Goal: Task Accomplishment & Management: Manage account settings

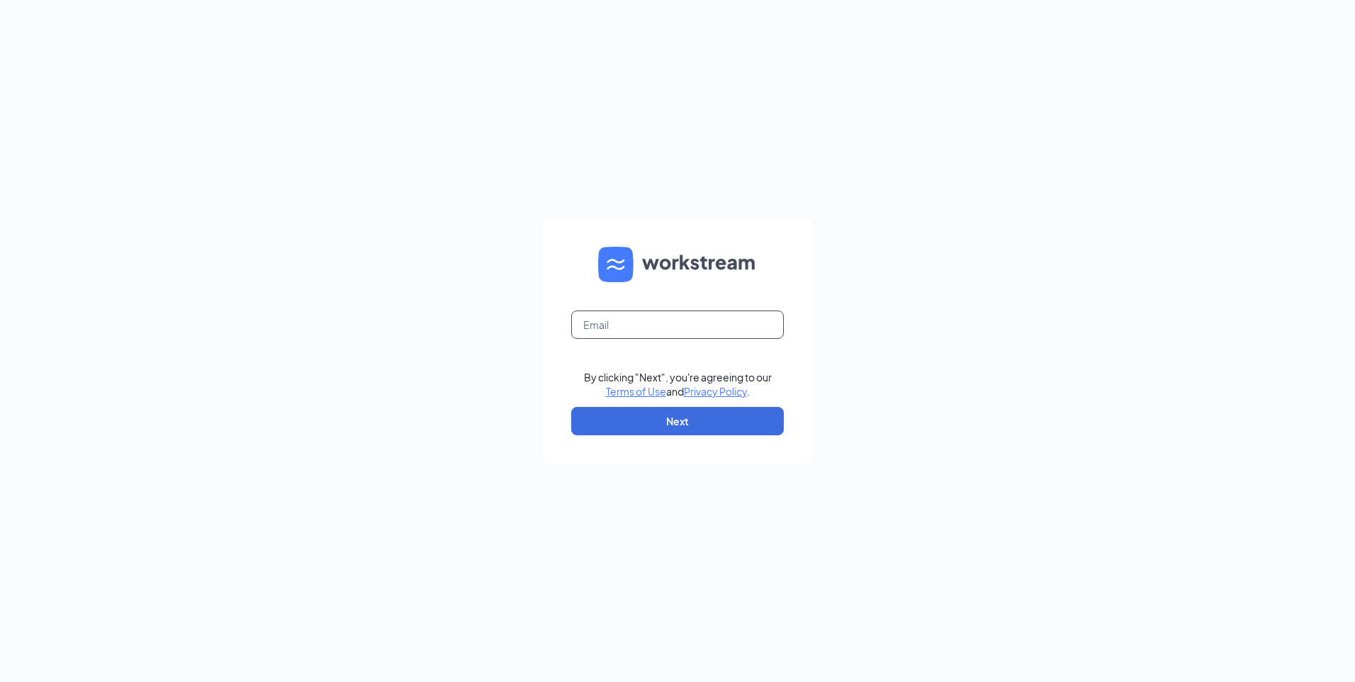
click at [644, 335] on input "text" at bounding box center [677, 324] width 213 height 28
type input "[EMAIL_ADDRESS][DOMAIN_NAME]"
click at [661, 430] on button "Next" at bounding box center [677, 421] width 213 height 28
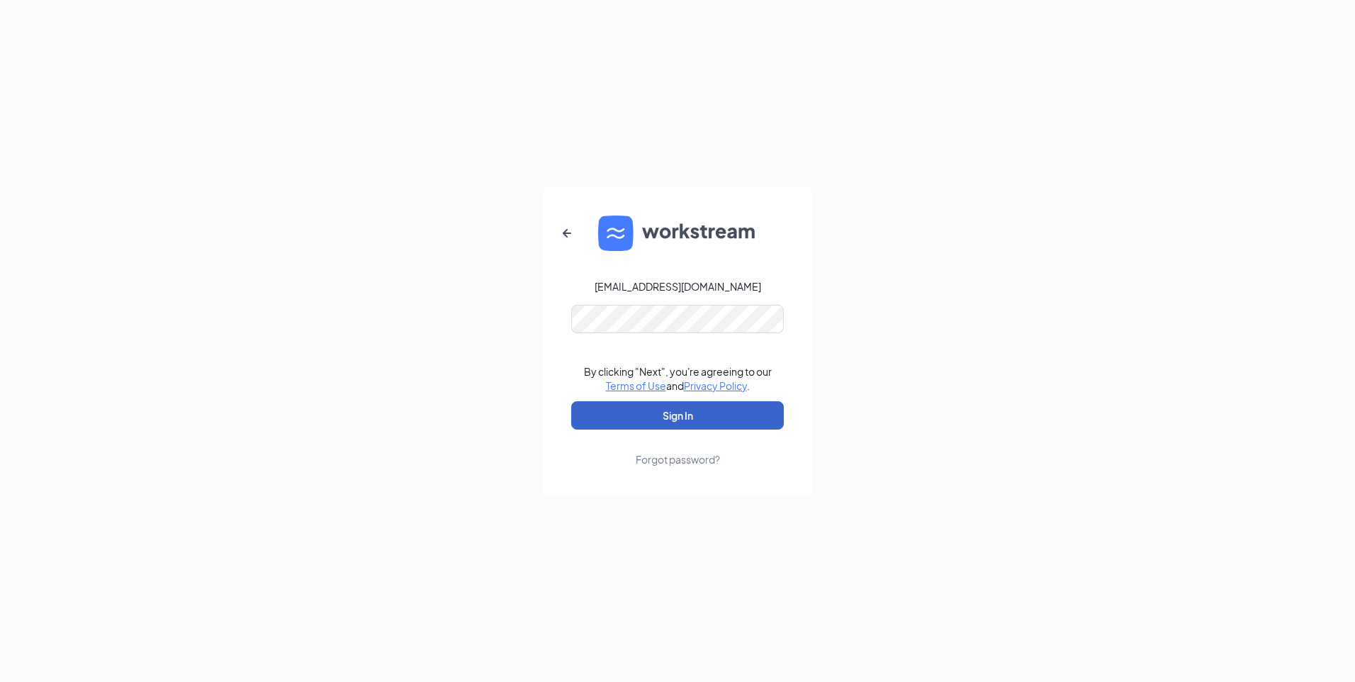
click at [659, 419] on button "Sign In" at bounding box center [677, 415] width 213 height 28
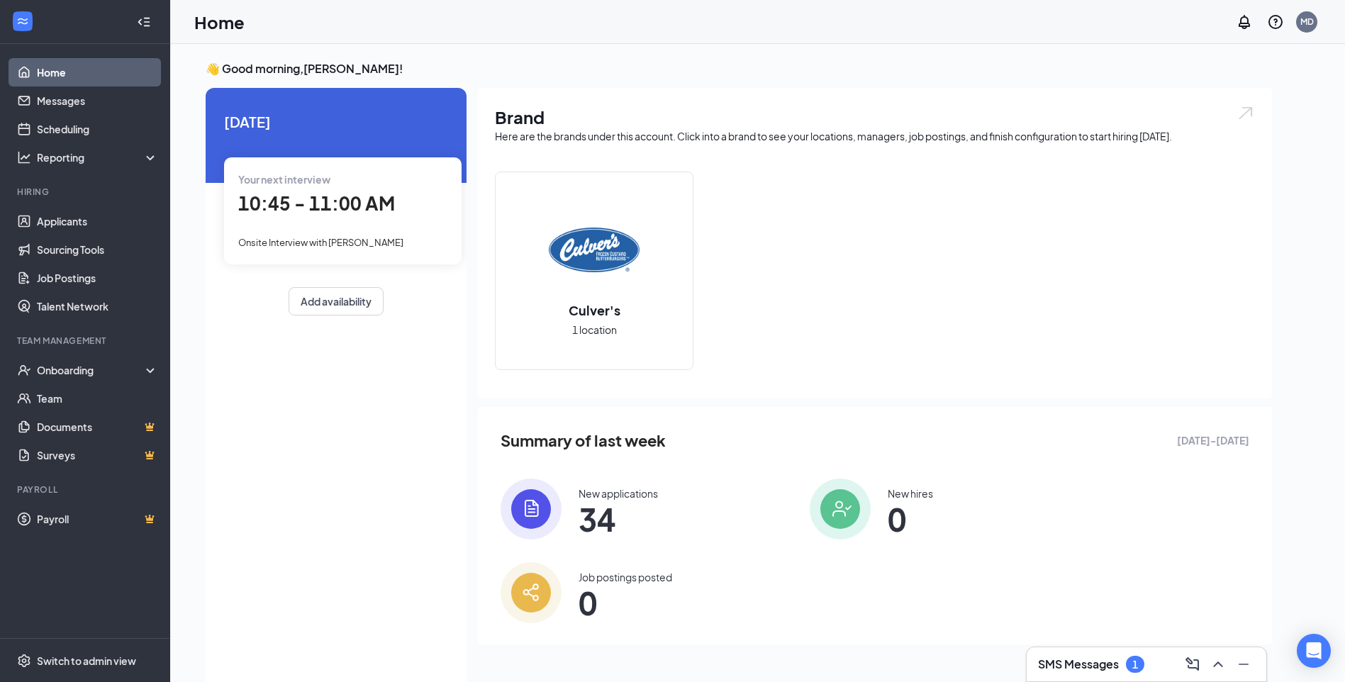
click at [281, 233] on div "Your next interview 10:45 - 11:00 AM Onsite Interview with [PERSON_NAME]" at bounding box center [342, 210] width 237 height 106
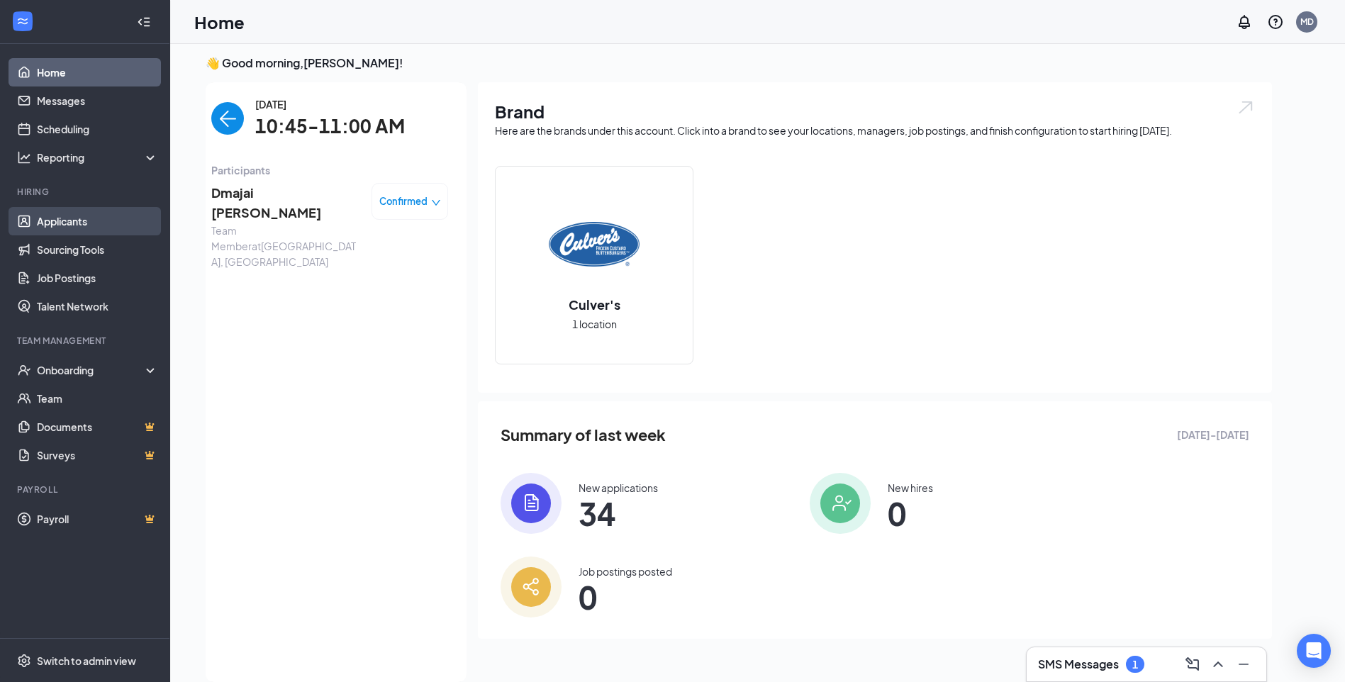
click at [95, 221] on link "Applicants" at bounding box center [97, 221] width 121 height 28
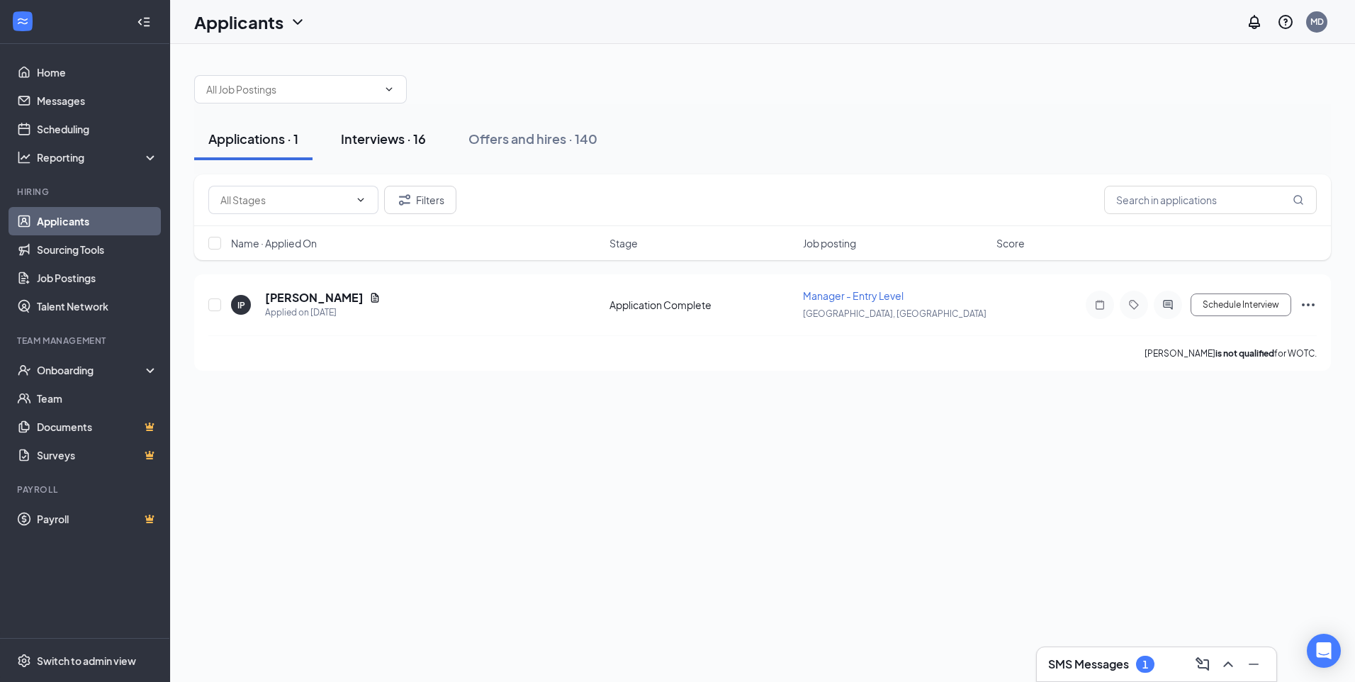
click at [376, 135] on div "Interviews · 16" at bounding box center [383, 139] width 85 height 18
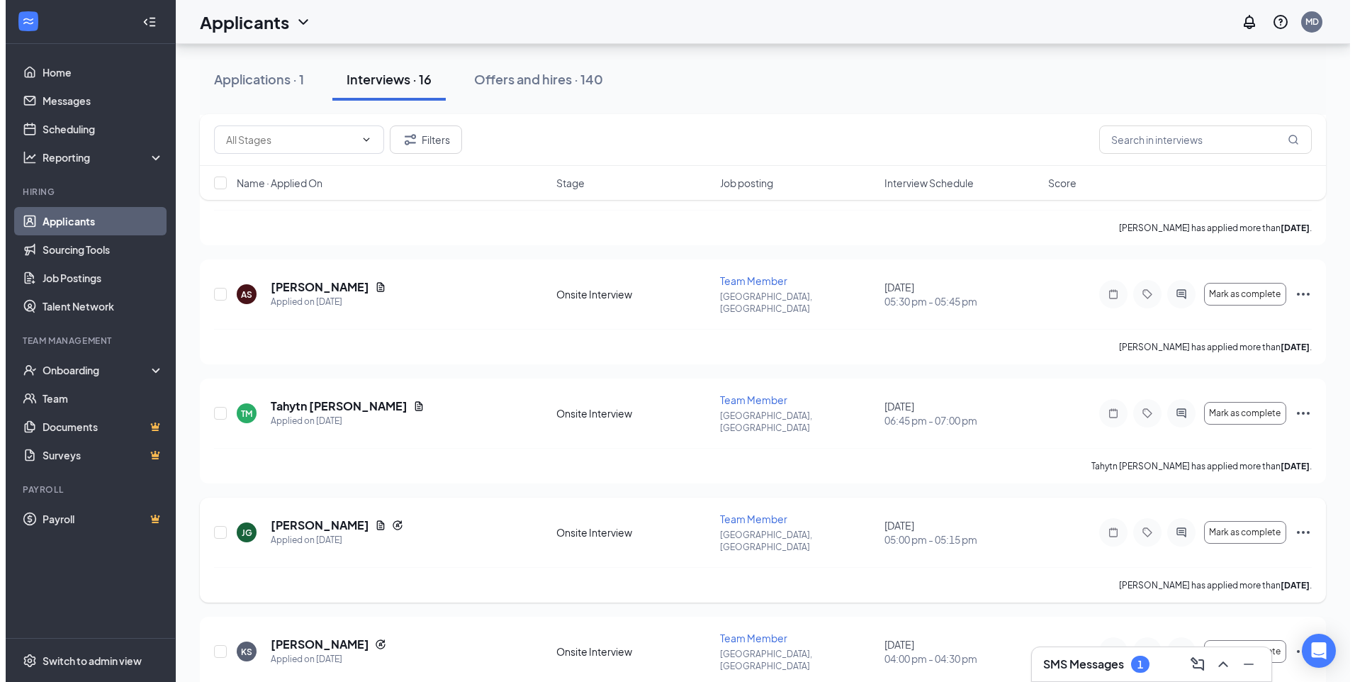
scroll to position [992, 0]
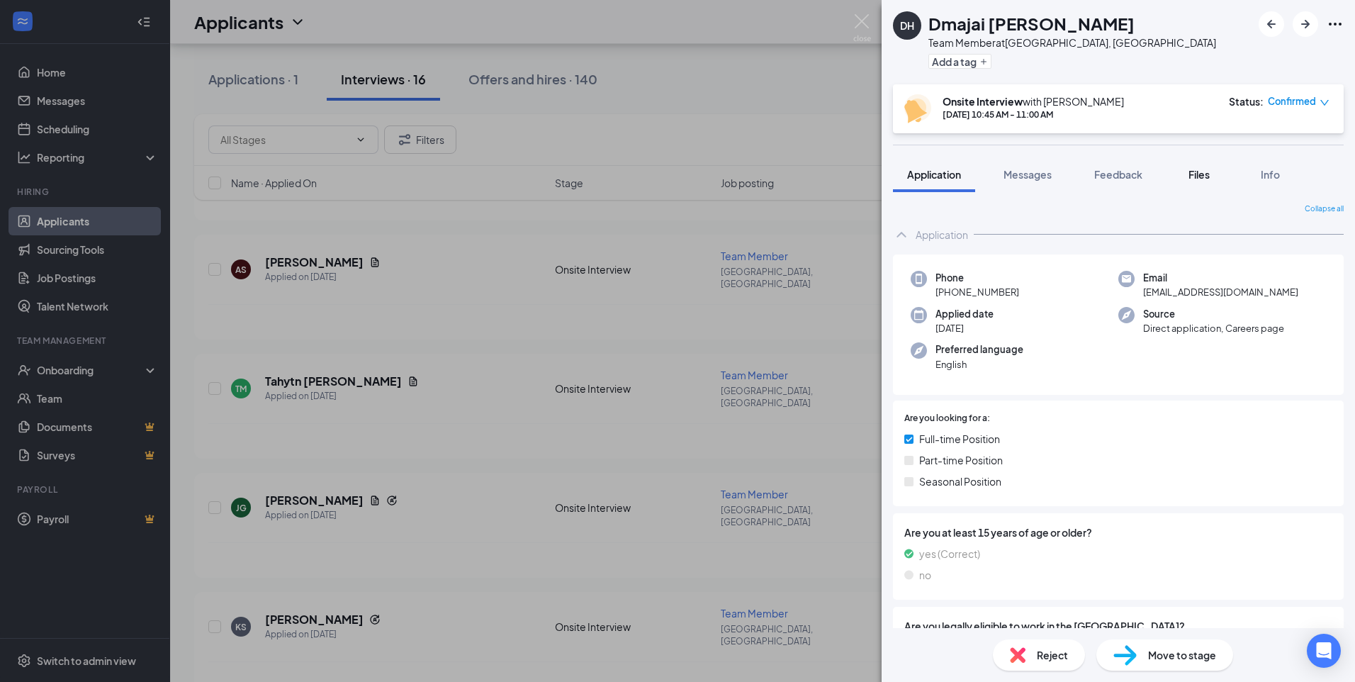
click at [1208, 181] on button "Files" at bounding box center [1199, 174] width 57 height 35
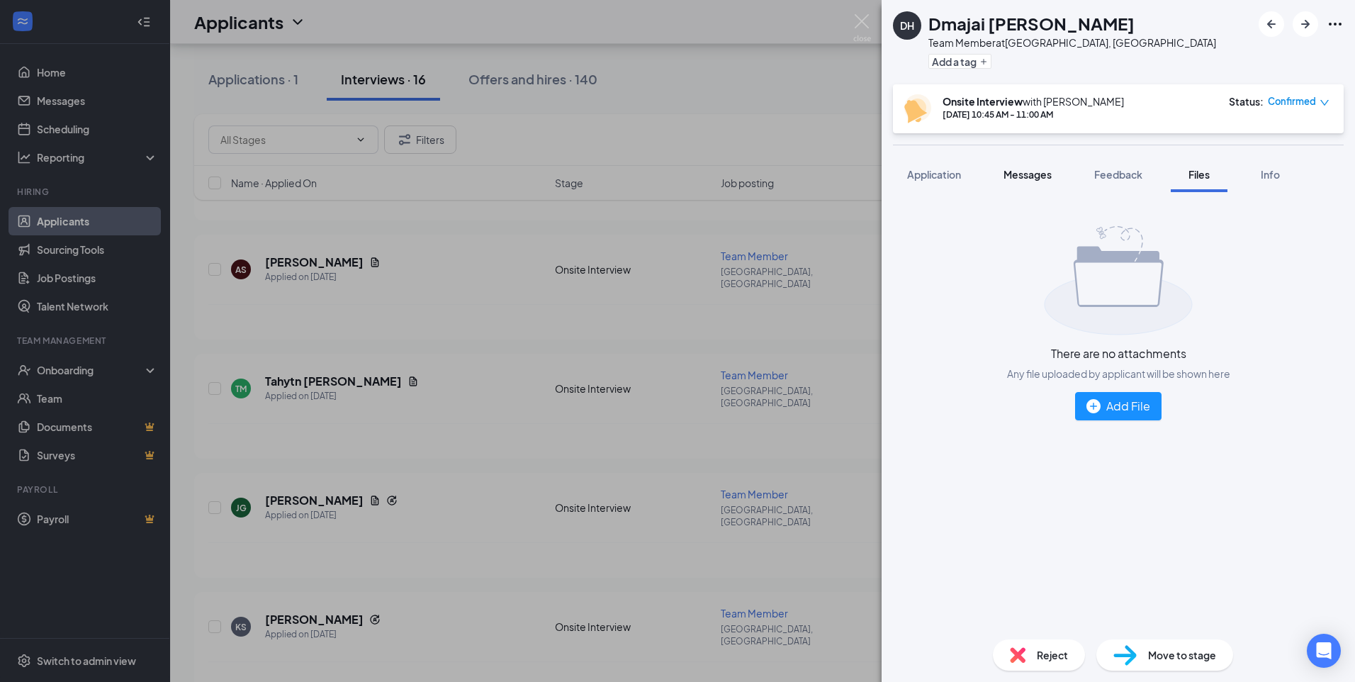
click at [1039, 175] on span "Messages" at bounding box center [1028, 174] width 48 height 13
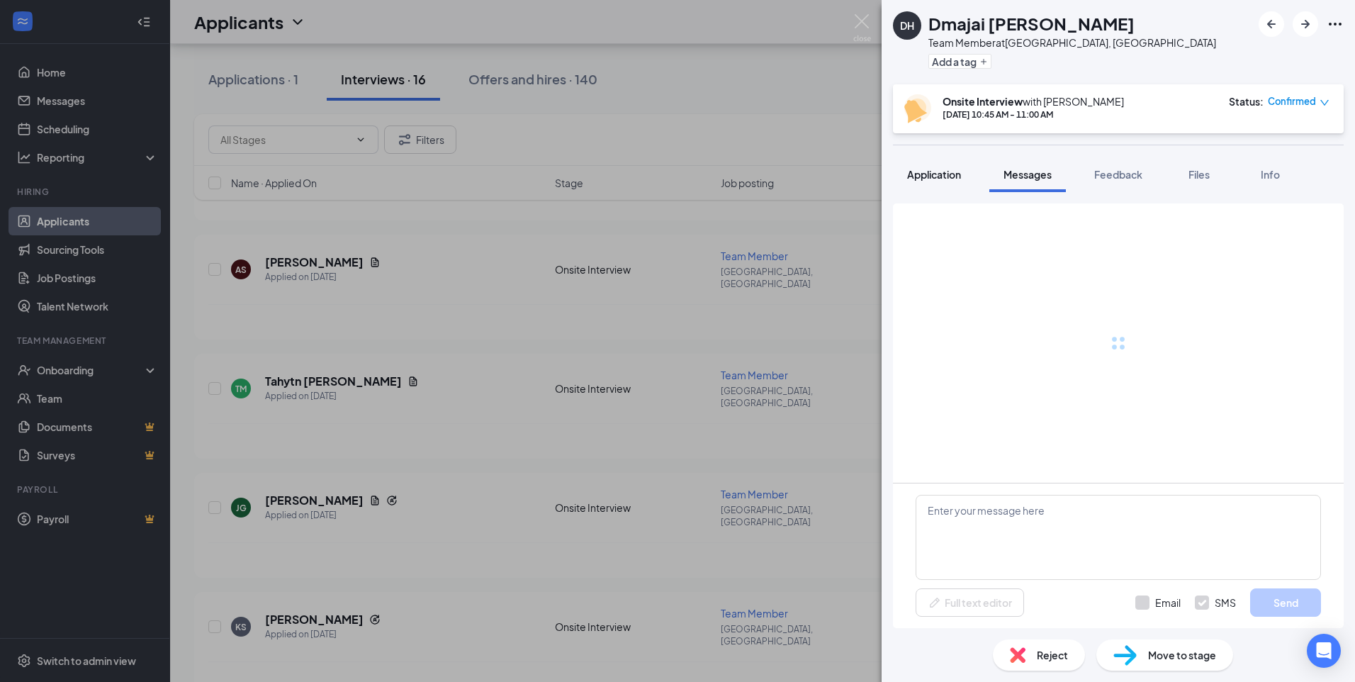
click at [938, 181] on div "Application" at bounding box center [934, 174] width 54 height 14
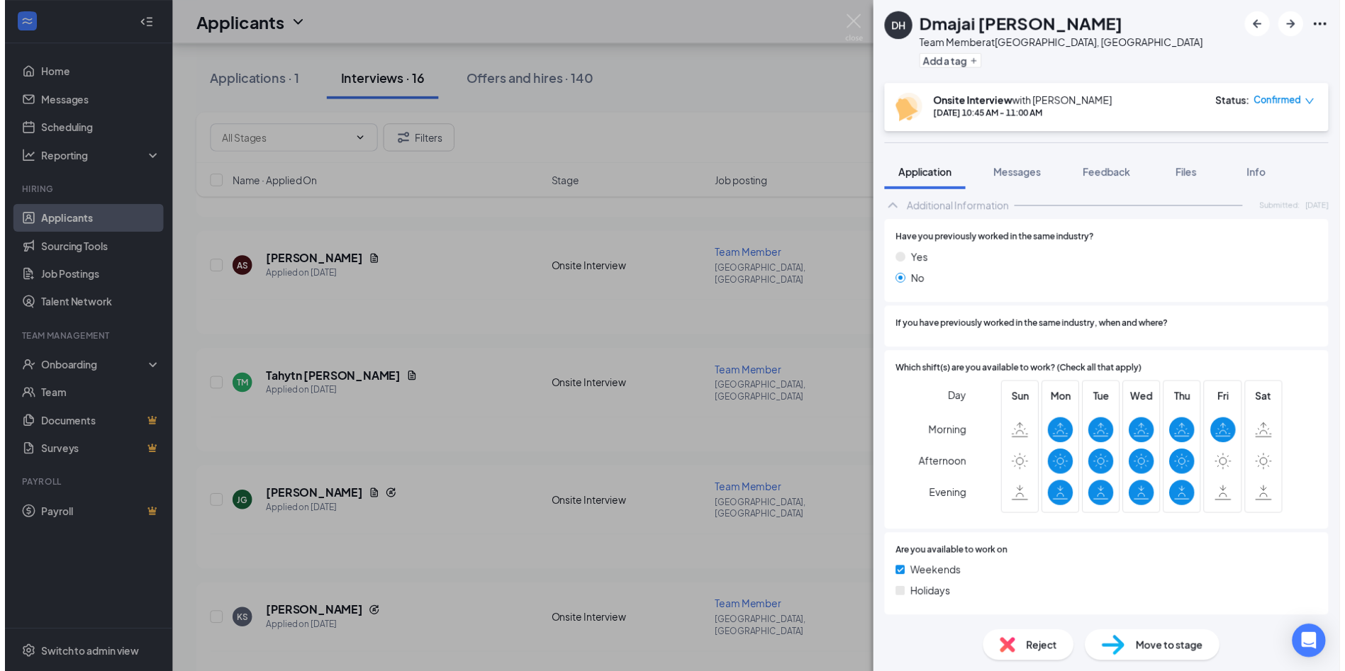
scroll to position [497, 0]
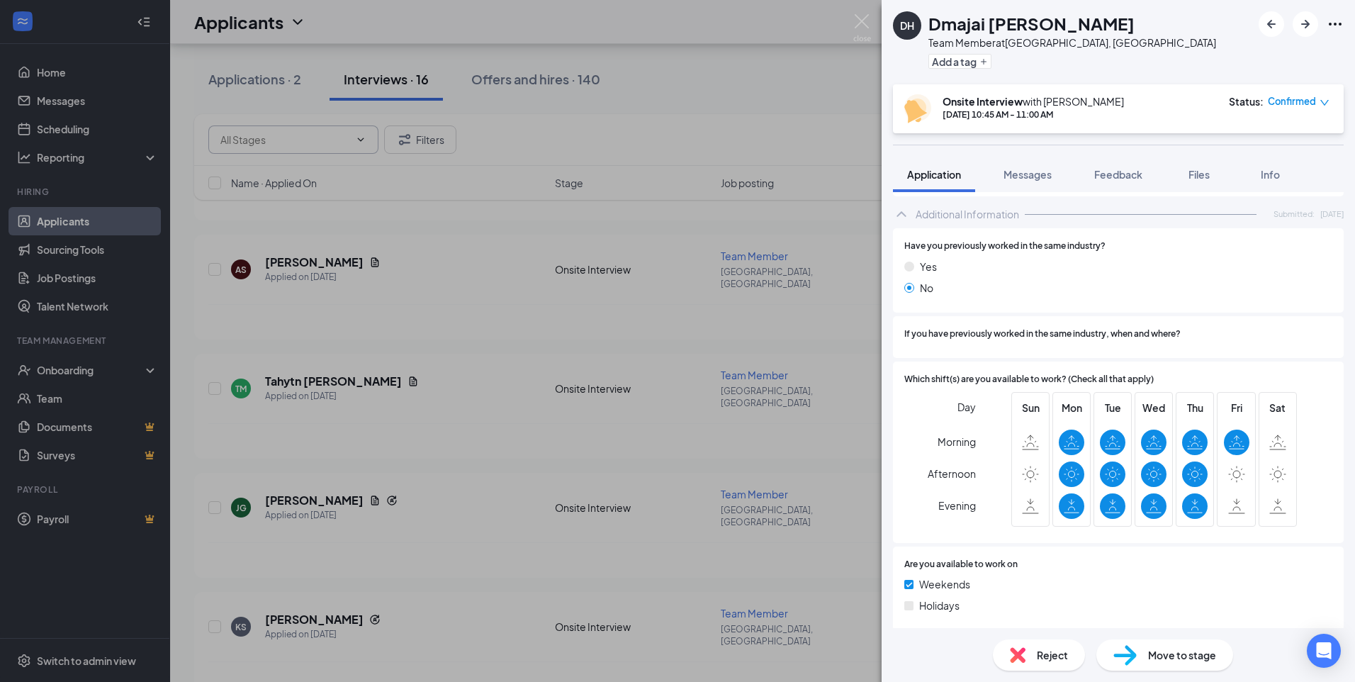
drag, startPoint x: 724, startPoint y: 84, endPoint x: 311, endPoint y: 135, distance: 416.4
click at [724, 84] on div "DH Dmajai [PERSON_NAME] Team Member at [GEOGRAPHIC_DATA], [GEOGRAPHIC_DATA] Add…" at bounding box center [677, 341] width 1355 height 682
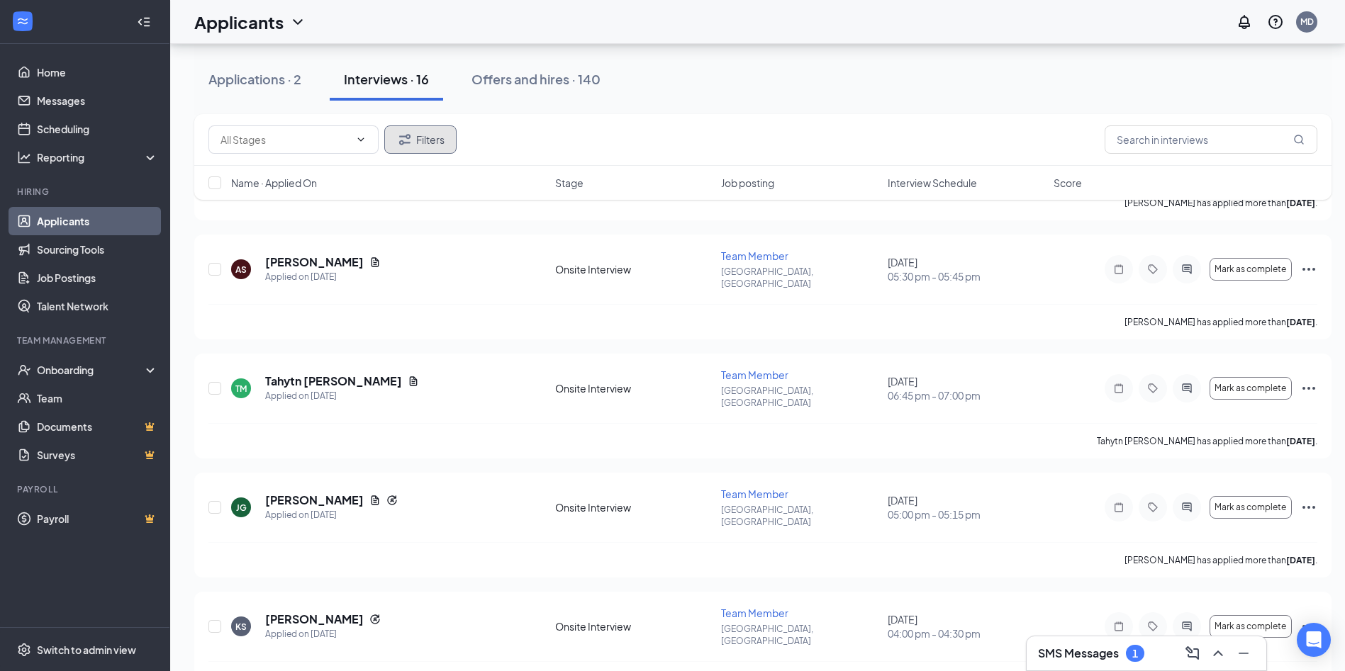
click at [437, 135] on button "Filters" at bounding box center [420, 139] width 72 height 28
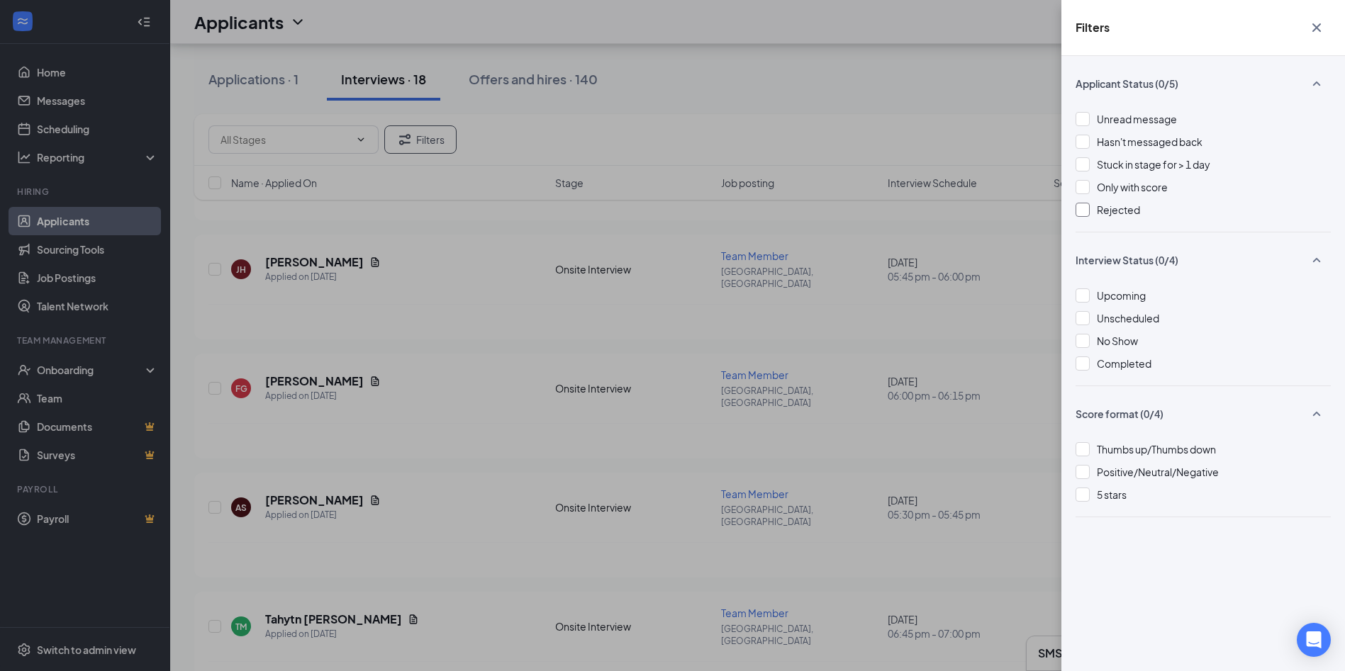
click at [1087, 206] on div at bounding box center [1082, 210] width 14 height 14
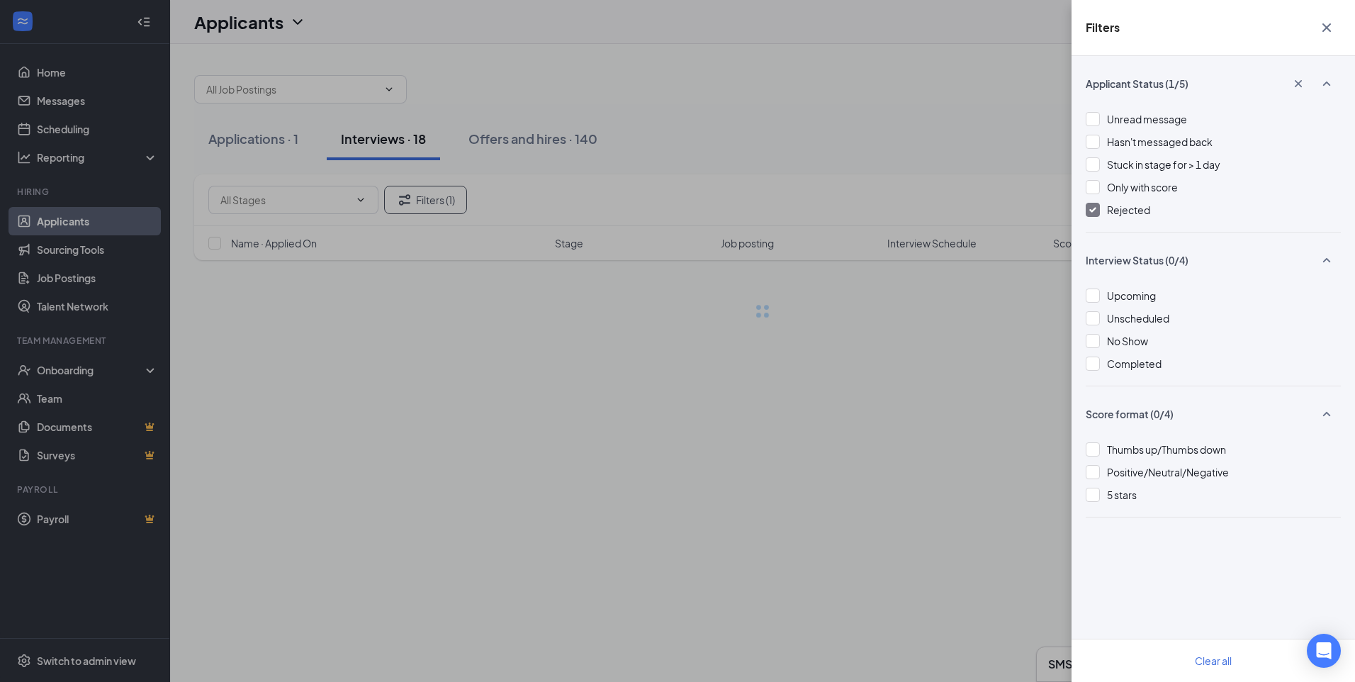
click at [783, 117] on div "Filters Applicant Status (1/5) Unread message Hasn't messaged back Stuck in sta…" at bounding box center [677, 341] width 1355 height 682
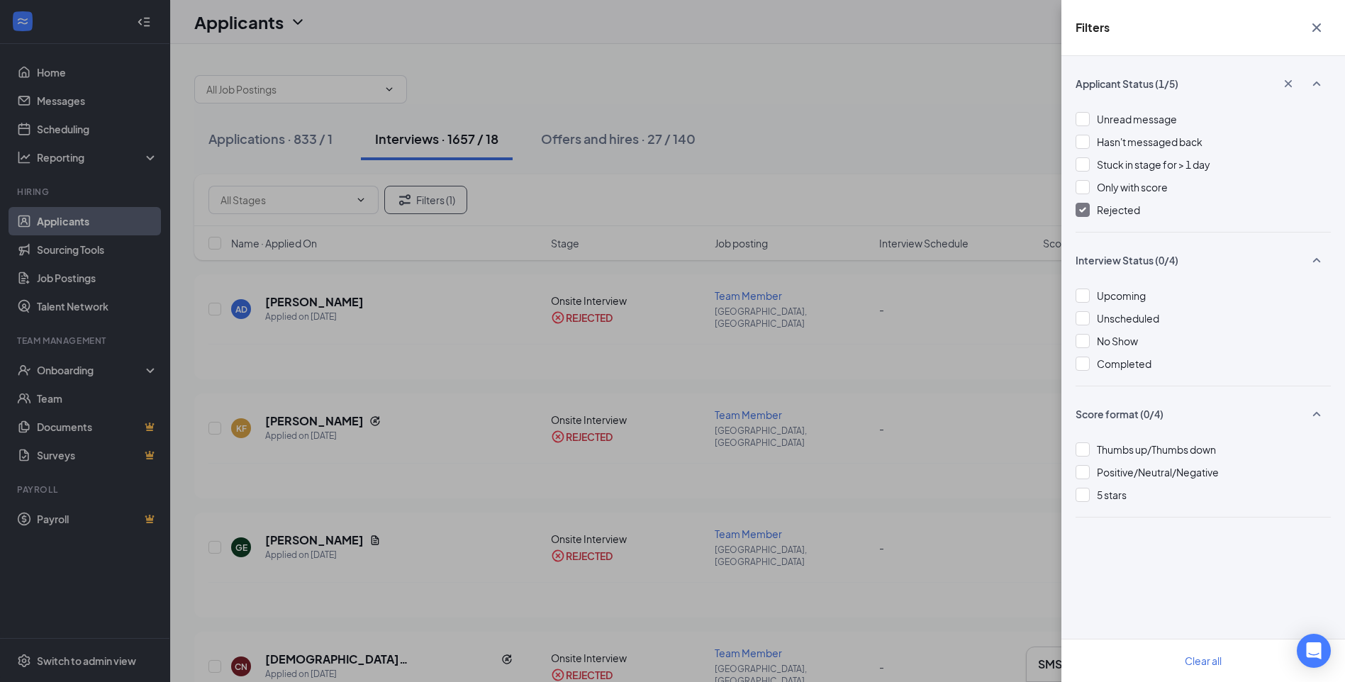
click at [312, 197] on div "Filters Applicant Status (1/5) Unread message Hasn't messaged back Stuck in sta…" at bounding box center [672, 341] width 1345 height 682
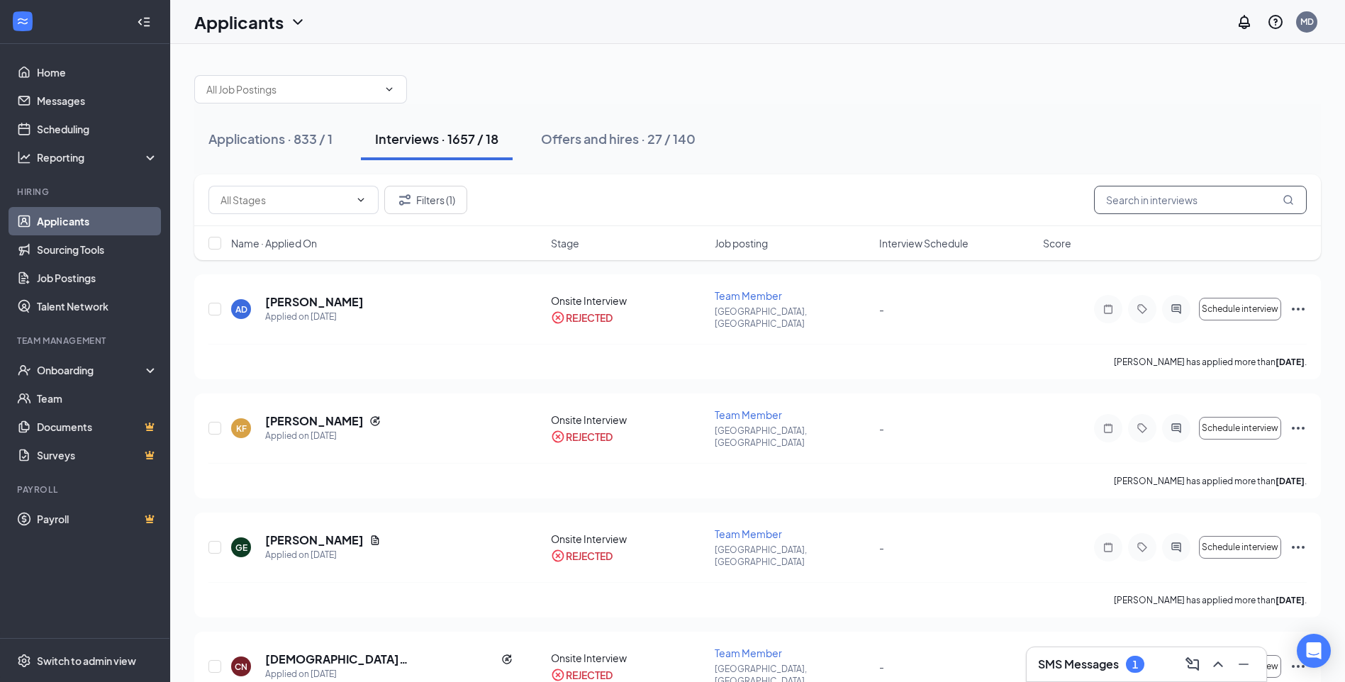
click at [1164, 195] on input "text" at bounding box center [1200, 200] width 213 height 28
type input "[PERSON_NAME]"
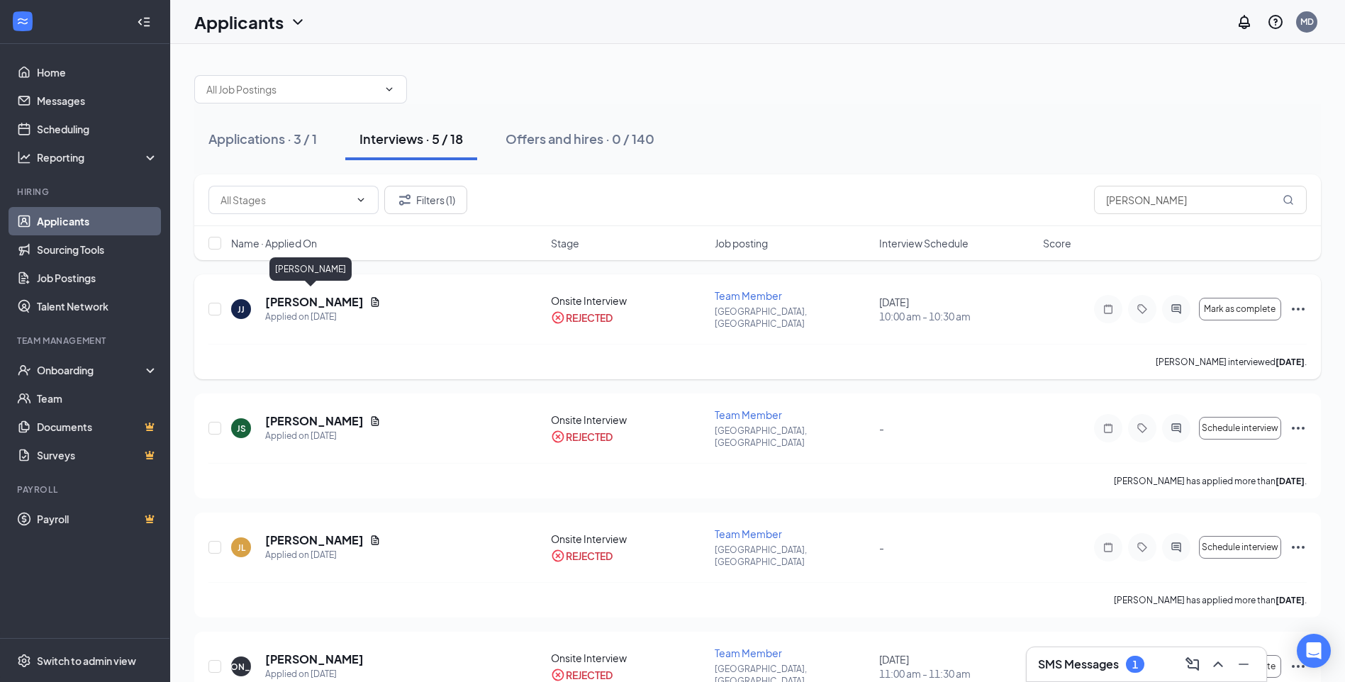
click at [320, 299] on h5 "[PERSON_NAME]" at bounding box center [314, 302] width 99 height 16
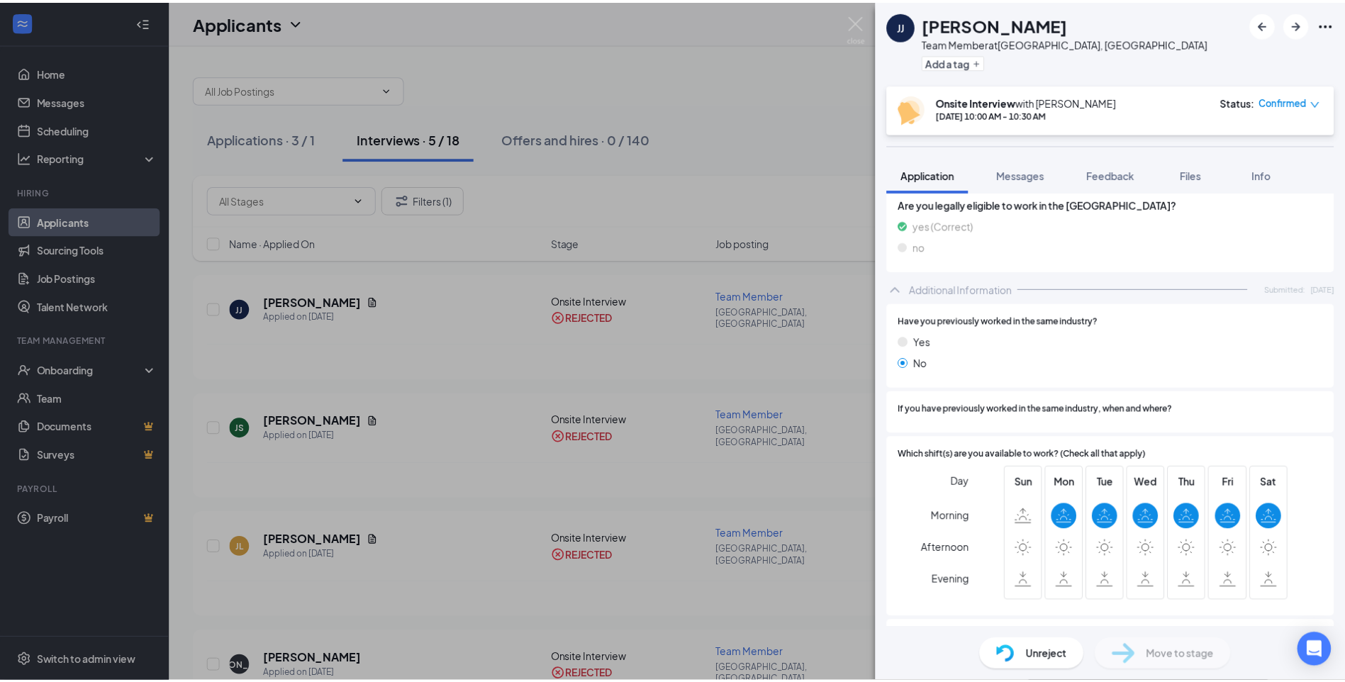
scroll to position [155, 0]
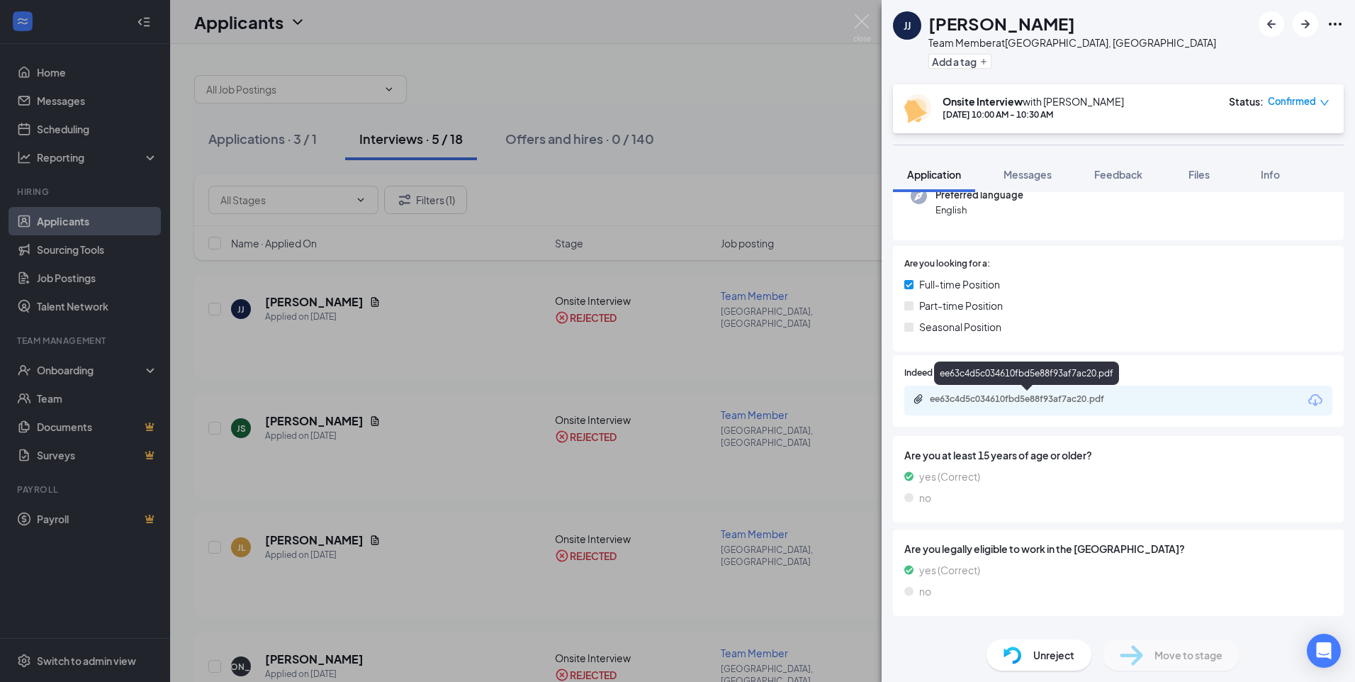
click at [1043, 394] on div "ee63c4d5c034610fbd5e88f93af7ac20.pdf" at bounding box center [1029, 398] width 198 height 11
click at [544, 77] on div "[PERSON_NAME] [PERSON_NAME] Judge Team Member at [GEOGRAPHIC_DATA], [GEOGRAPHIC…" at bounding box center [677, 341] width 1355 height 682
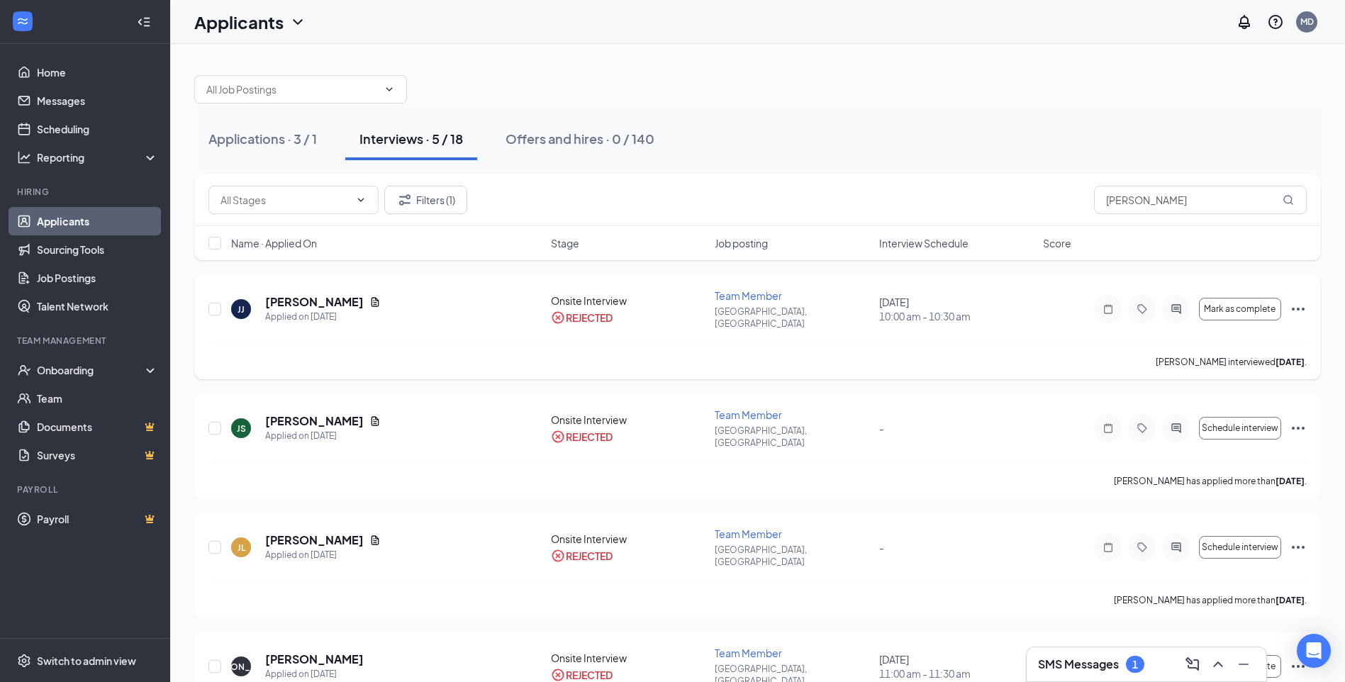
click at [1302, 308] on icon "Ellipses" at bounding box center [1298, 309] width 13 height 3
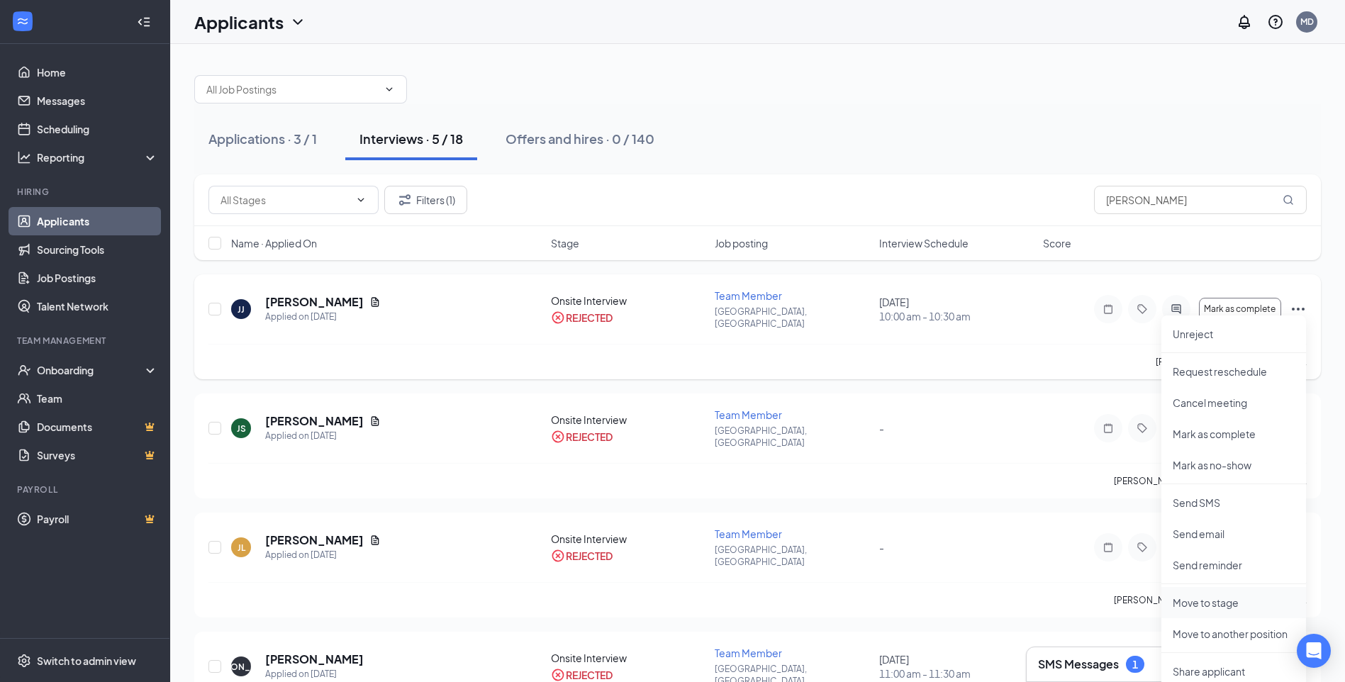
click at [1211, 606] on p "Move to stage" at bounding box center [1234, 602] width 122 height 14
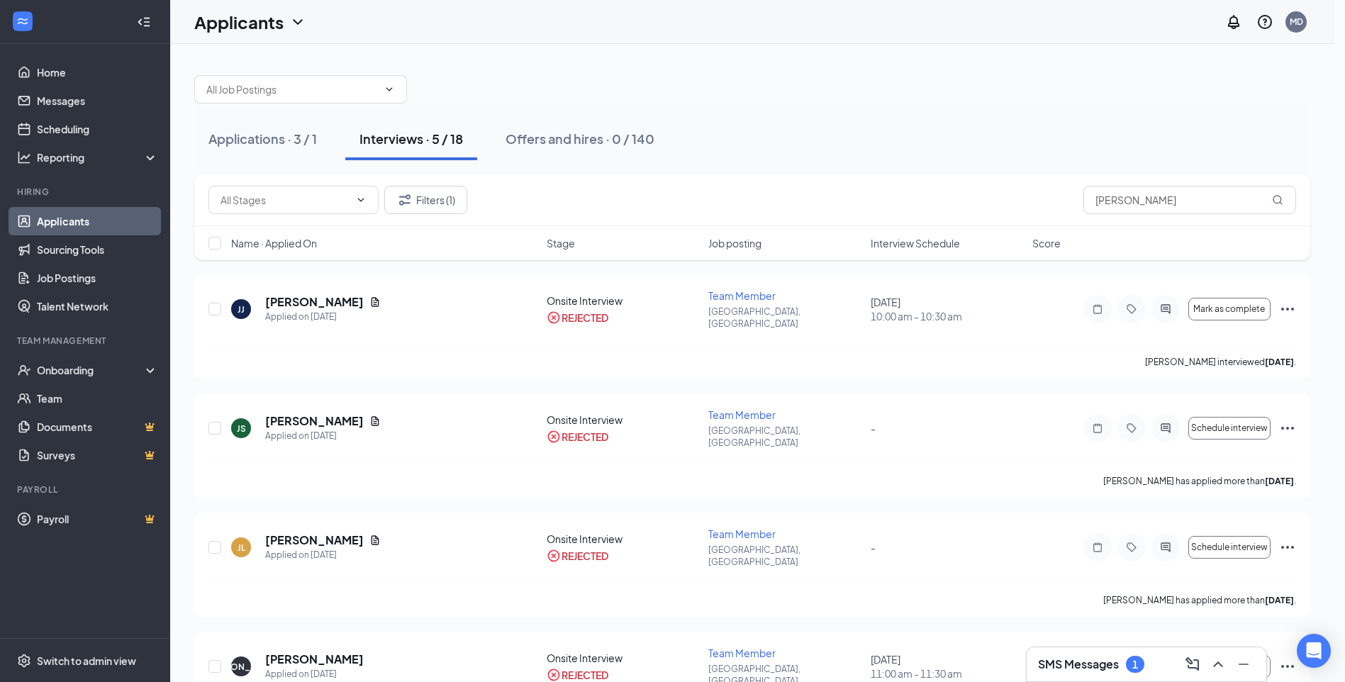
type input "Hiring Complete (final stage)"
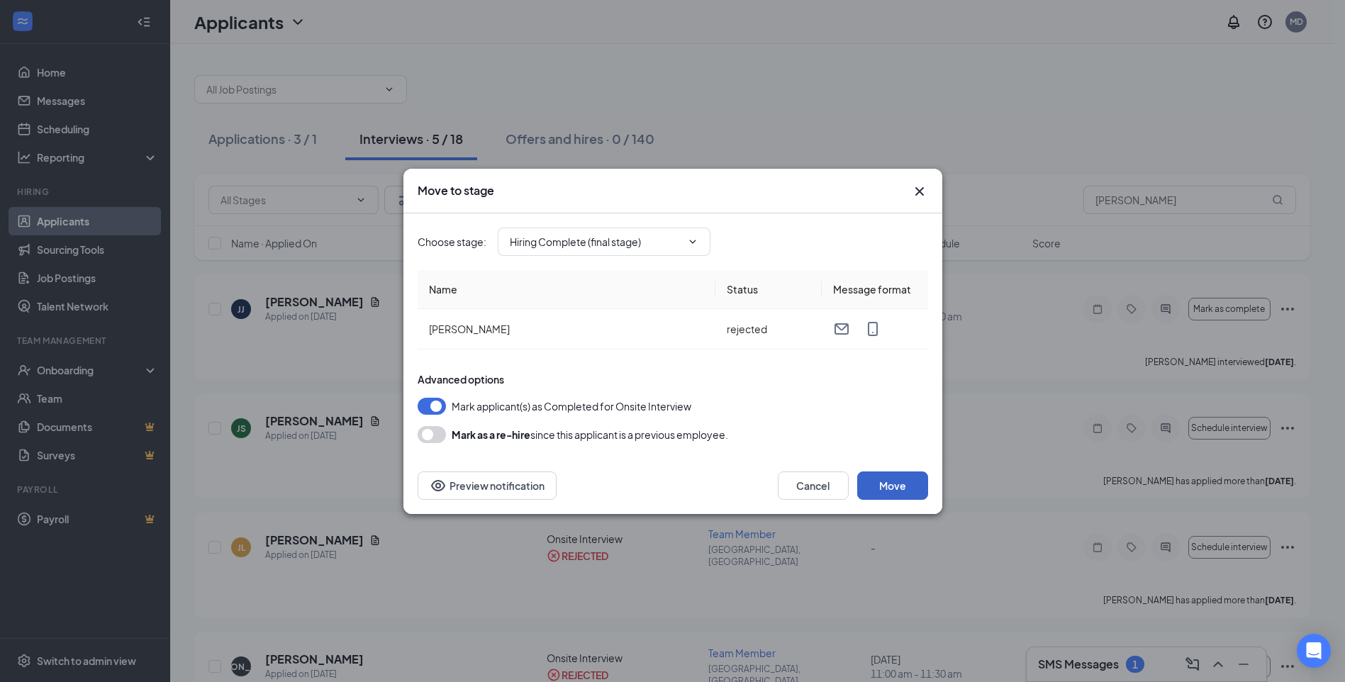
click at [888, 491] on button "Move" at bounding box center [892, 485] width 71 height 28
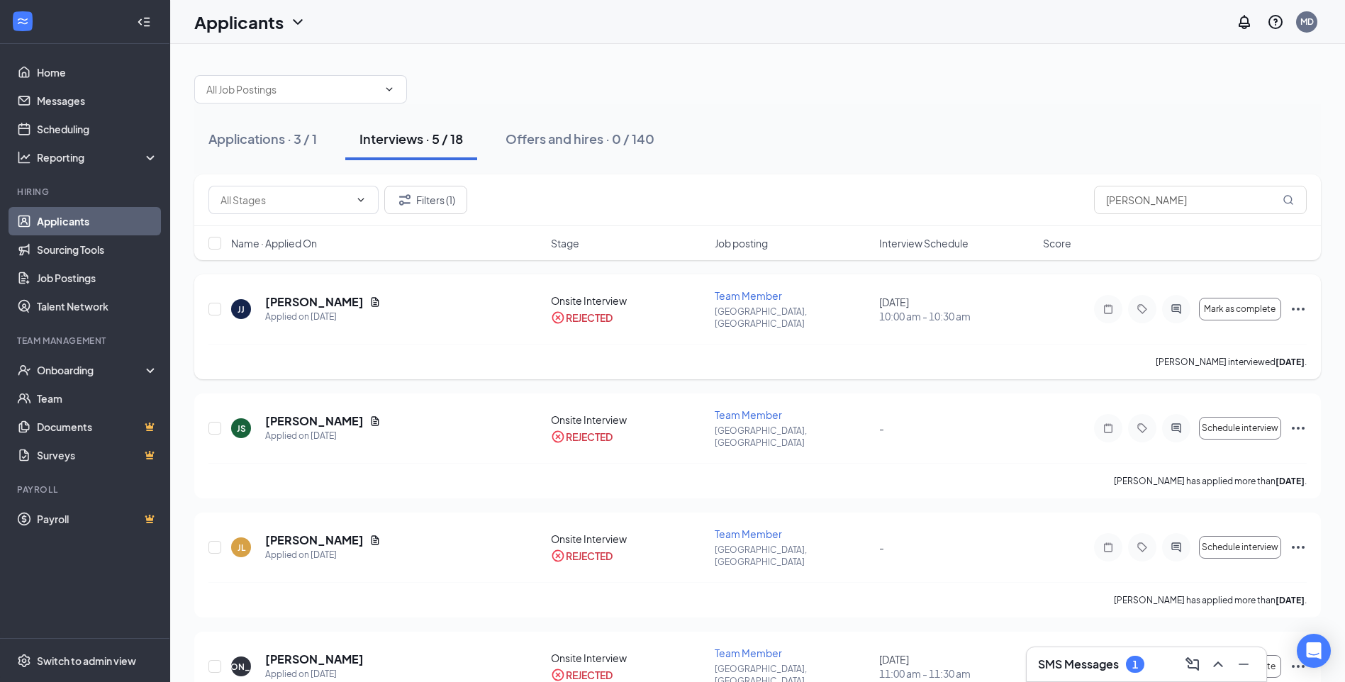
click at [1292, 303] on icon "Ellipses" at bounding box center [1297, 309] width 17 height 17
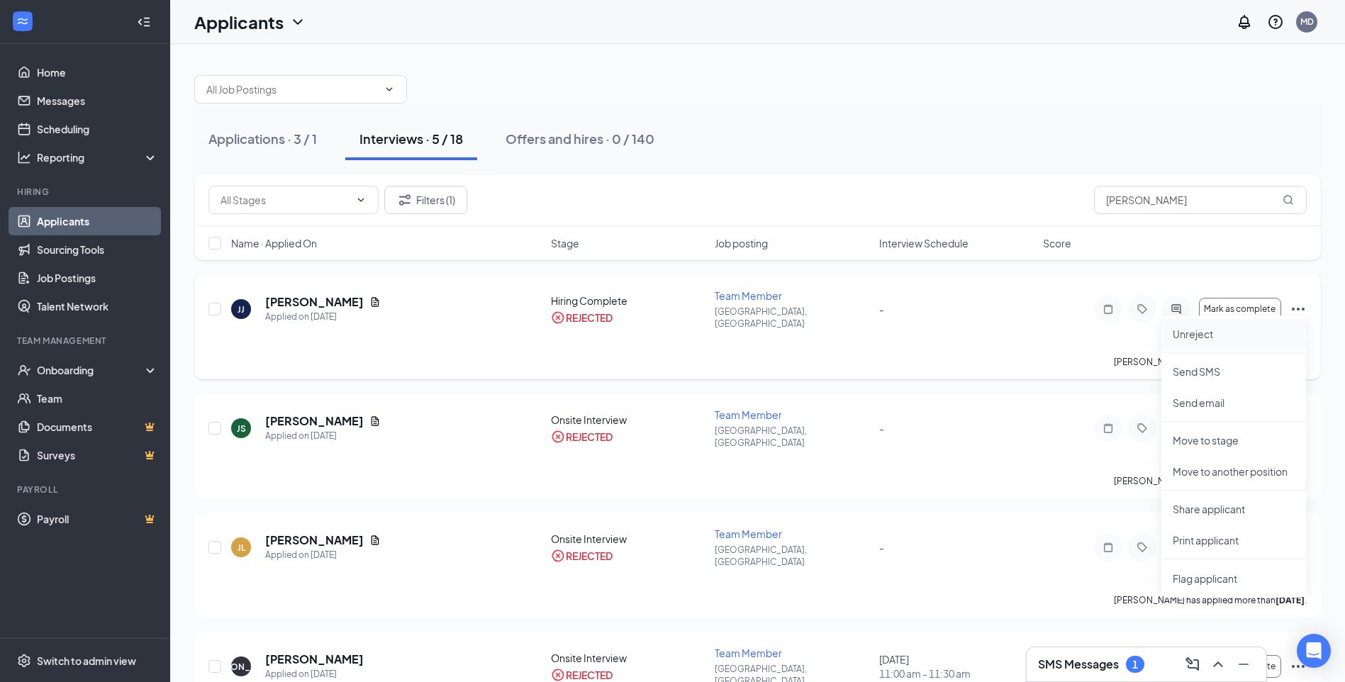
click at [1221, 330] on p "Unreject" at bounding box center [1234, 334] width 122 height 14
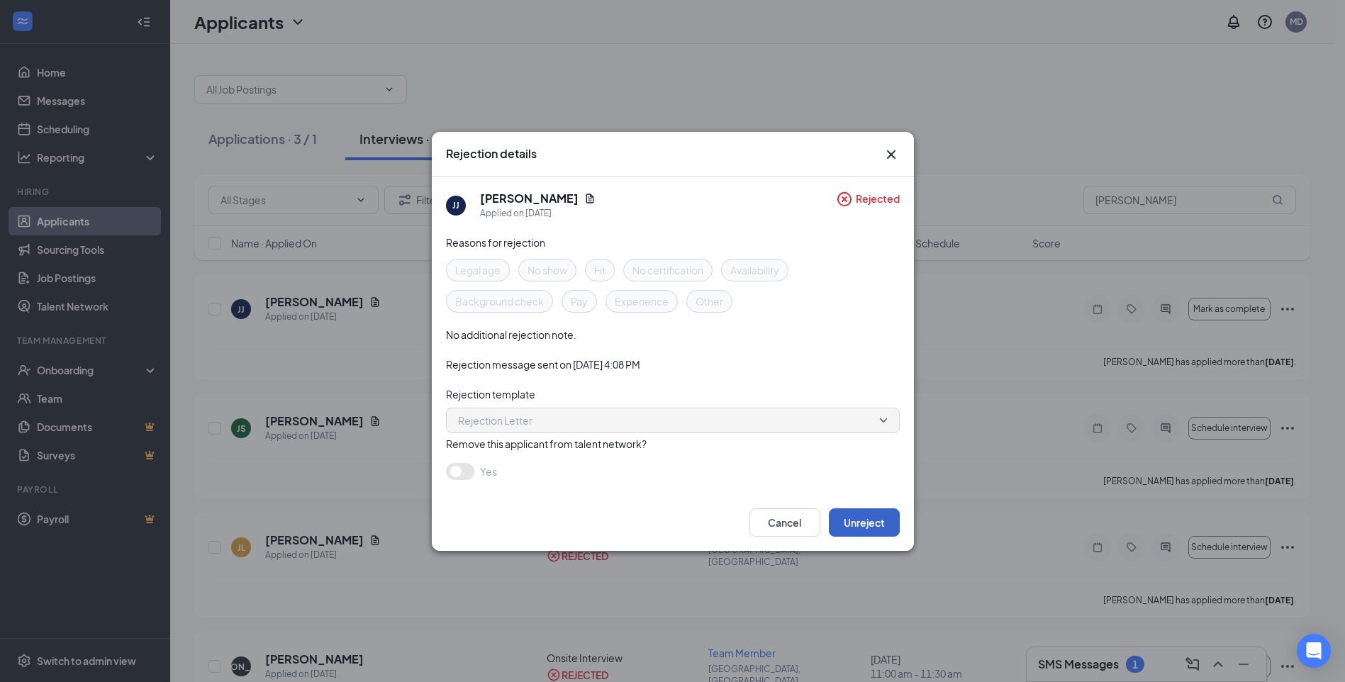
click at [857, 515] on button "Unreject" at bounding box center [864, 522] width 71 height 28
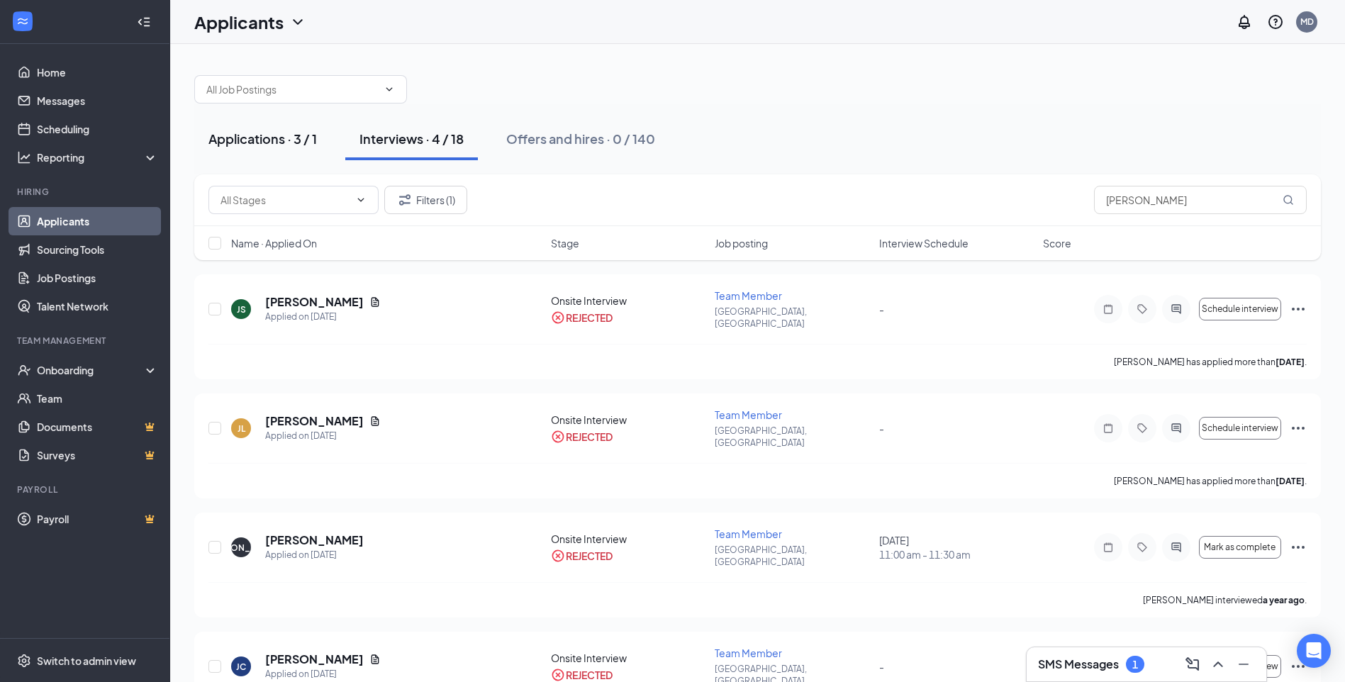
click at [284, 147] on button "Applications · 3 / 1" at bounding box center [262, 139] width 137 height 43
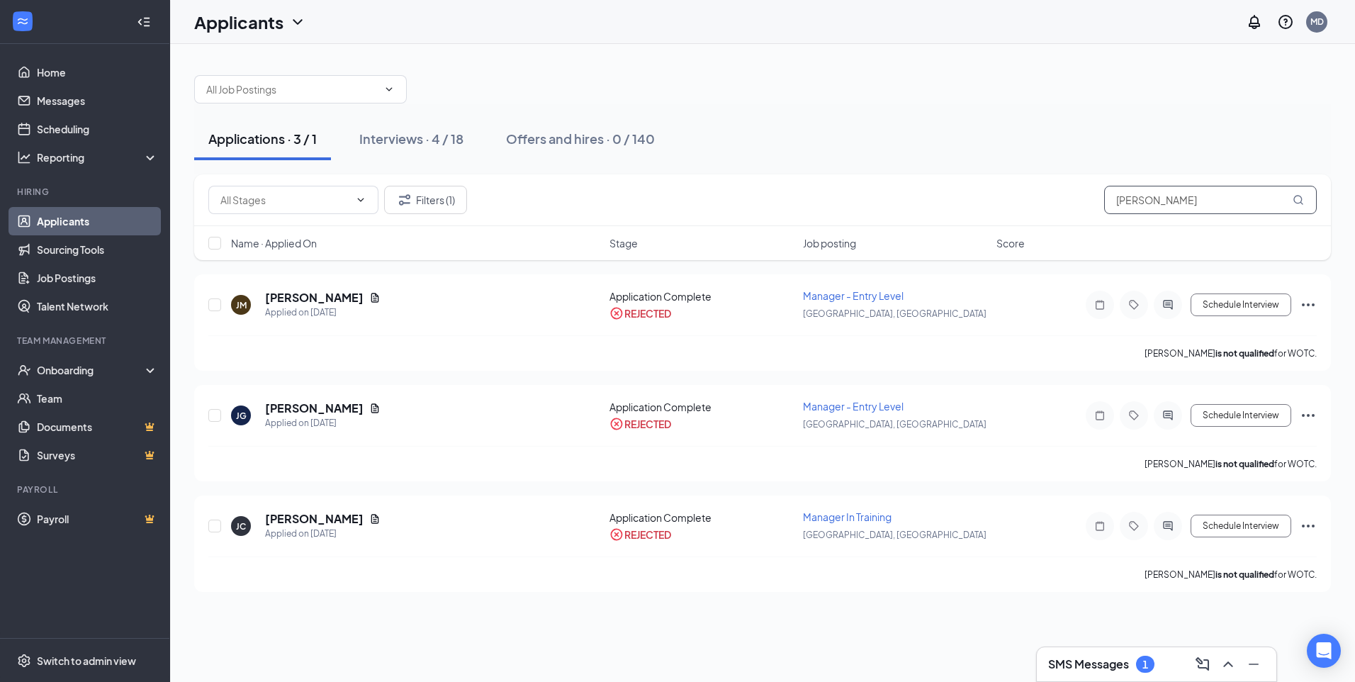
drag, startPoint x: 1203, startPoint y: 201, endPoint x: 874, endPoint y: 225, distance: 329.8
click at [892, 213] on div "Filters (1) [PERSON_NAME]" at bounding box center [762, 200] width 1109 height 28
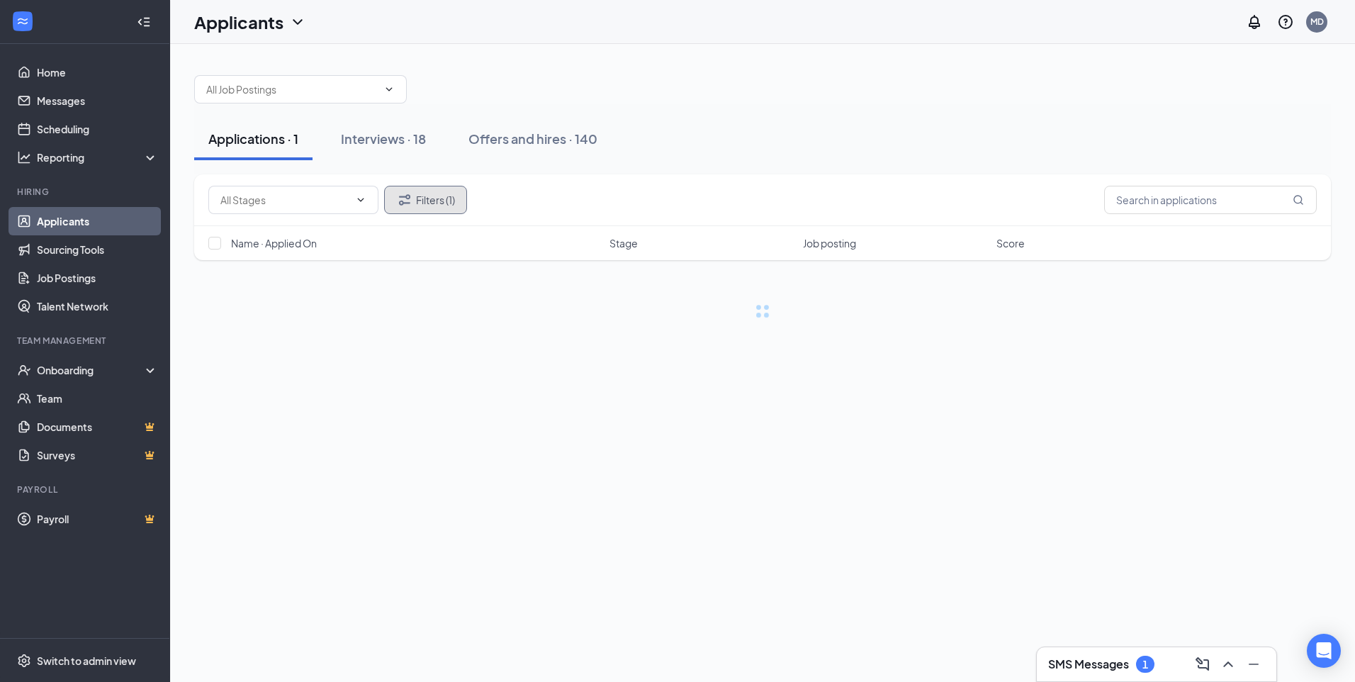
click at [416, 196] on button "Filters (1)" at bounding box center [425, 200] width 83 height 28
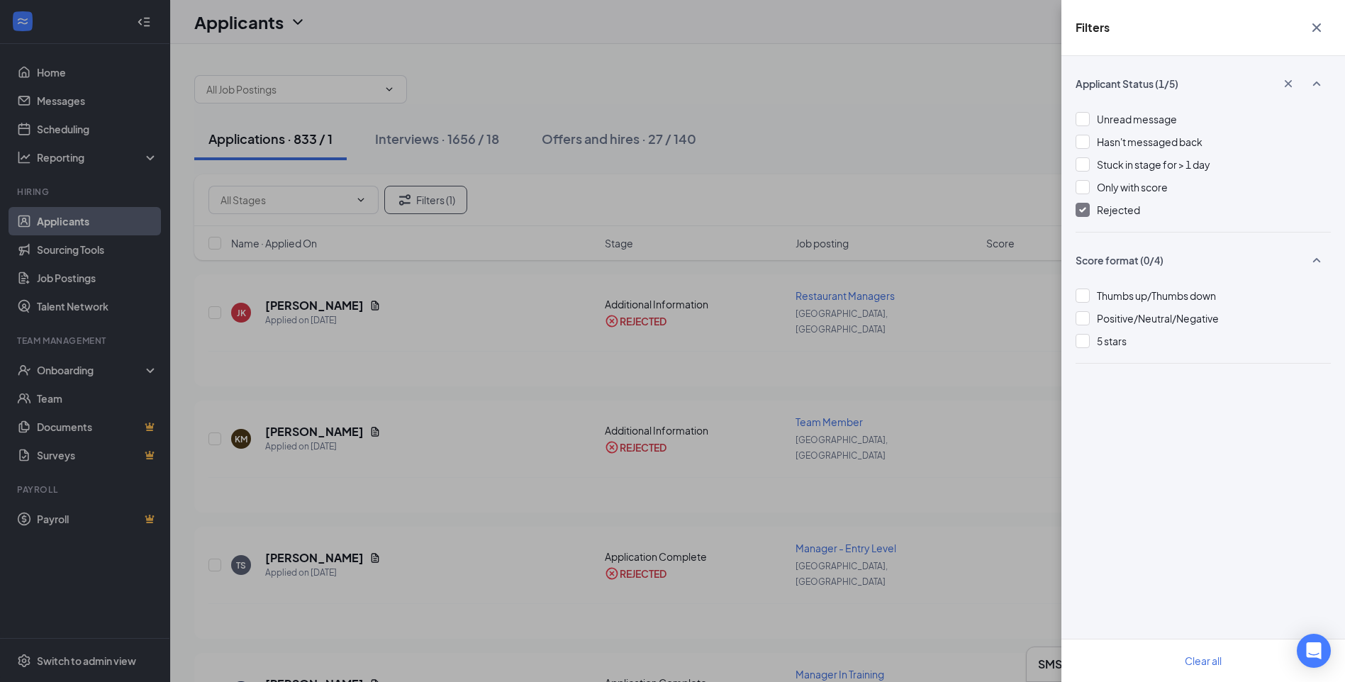
click at [1069, 212] on div "Applicant Status (1/5) Unread message Hasn't messaged back Stuck in stage for >…" at bounding box center [1203, 369] width 284 height 626
click at [1081, 208] on img at bounding box center [1082, 210] width 7 height 6
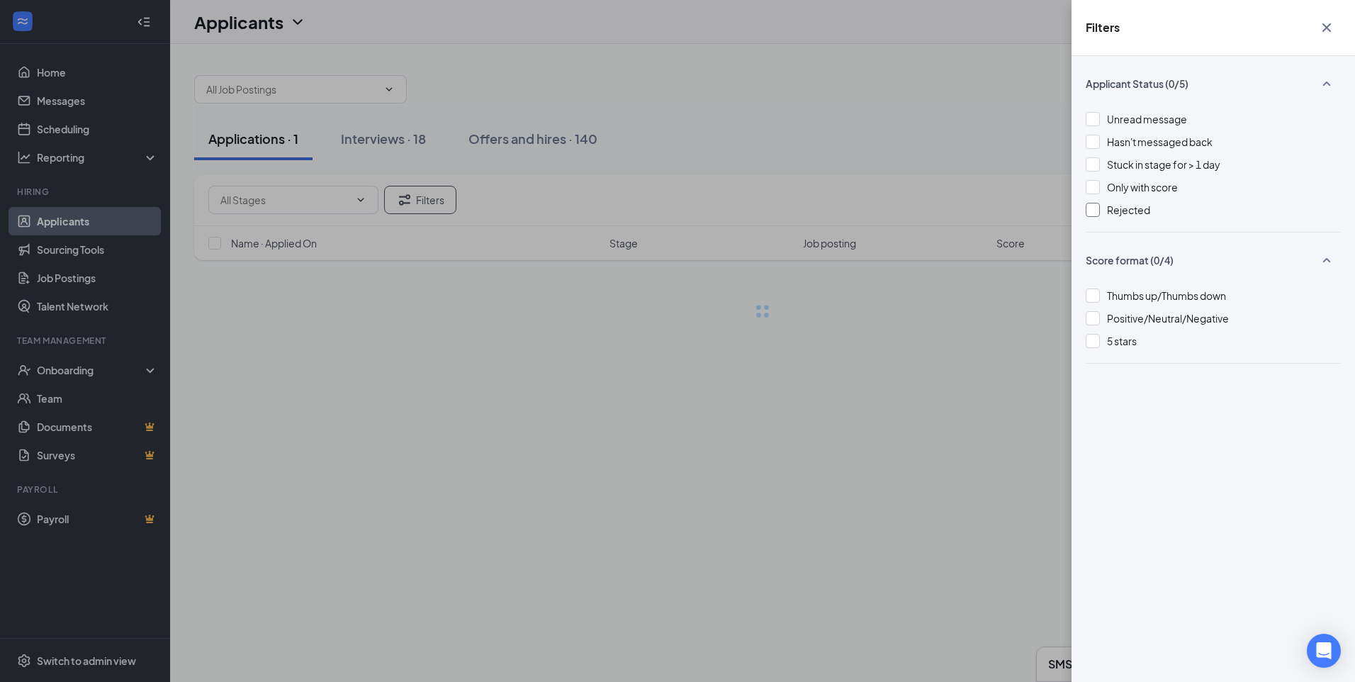
click at [841, 138] on div "Filters Applicant Status (0/5) Unread message Hasn't messaged back Stuck in sta…" at bounding box center [677, 341] width 1355 height 682
click at [399, 139] on div "Filters Applicant Status (0/5) Unread message Hasn't messaged back Stuck in sta…" at bounding box center [677, 341] width 1355 height 682
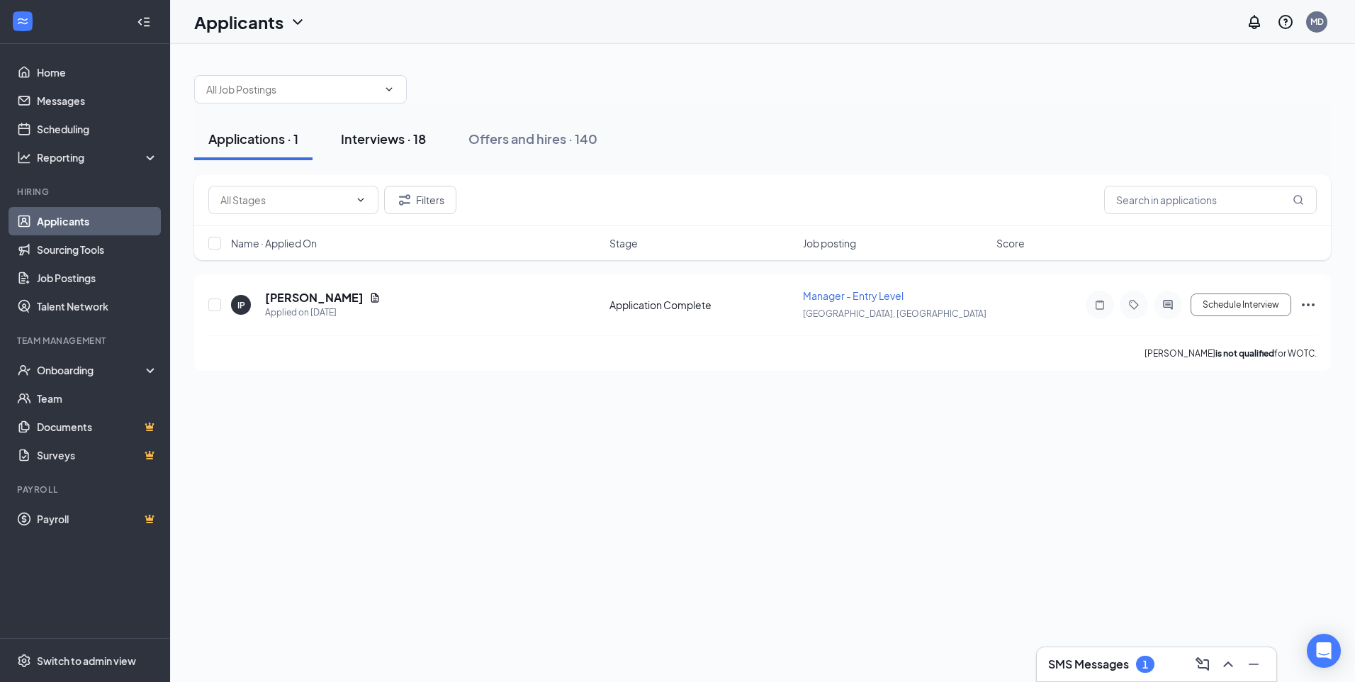
click at [393, 136] on div "Interviews · 18" at bounding box center [383, 139] width 85 height 18
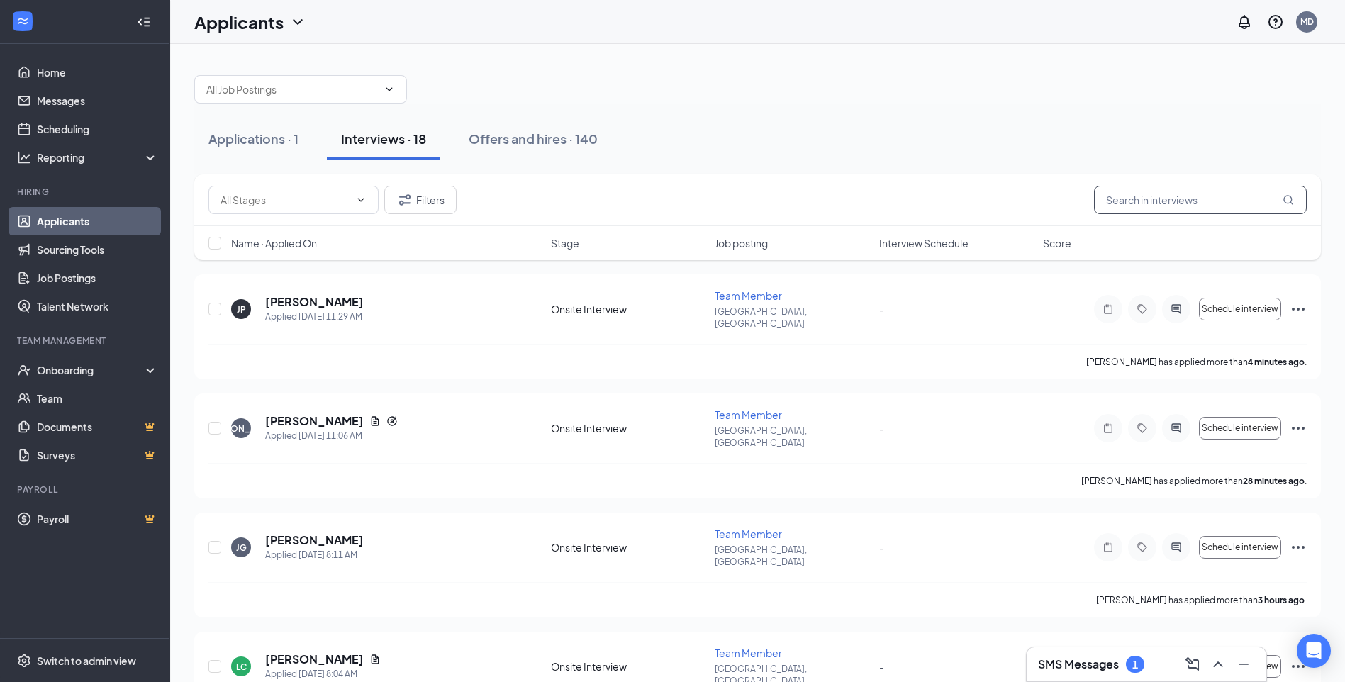
click at [1187, 205] on input "text" at bounding box center [1200, 200] width 213 height 28
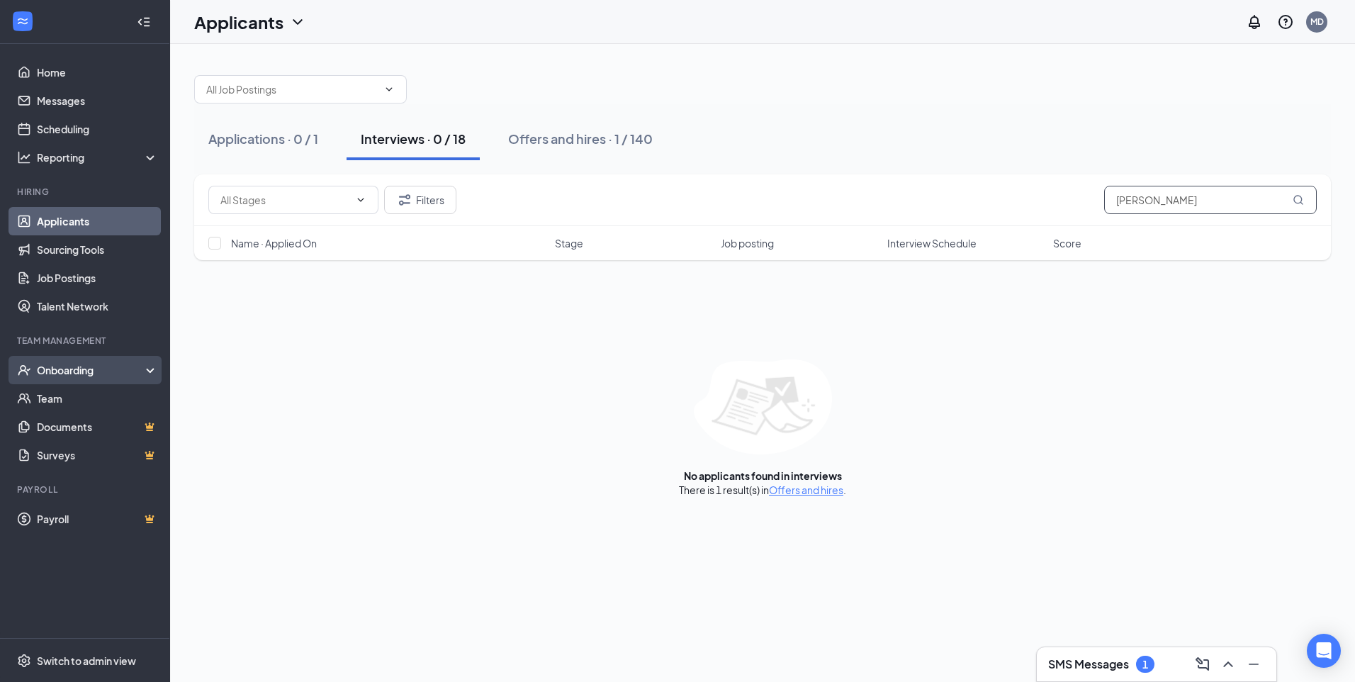
type input "[PERSON_NAME]"
click at [56, 365] on div "Onboarding" at bounding box center [91, 370] width 109 height 14
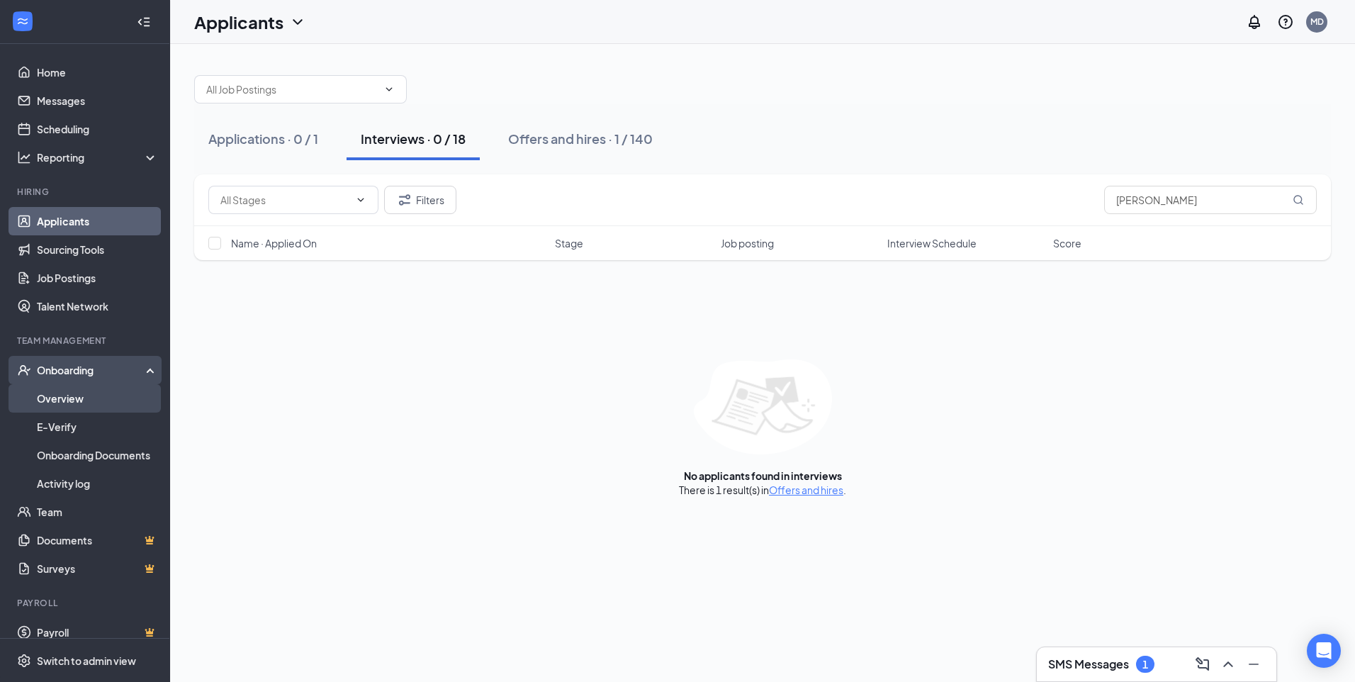
click at [55, 403] on link "Overview" at bounding box center [97, 398] width 121 height 28
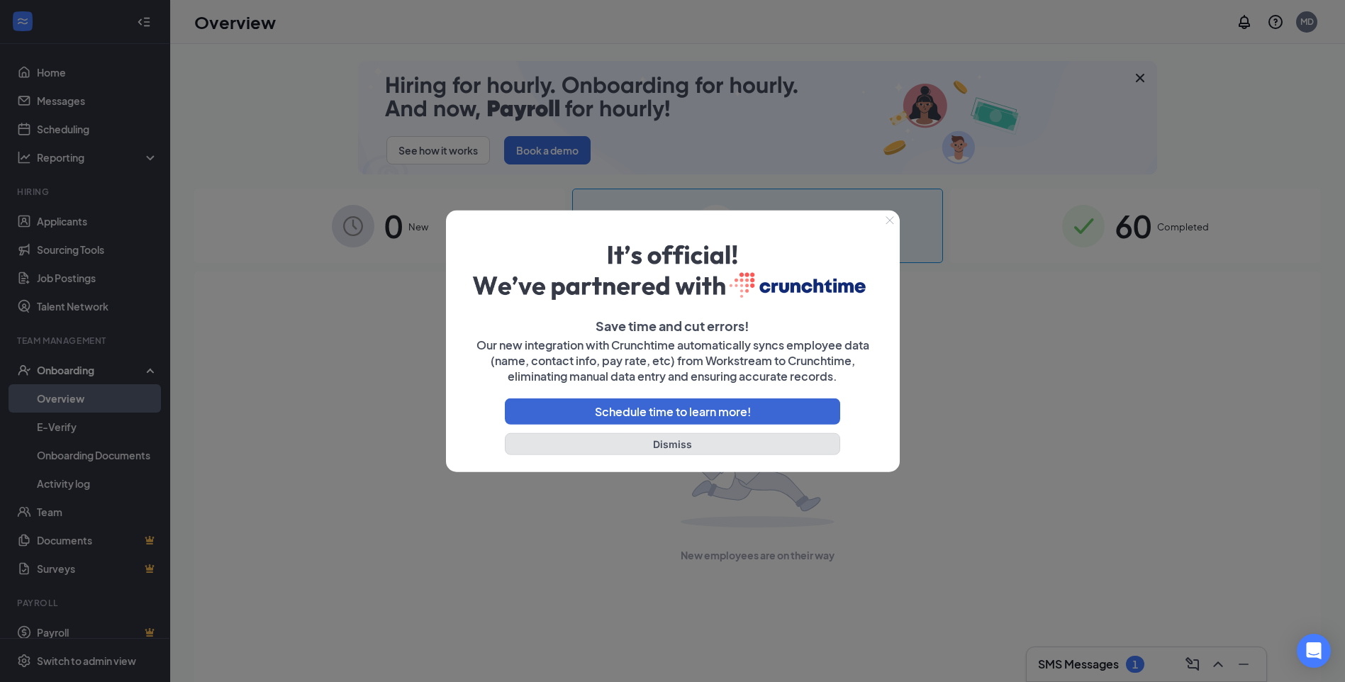
click at [781, 435] on button "Dismiss" at bounding box center [673, 443] width 336 height 22
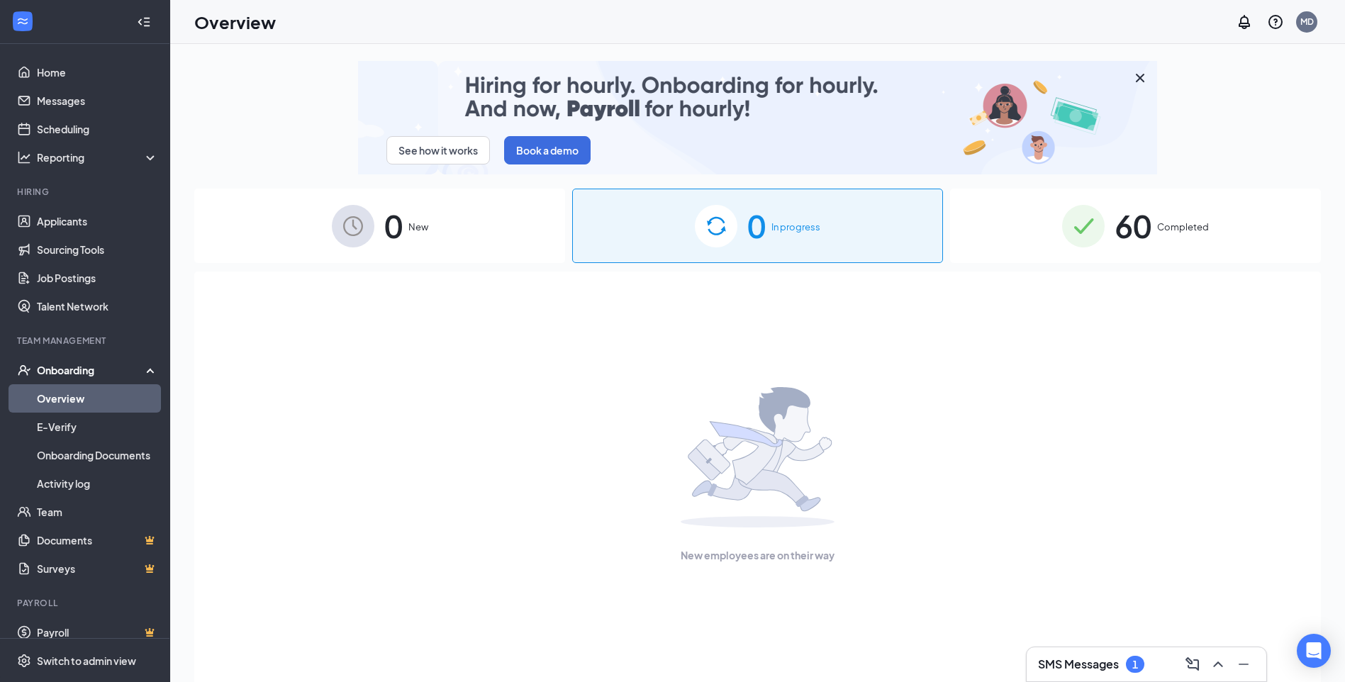
click at [1090, 654] on div "SMS Messages 1" at bounding box center [1146, 664] width 217 height 23
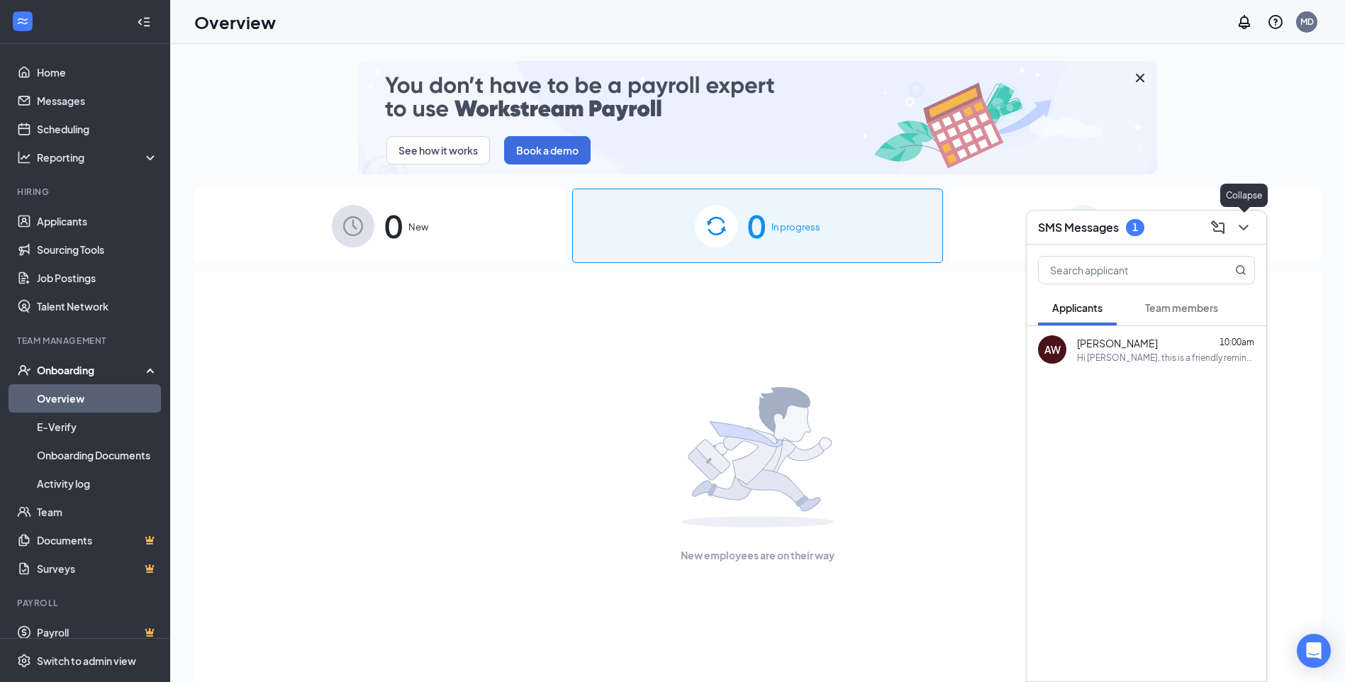
click at [1242, 220] on icon "ChevronDown" at bounding box center [1243, 227] width 17 height 17
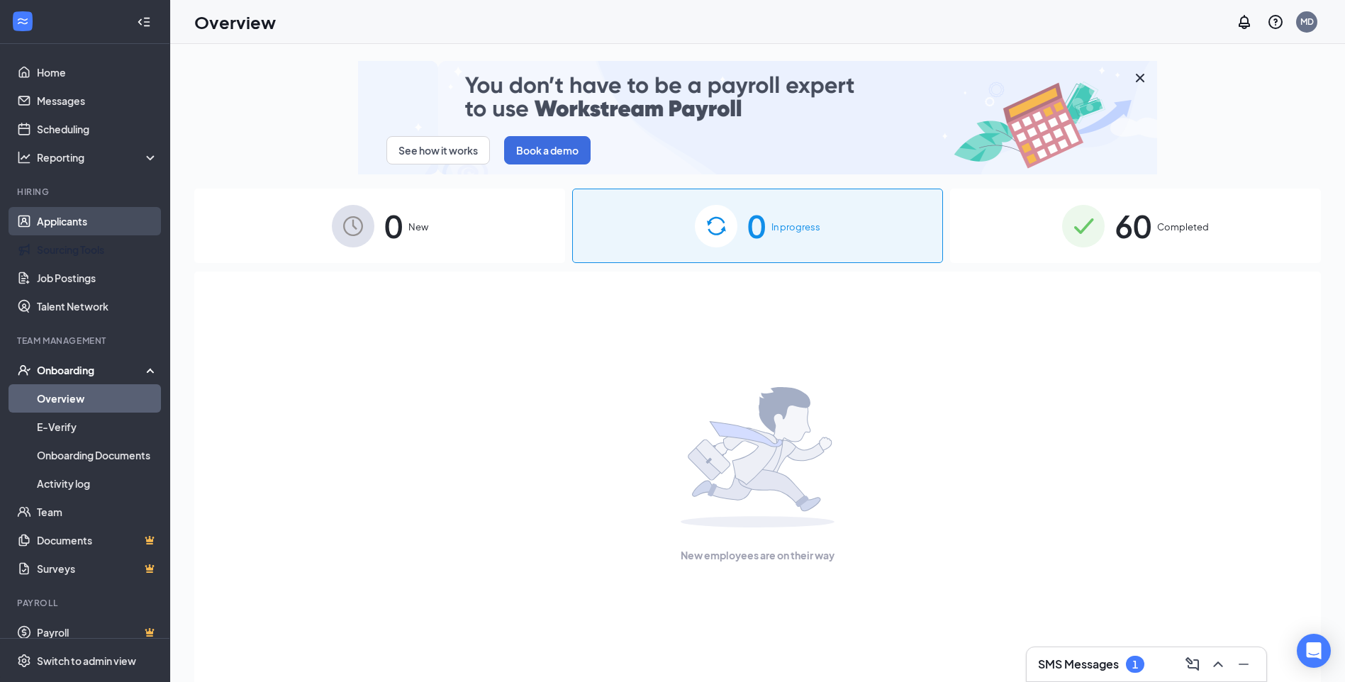
click at [65, 228] on link "Applicants" at bounding box center [97, 221] width 121 height 28
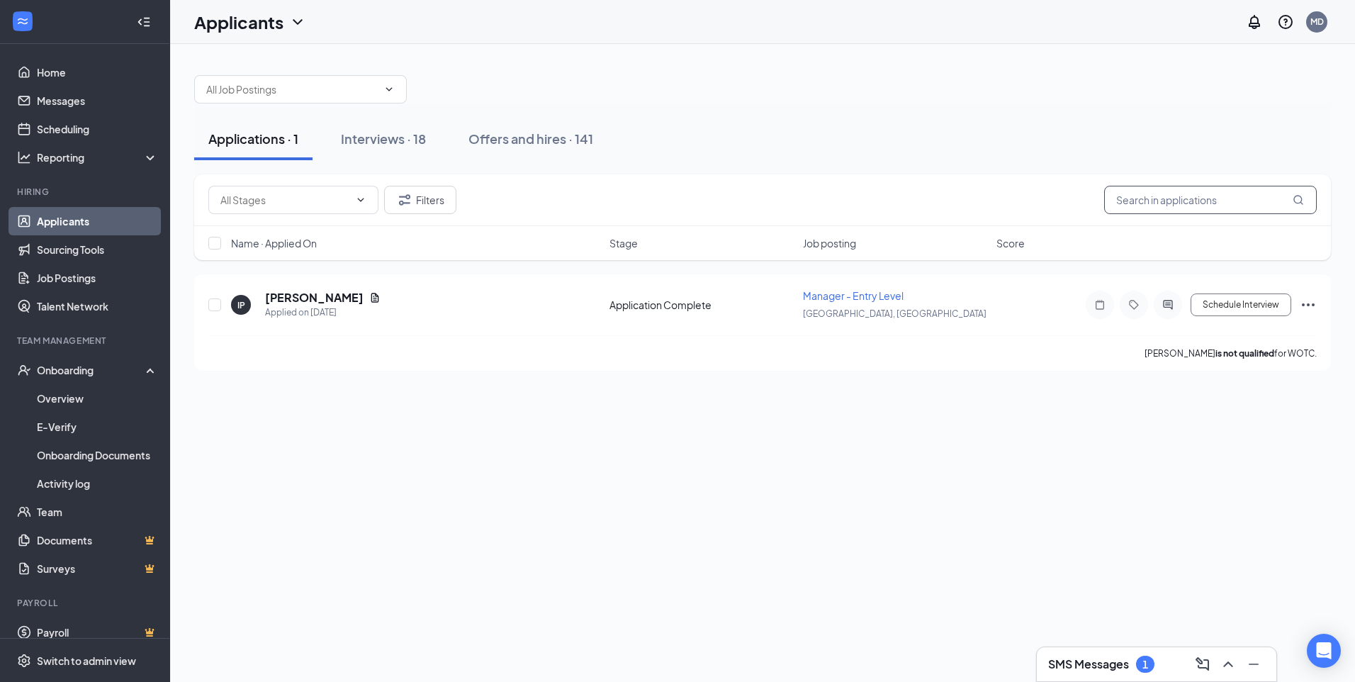
click at [1241, 208] on input "text" at bounding box center [1210, 200] width 213 height 28
type input "[PERSON_NAME]"
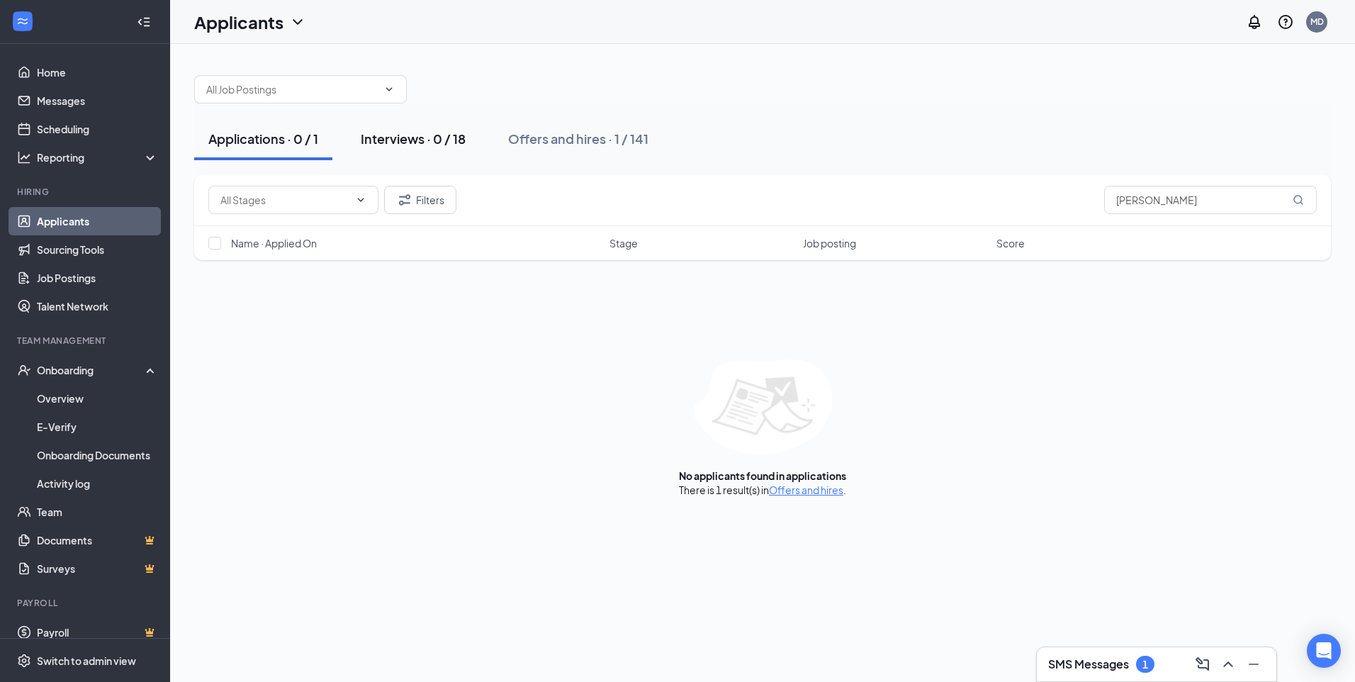
click at [442, 146] on div "Interviews · 0 / 18" at bounding box center [413, 139] width 105 height 18
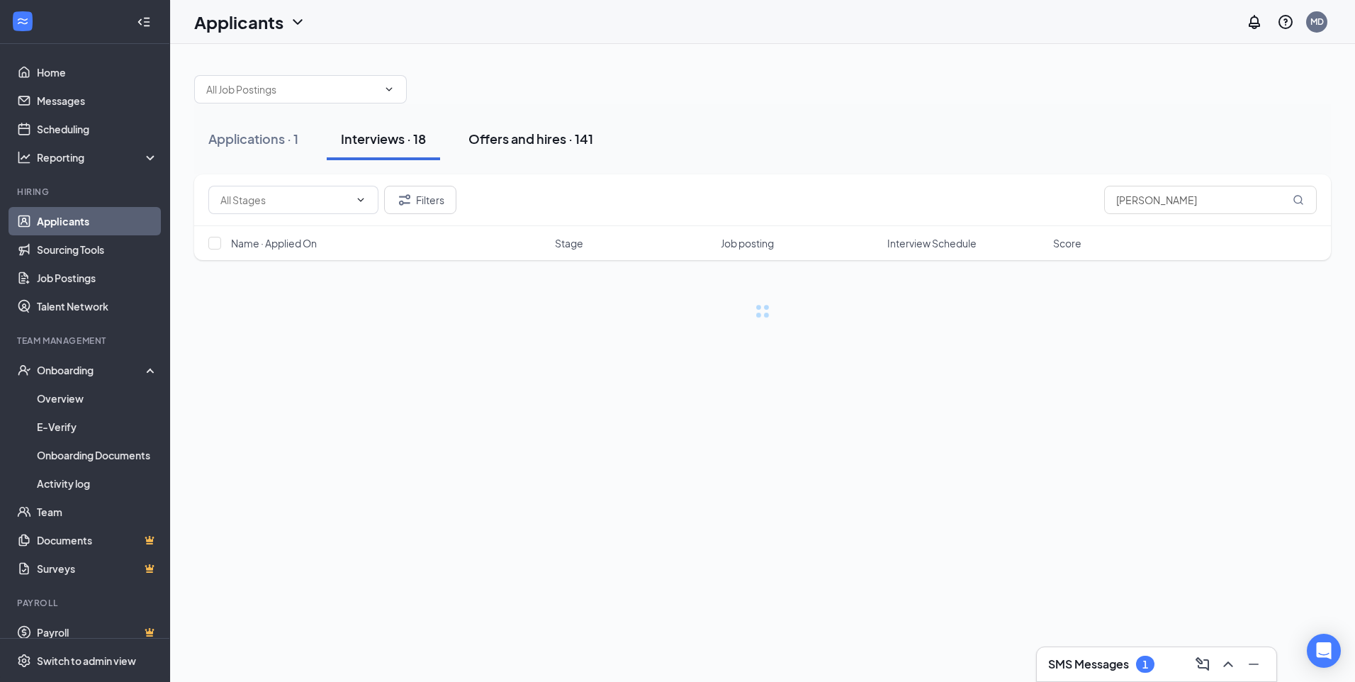
click at [540, 138] on div "Offers and hires · 141" at bounding box center [531, 139] width 125 height 18
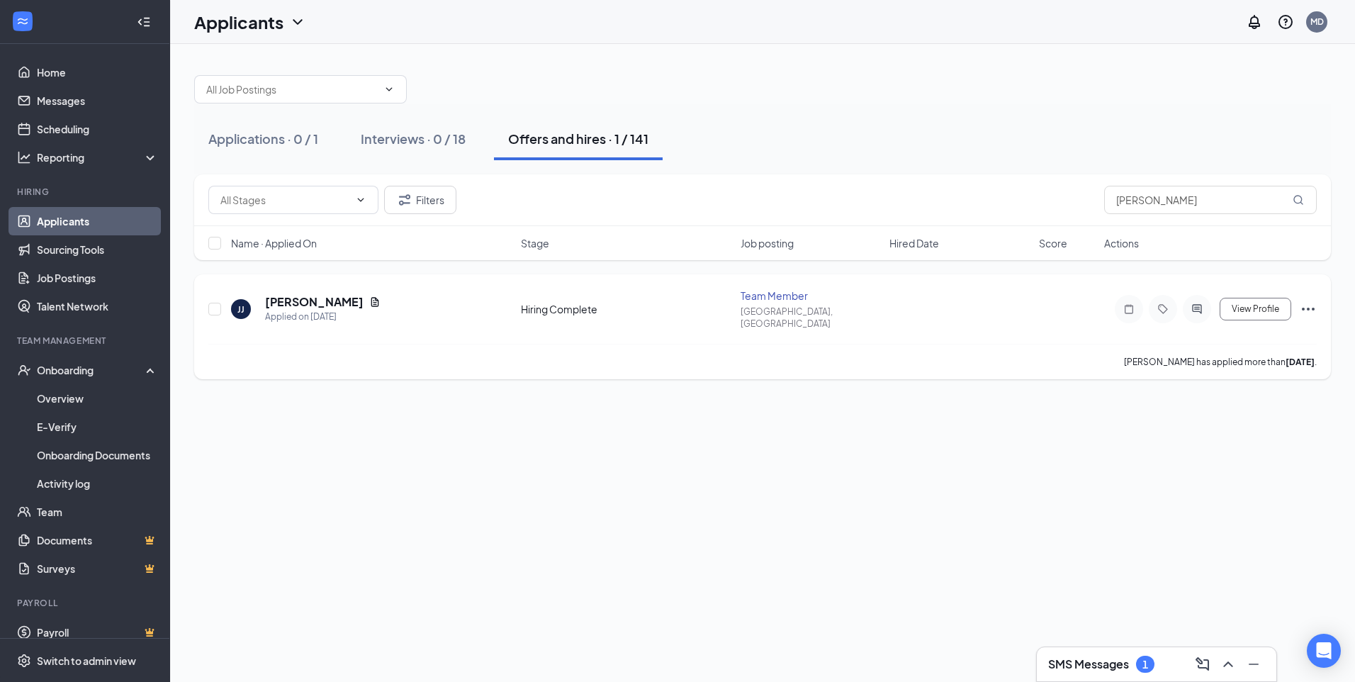
click at [1304, 308] on icon "Ellipses" at bounding box center [1308, 309] width 13 height 3
click at [1238, 439] on p "Move to stage" at bounding box center [1245, 439] width 122 height 14
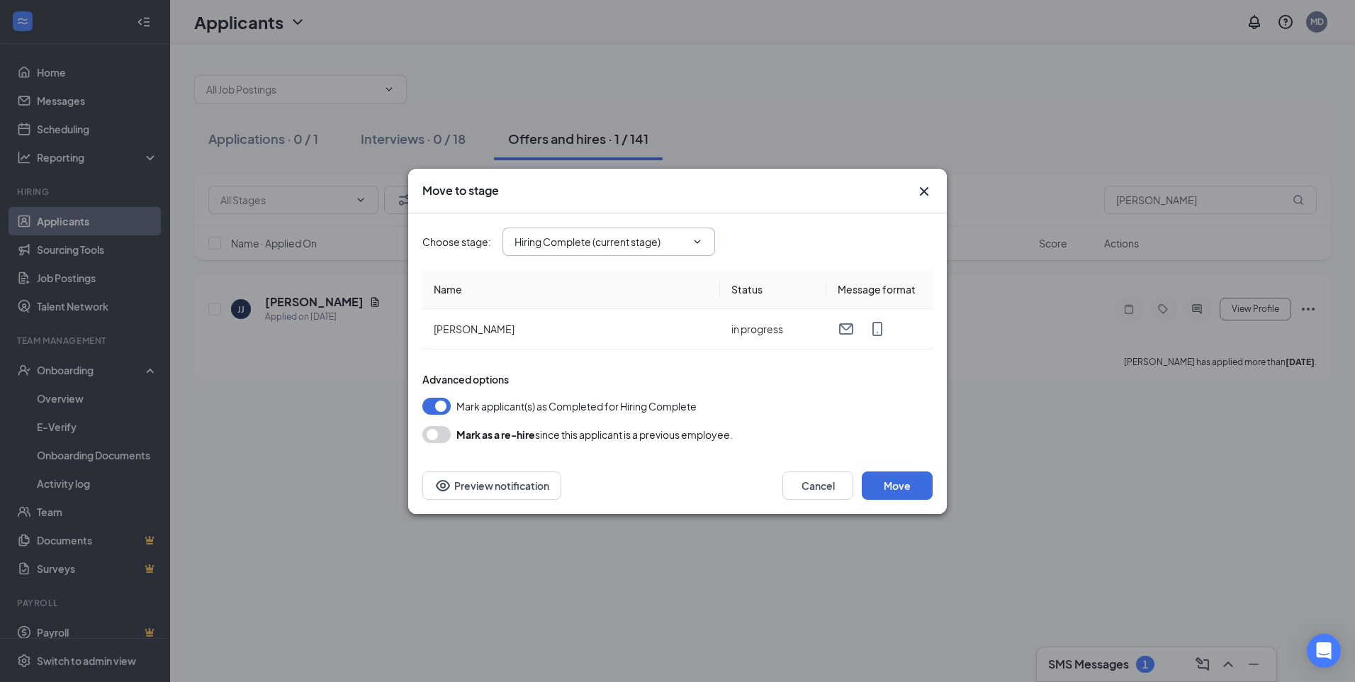
click at [683, 240] on input "Hiring Complete (current stage)" at bounding box center [601, 242] width 172 height 16
click at [900, 493] on button "Move" at bounding box center [897, 485] width 71 height 28
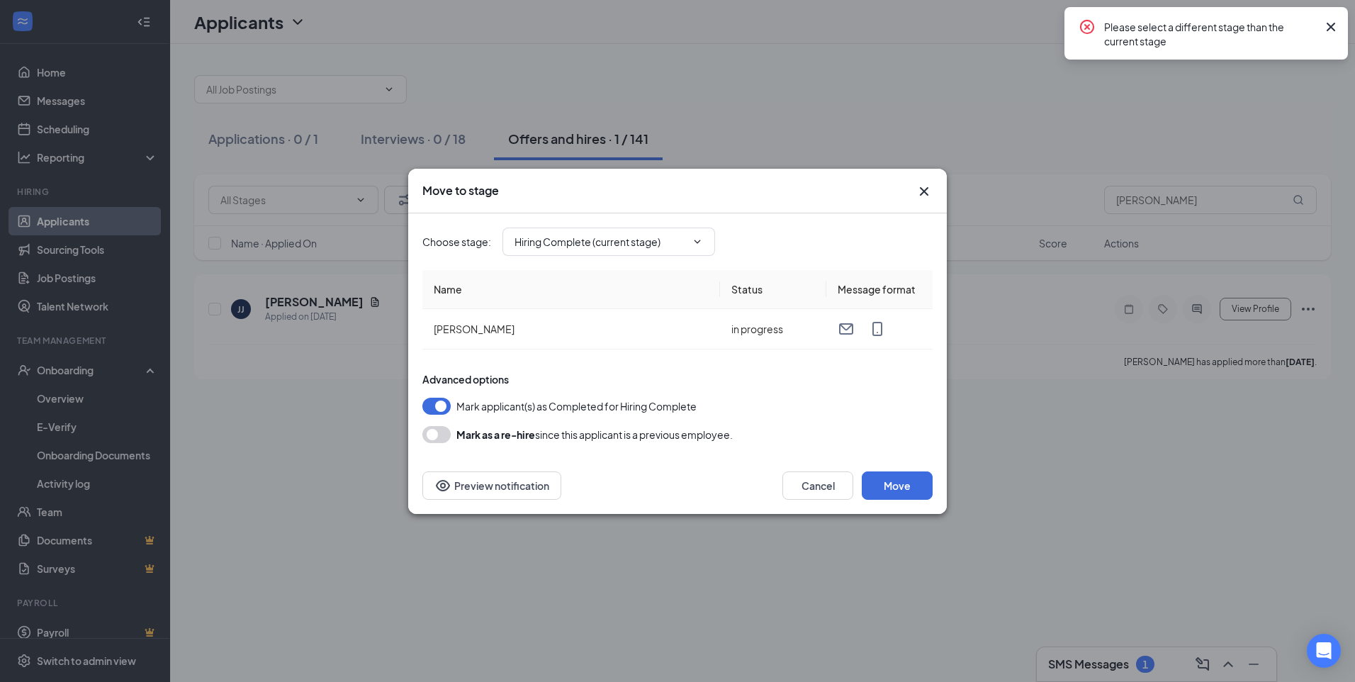
click at [1334, 19] on icon "Cross" at bounding box center [1331, 26] width 17 height 17
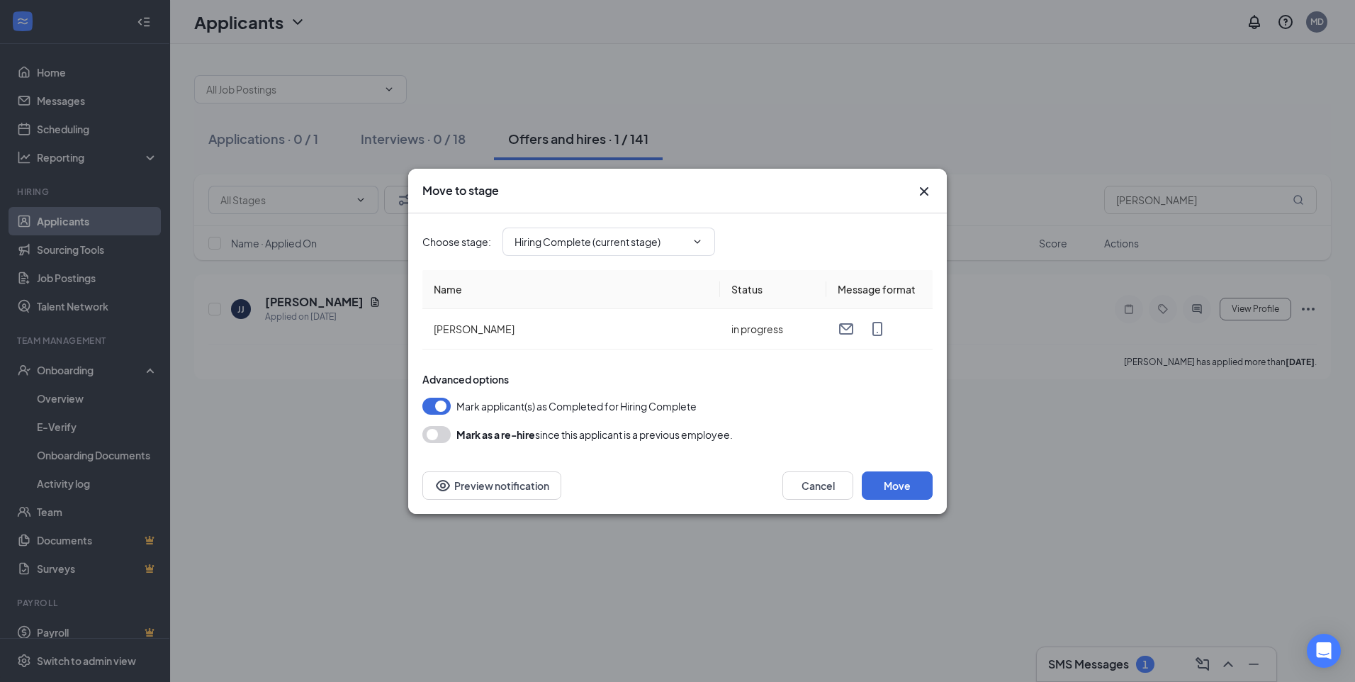
click at [55, 341] on div "Move to stage Choose stage : Hiring Complete (current stage) Application Additi…" at bounding box center [677, 341] width 1355 height 682
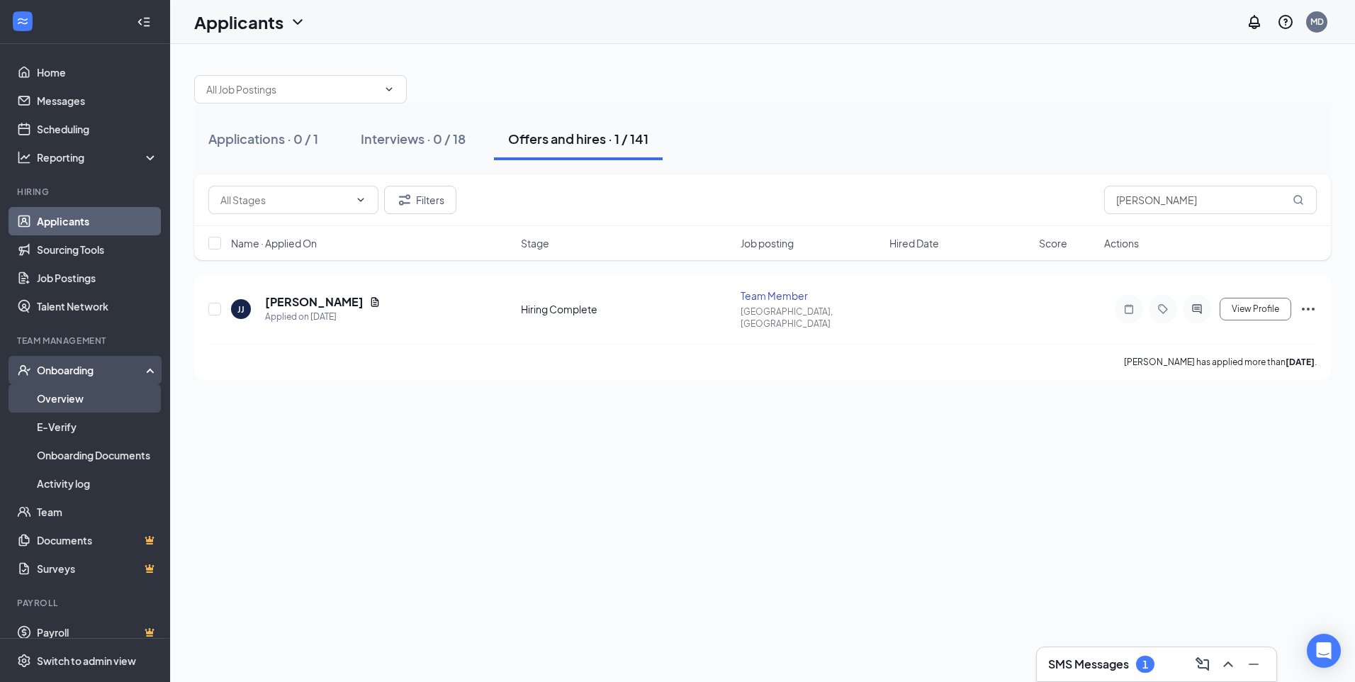
click at [92, 391] on link "Overview" at bounding box center [97, 398] width 121 height 28
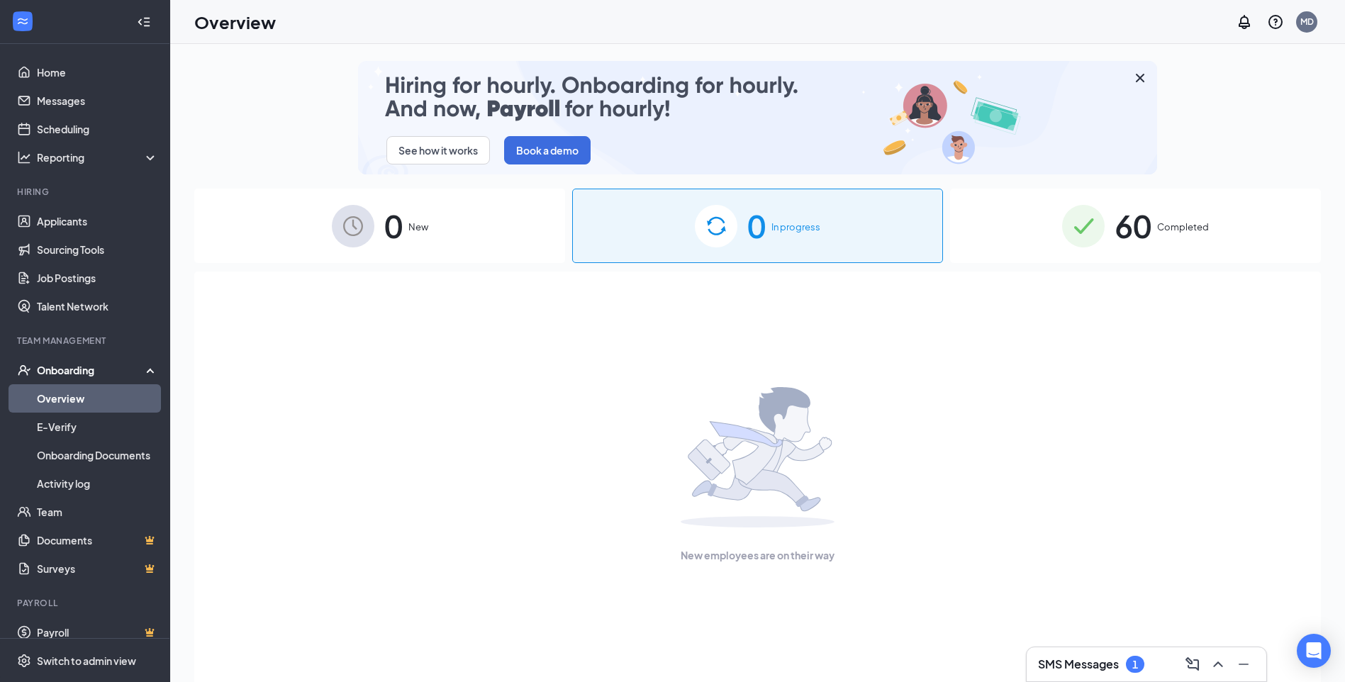
click at [434, 216] on div "0 New" at bounding box center [379, 226] width 371 height 74
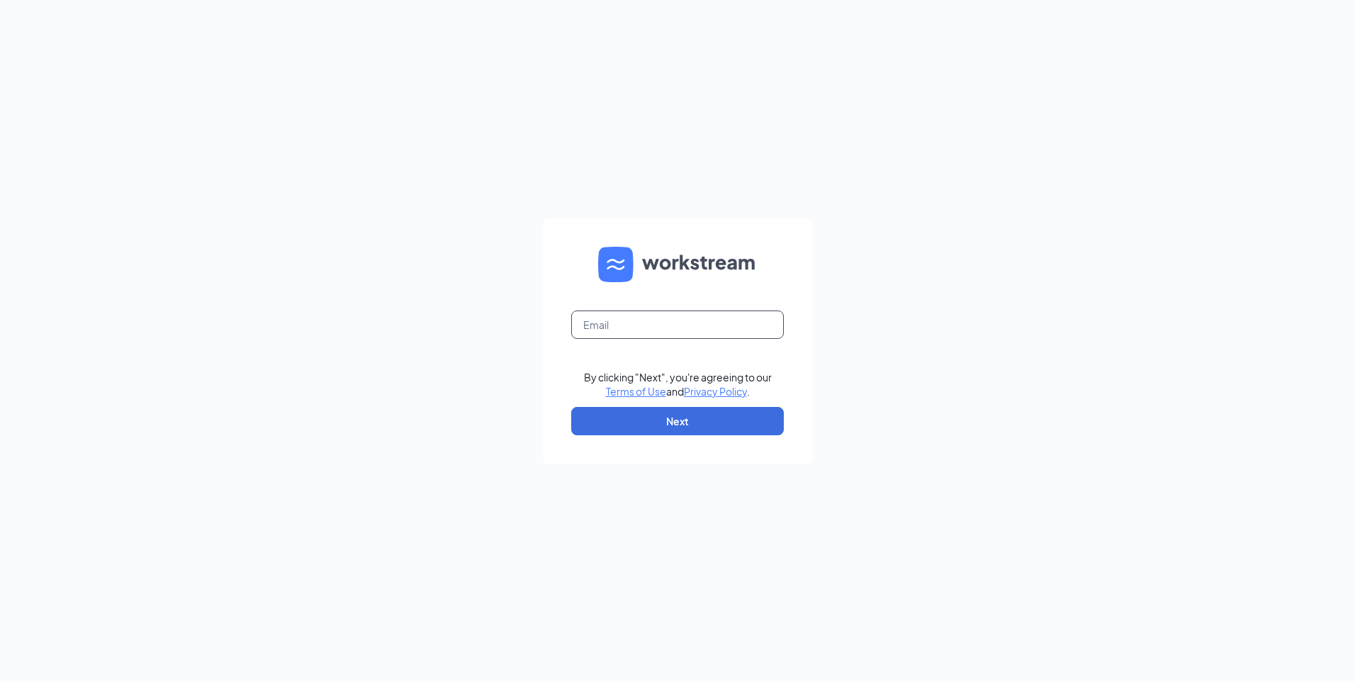
click at [644, 318] on input "text" at bounding box center [677, 324] width 213 height 28
type input "[EMAIL_ADDRESS][DOMAIN_NAME]"
click at [644, 428] on button "Next" at bounding box center [677, 421] width 213 height 28
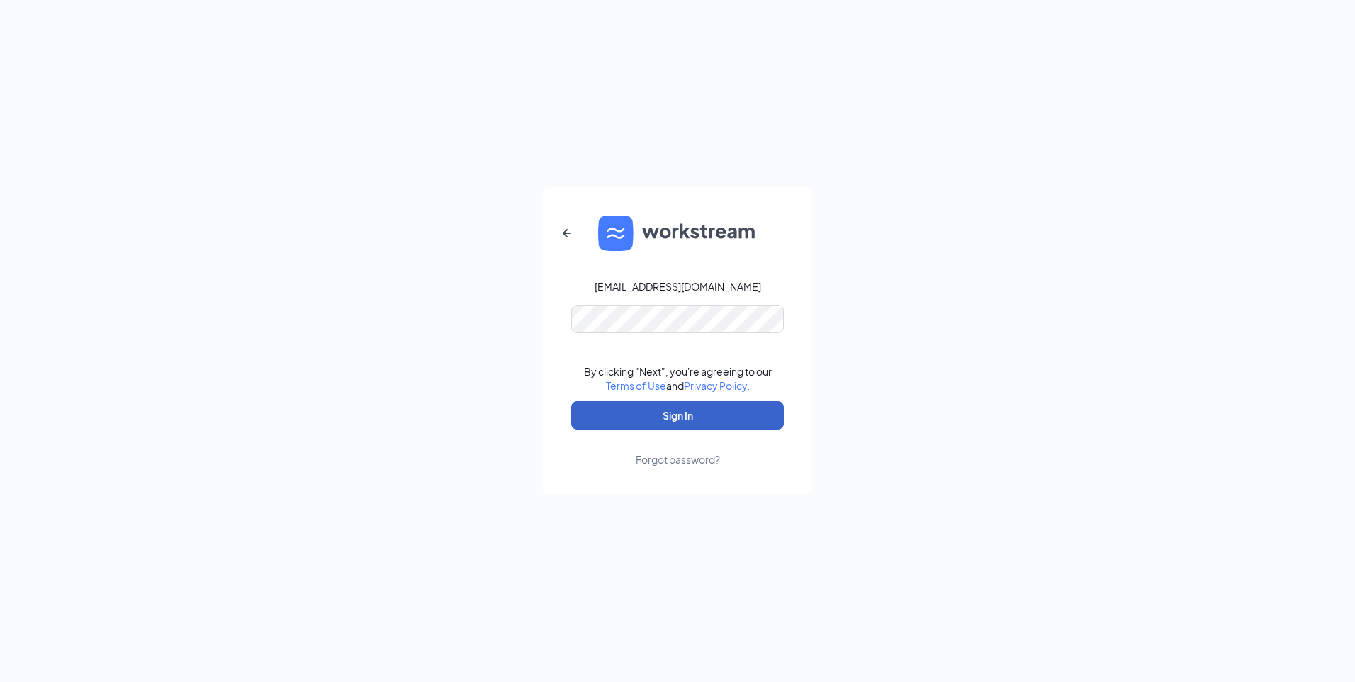
click at [658, 415] on button "Sign In" at bounding box center [677, 415] width 213 height 28
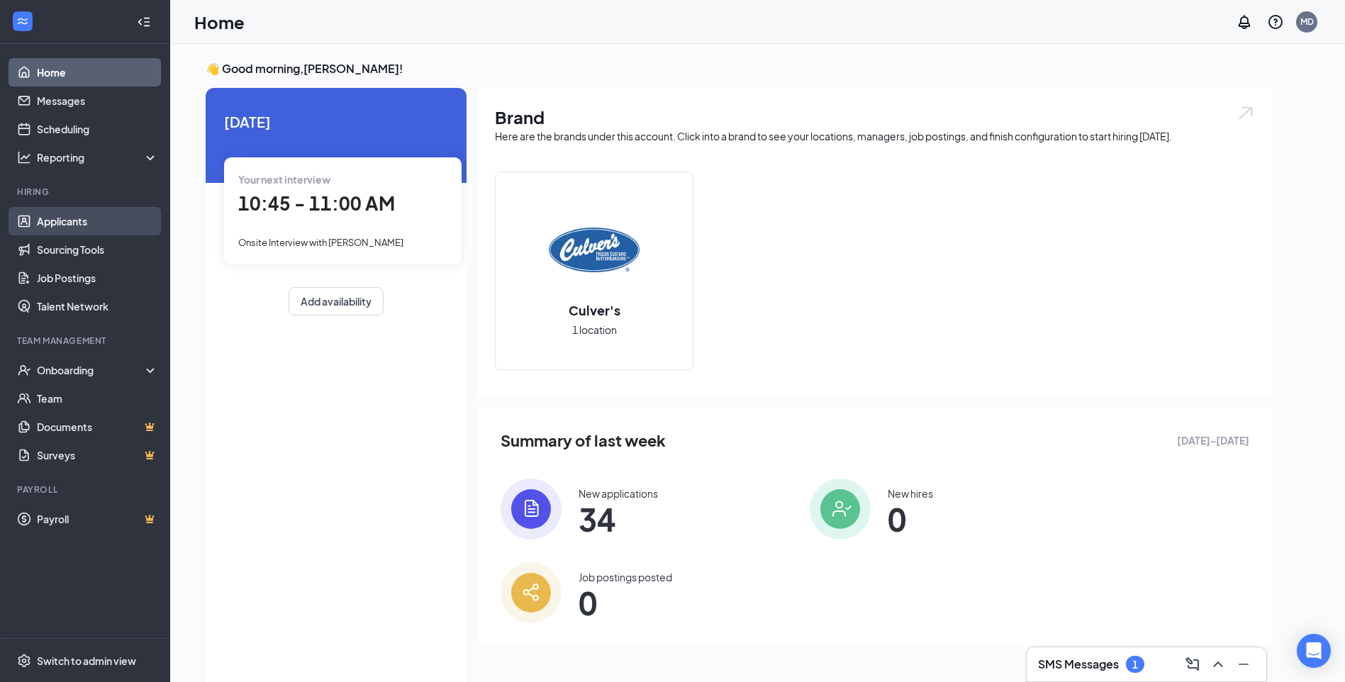
click at [79, 230] on link "Applicants" at bounding box center [97, 221] width 121 height 28
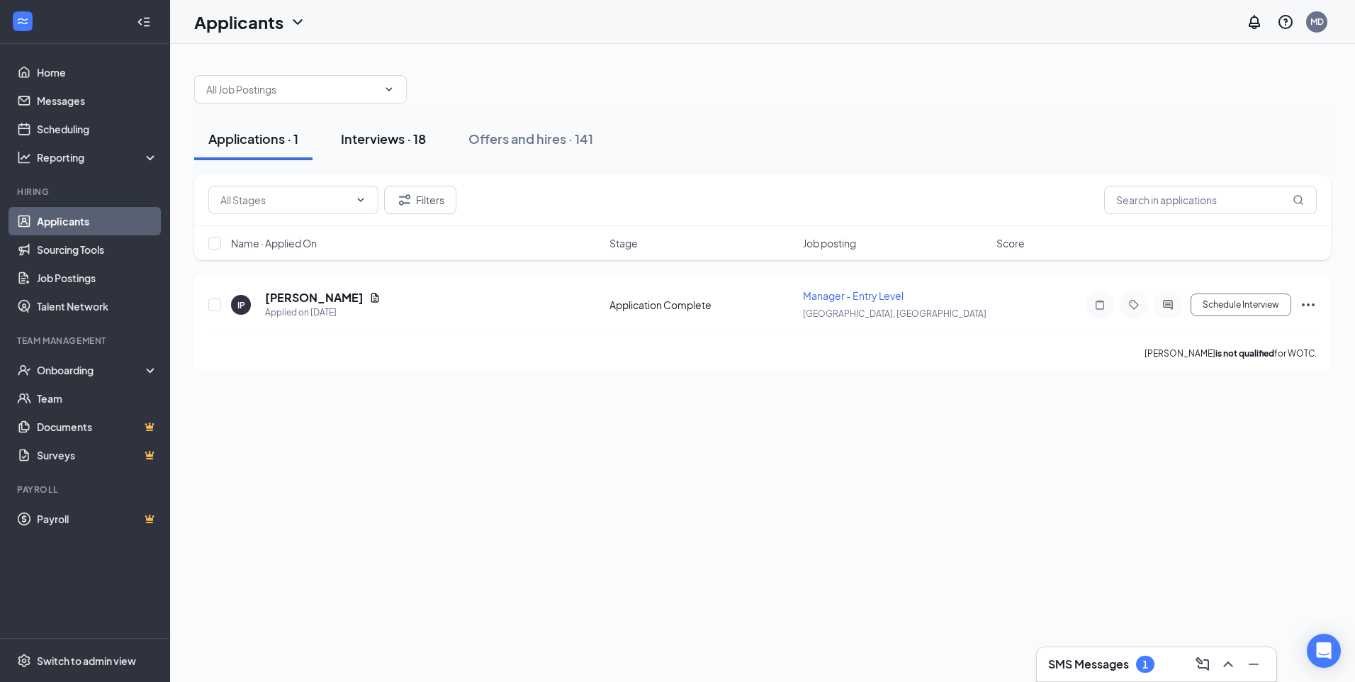
click at [381, 152] on button "Interviews · 18" at bounding box center [383, 139] width 113 height 43
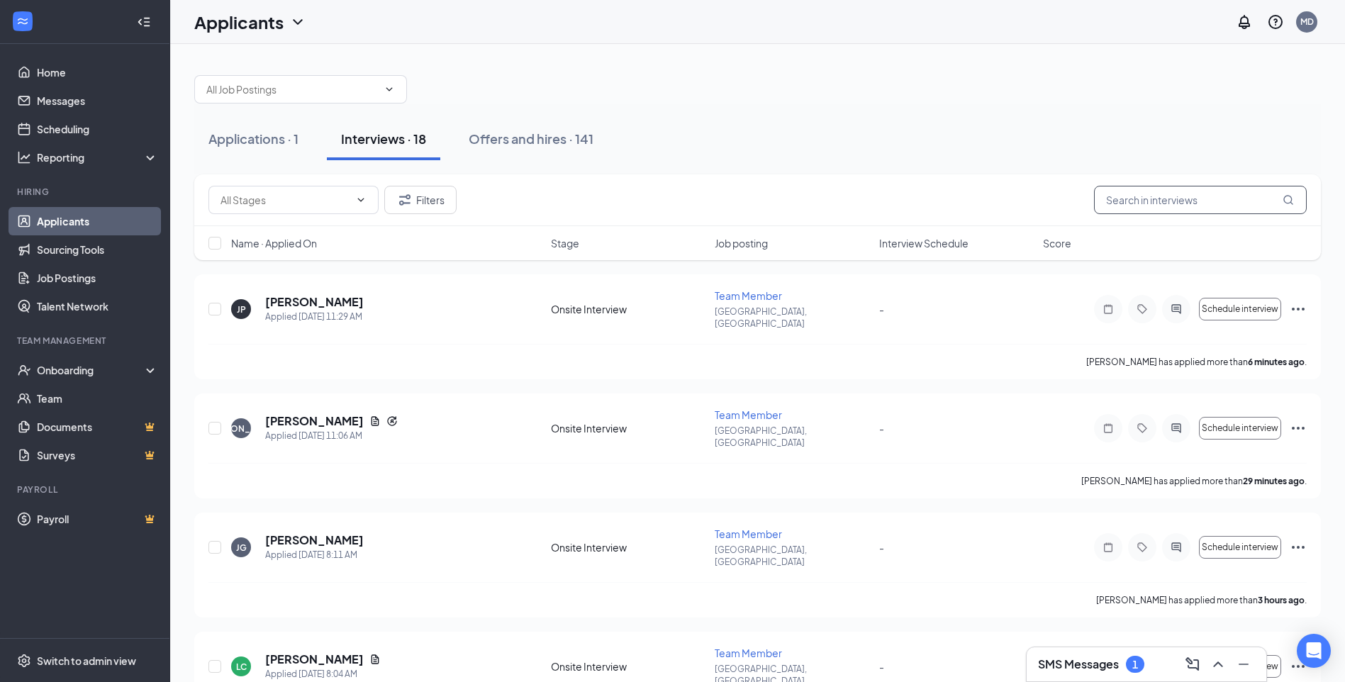
click at [1130, 198] on input "text" at bounding box center [1200, 200] width 213 height 28
type input "[PERSON_NAME]"
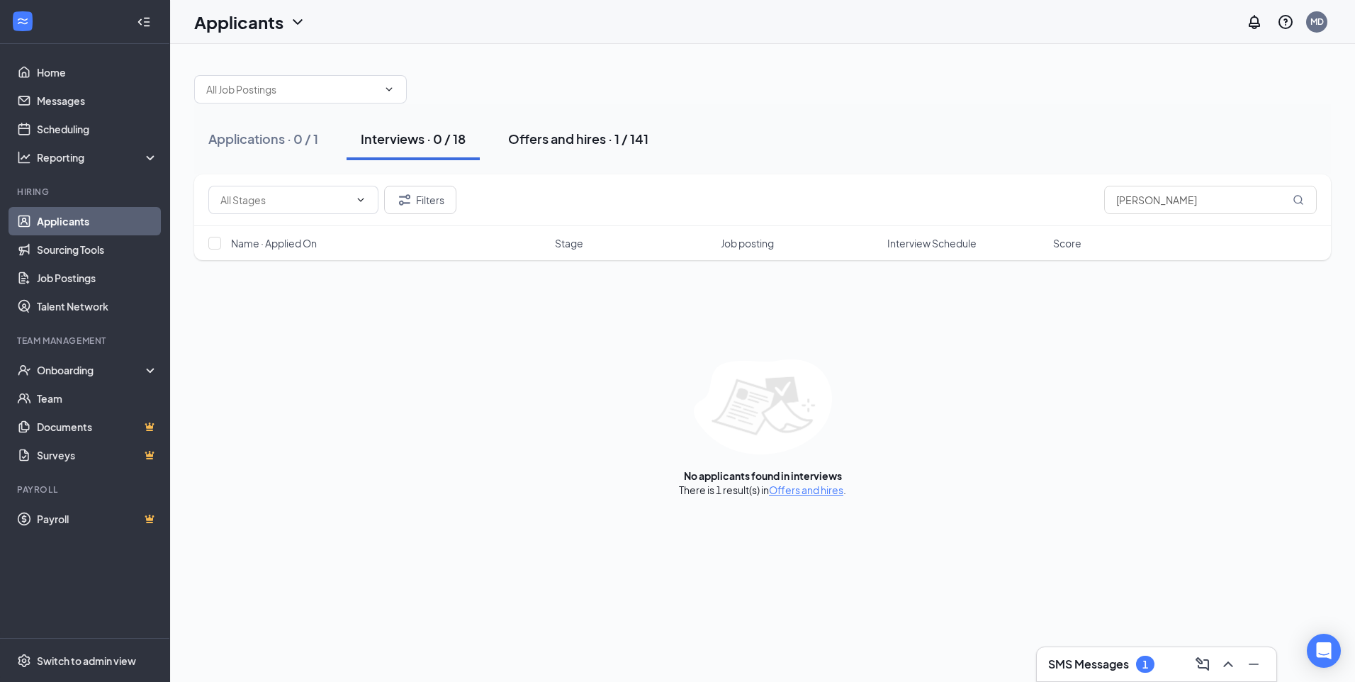
click at [537, 151] on button "Offers and hires · 1 / 141" at bounding box center [578, 139] width 169 height 43
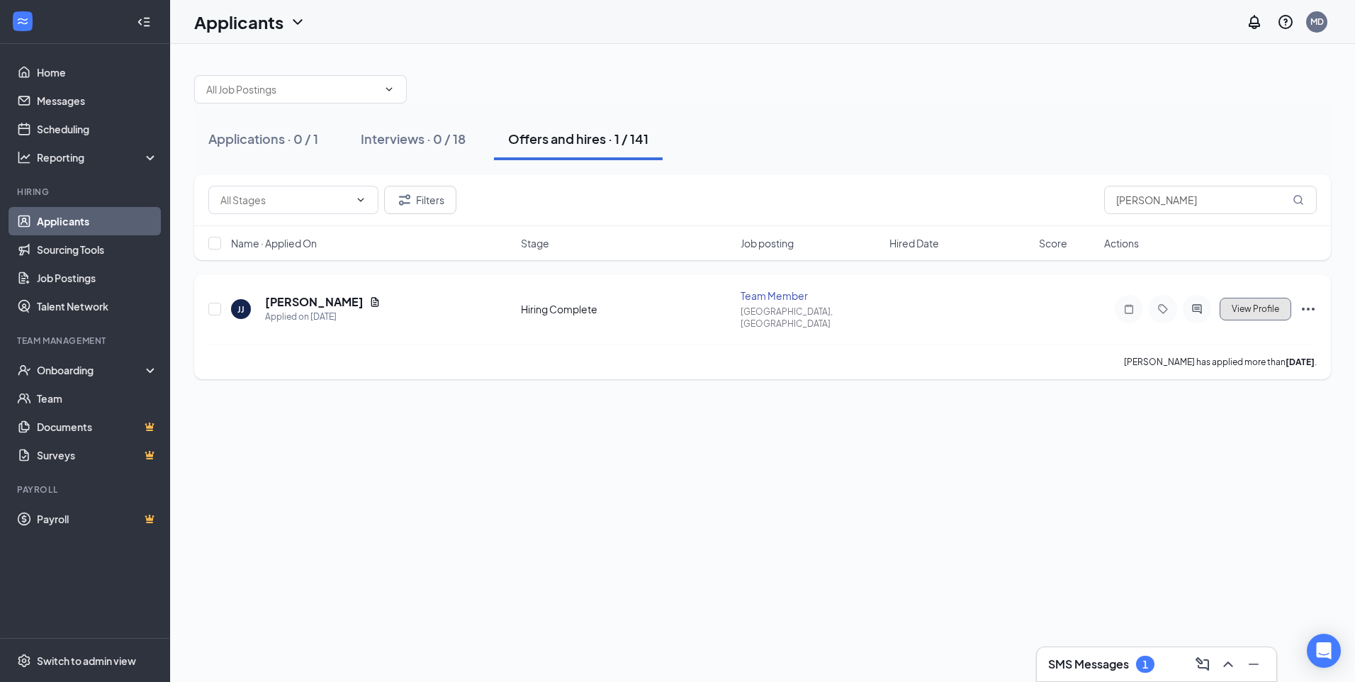
click at [1272, 304] on span "View Profile" at bounding box center [1255, 309] width 47 height 10
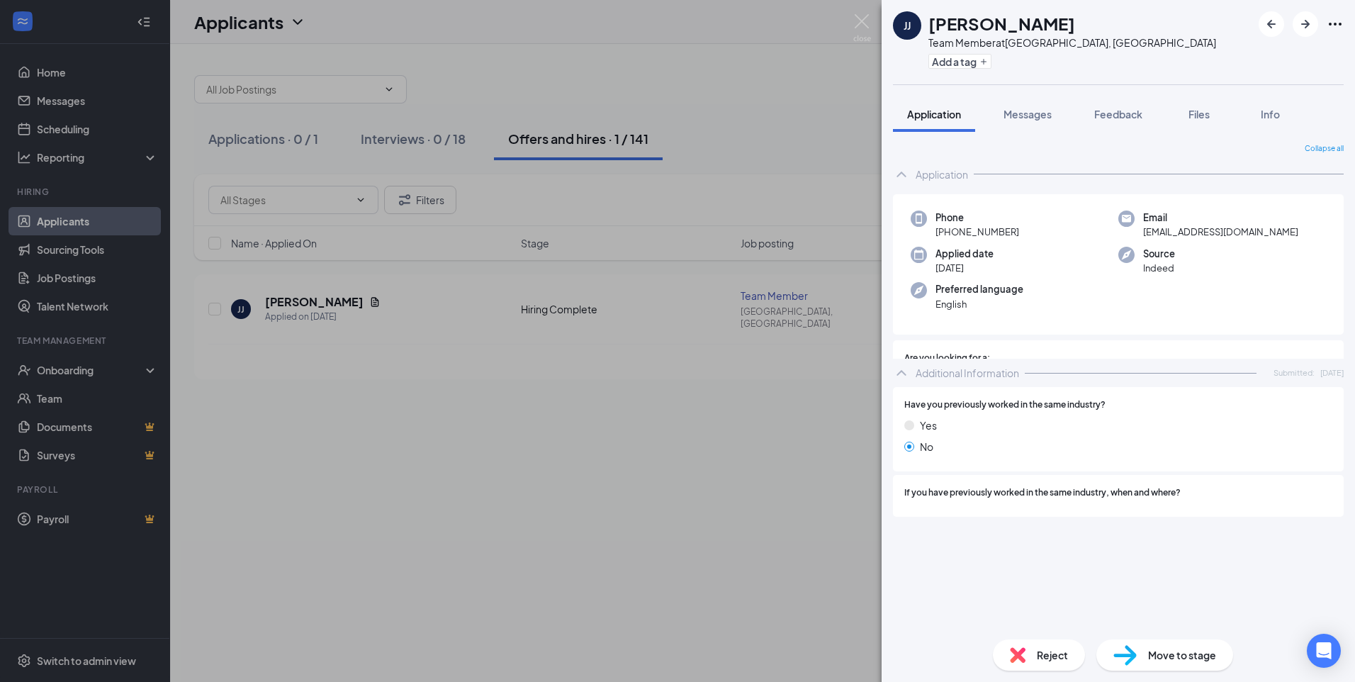
click at [622, 481] on div "JJ Jessica Judge Team Member at Gainesville, GA Add a tag Application Messages …" at bounding box center [677, 341] width 1355 height 682
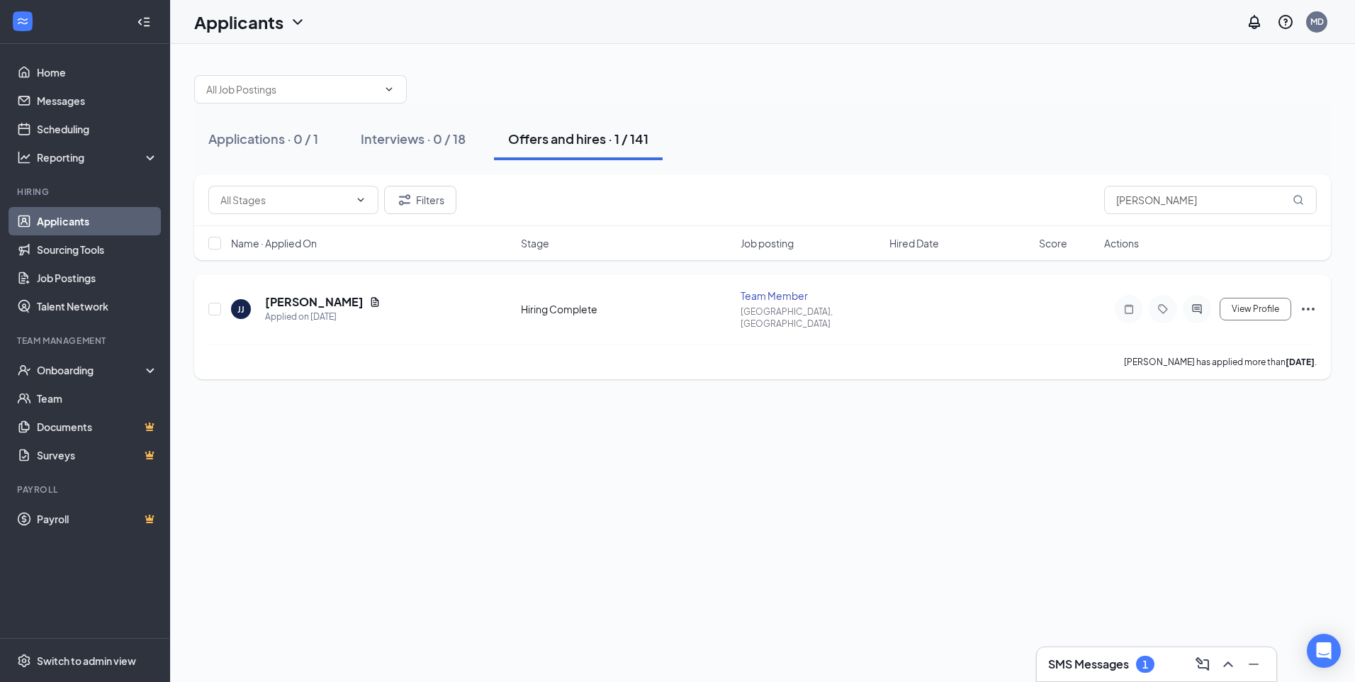
click at [1316, 299] on div "JJ Jessica Judge Applied on Sep 2 Hiring Complete Team Member Gainesville, GA V…" at bounding box center [762, 326] width 1137 height 105
click at [1315, 301] on icon "Ellipses" at bounding box center [1308, 309] width 17 height 17
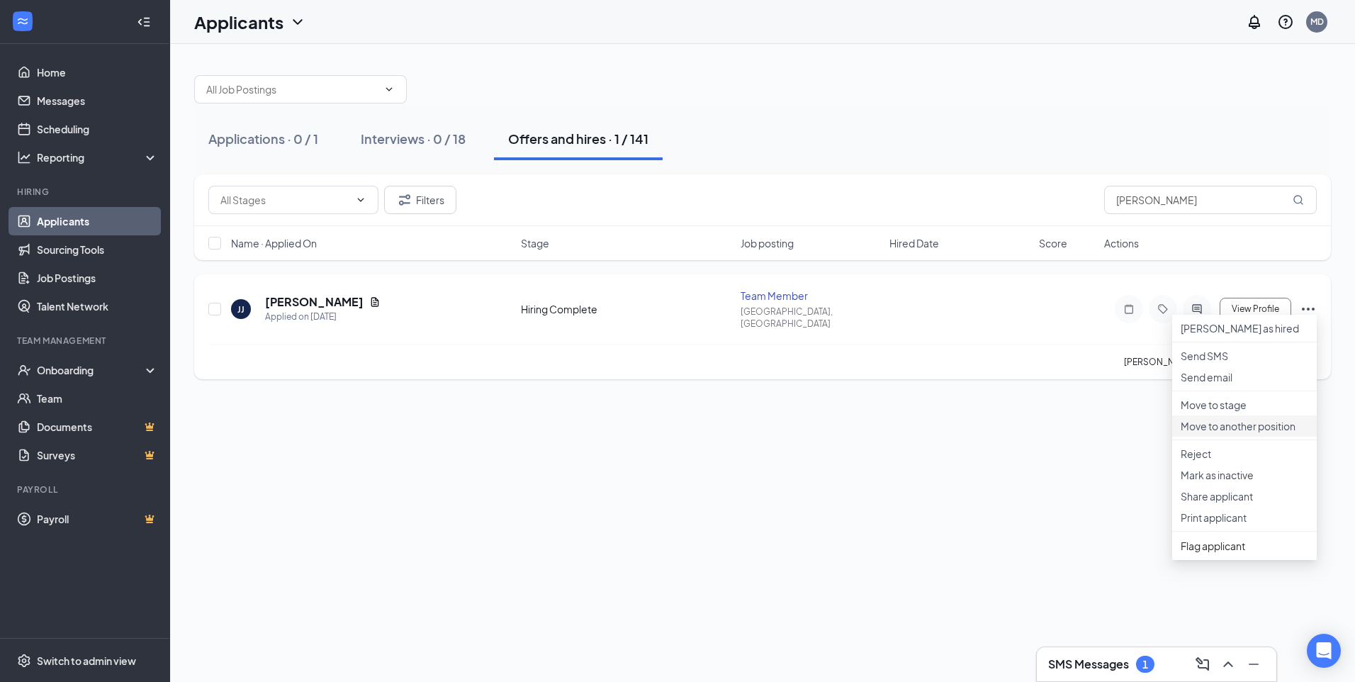
click at [1268, 433] on p "Move to another position" at bounding box center [1245, 426] width 128 height 14
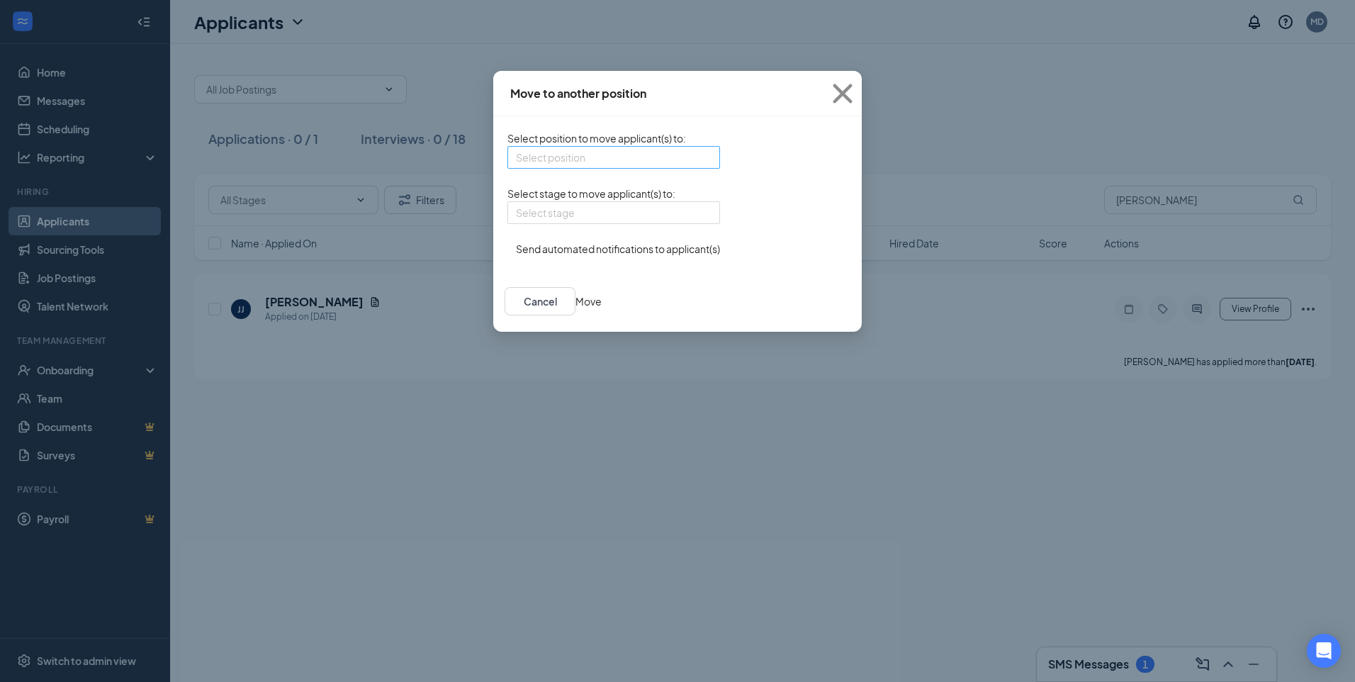
click at [593, 167] on input "search" at bounding box center [609, 157] width 186 height 21
click at [576, 315] on button "Cancel" at bounding box center [540, 301] width 71 height 28
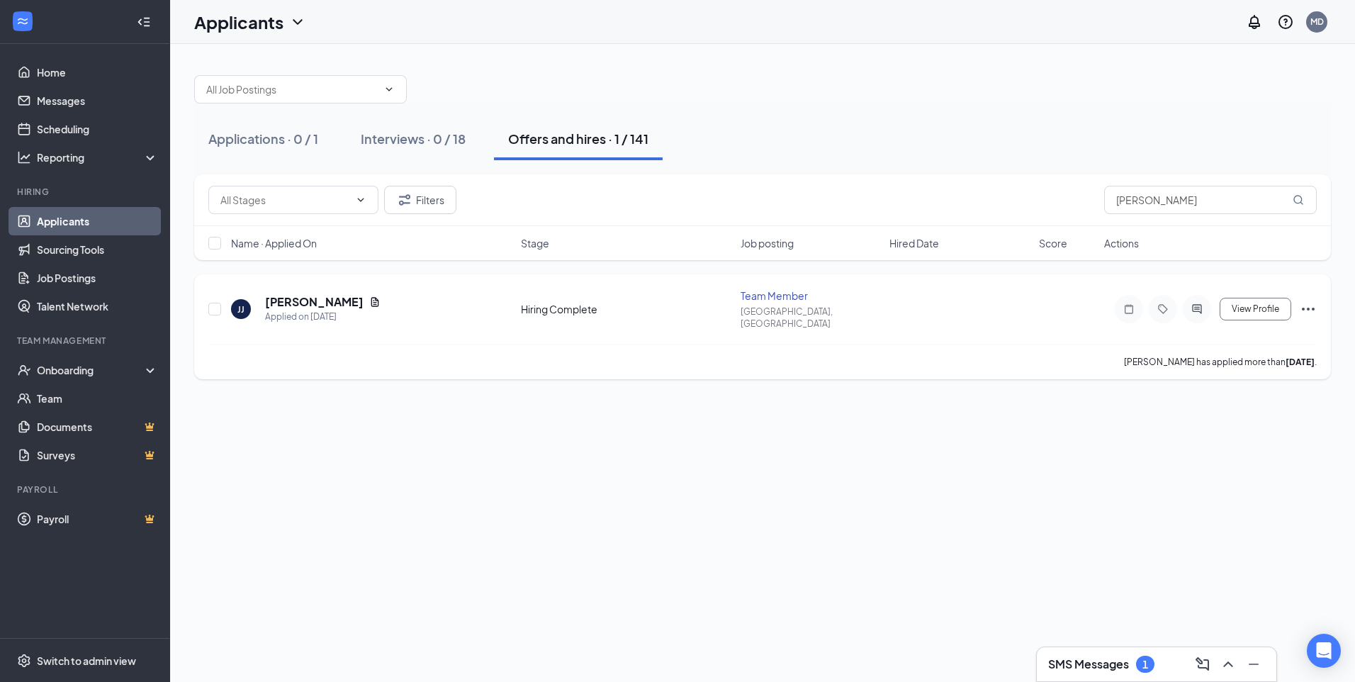
click at [1314, 301] on icon "Ellipses" at bounding box center [1308, 309] width 17 height 17
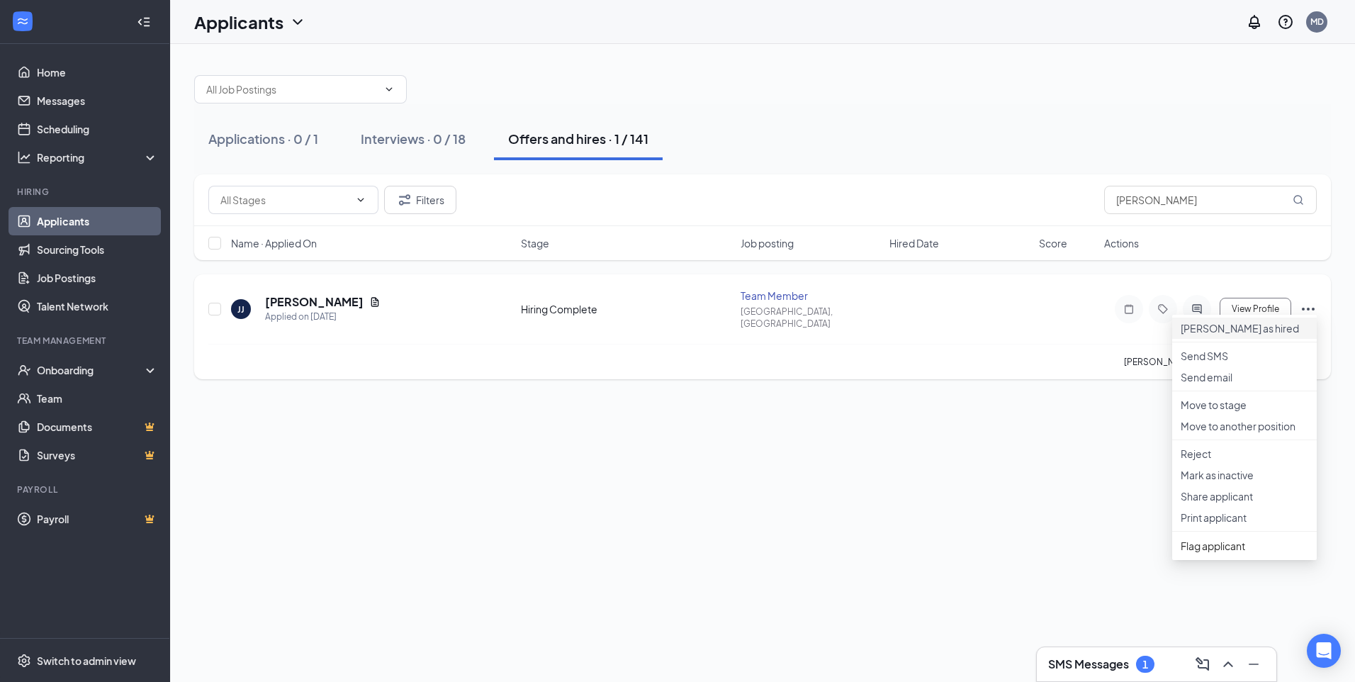
click at [1246, 335] on p "[PERSON_NAME] as hired" at bounding box center [1245, 328] width 128 height 14
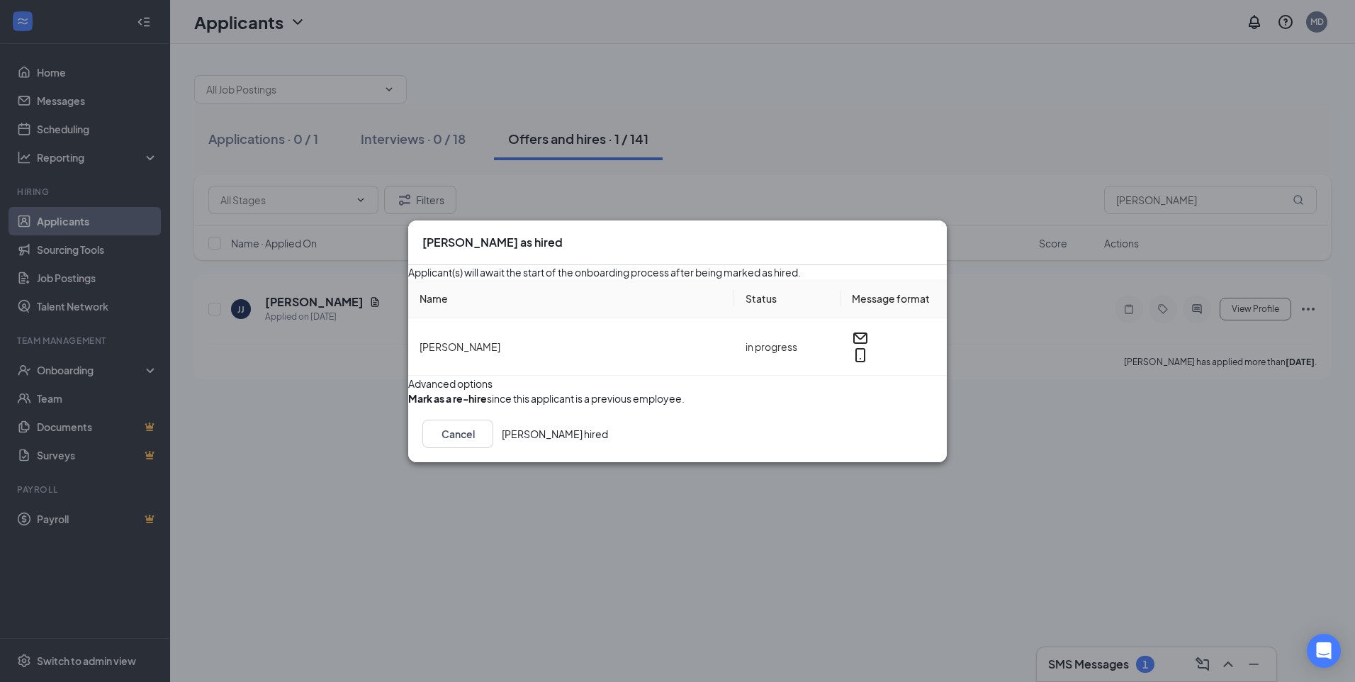
click at [608, 448] on button "Mark hired" at bounding box center [555, 434] width 106 height 28
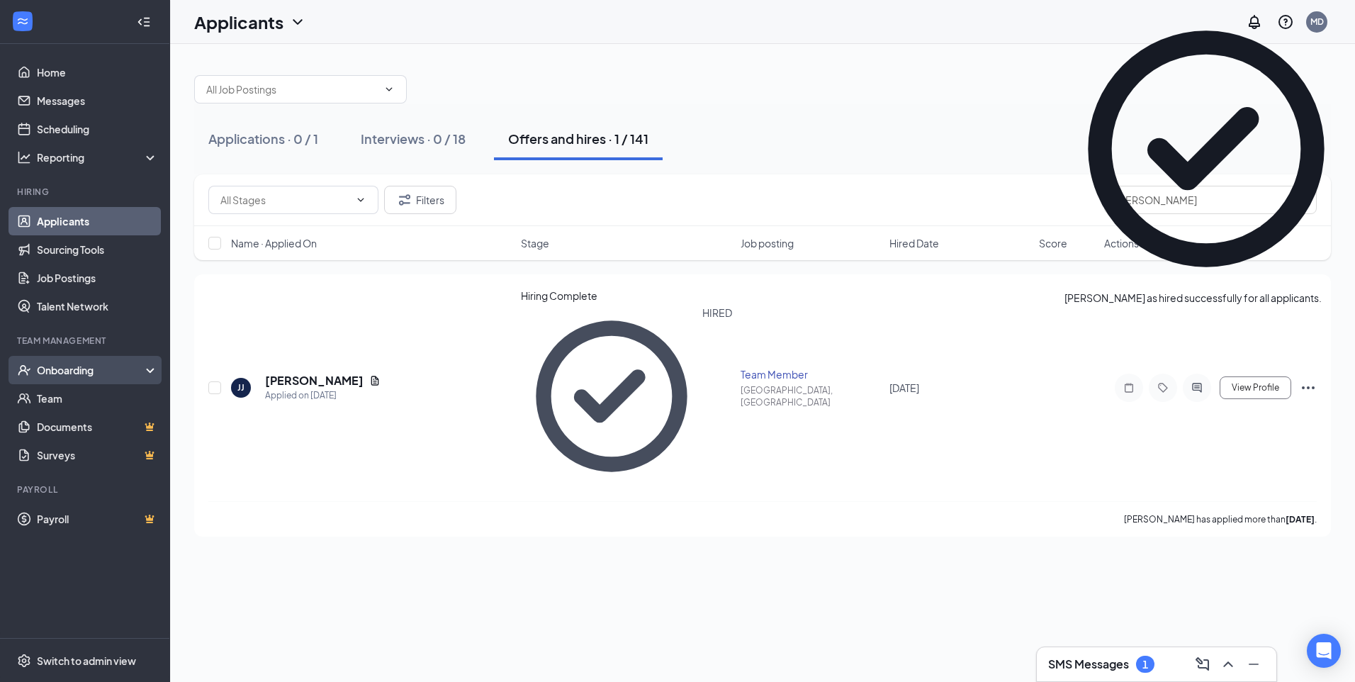
click at [72, 376] on div "Onboarding" at bounding box center [91, 370] width 109 height 14
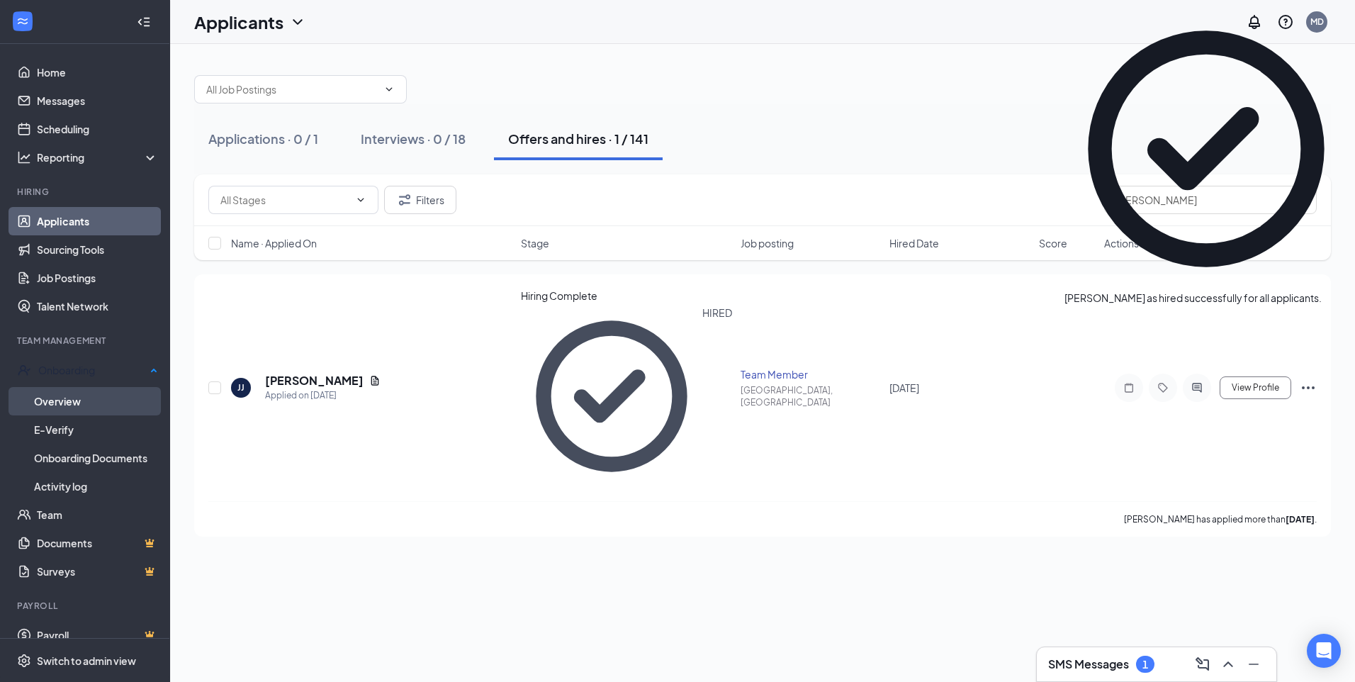
click at [65, 402] on link "Overview" at bounding box center [96, 401] width 124 height 28
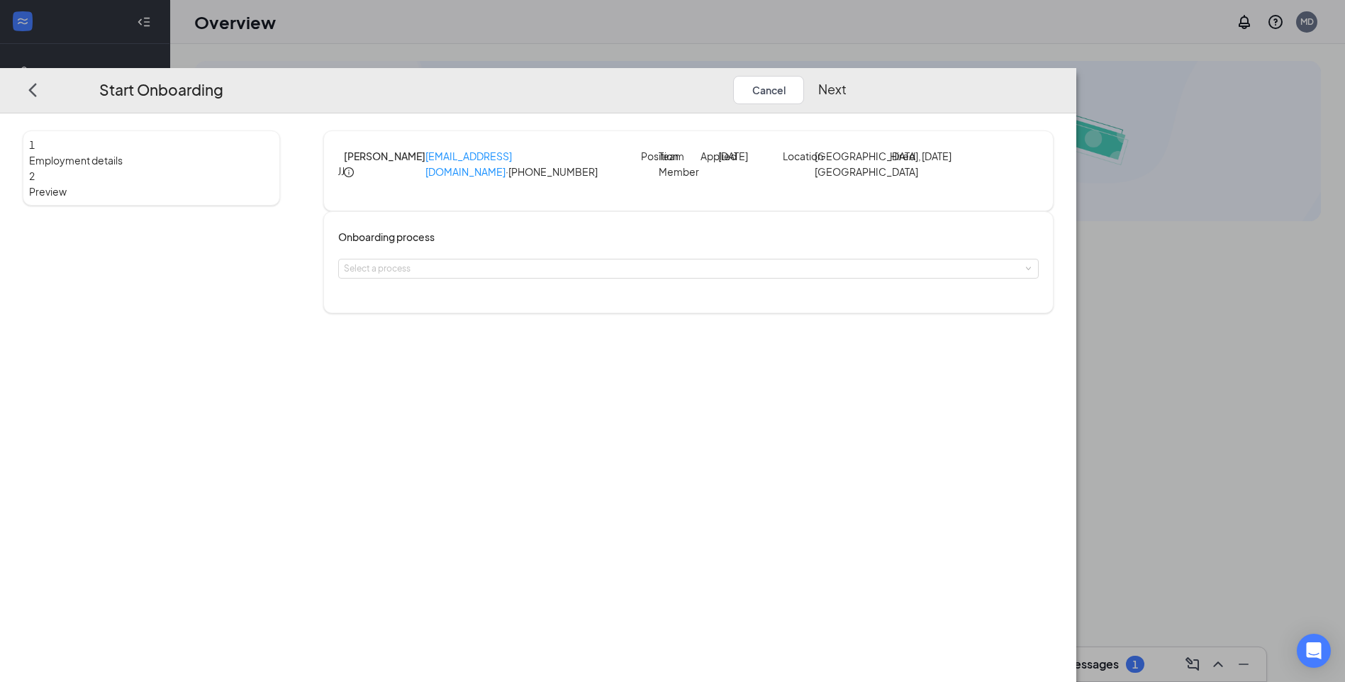
click at [600, 313] on div "Onboarding process Select a process" at bounding box center [688, 262] width 730 height 102
click at [603, 276] on div "Select a process" at bounding box center [685, 269] width 683 height 14
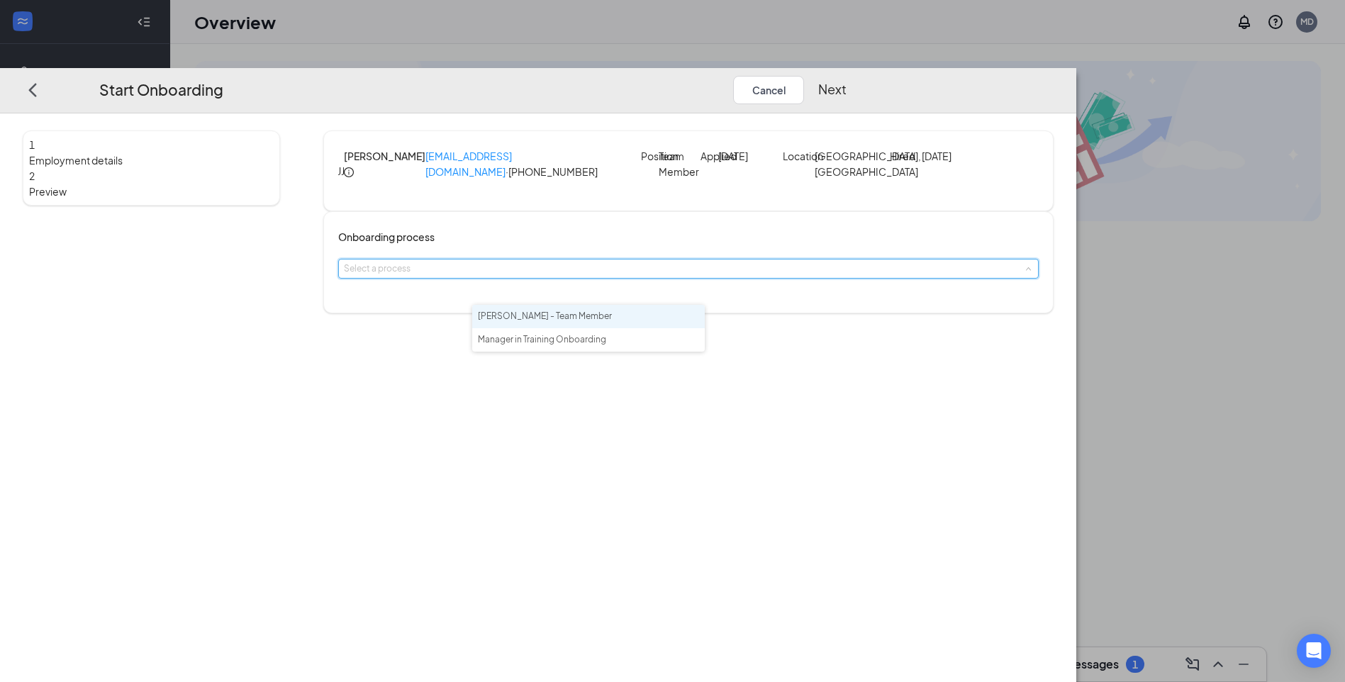
click at [582, 319] on span "Culver's - Team Member" at bounding box center [545, 315] width 134 height 11
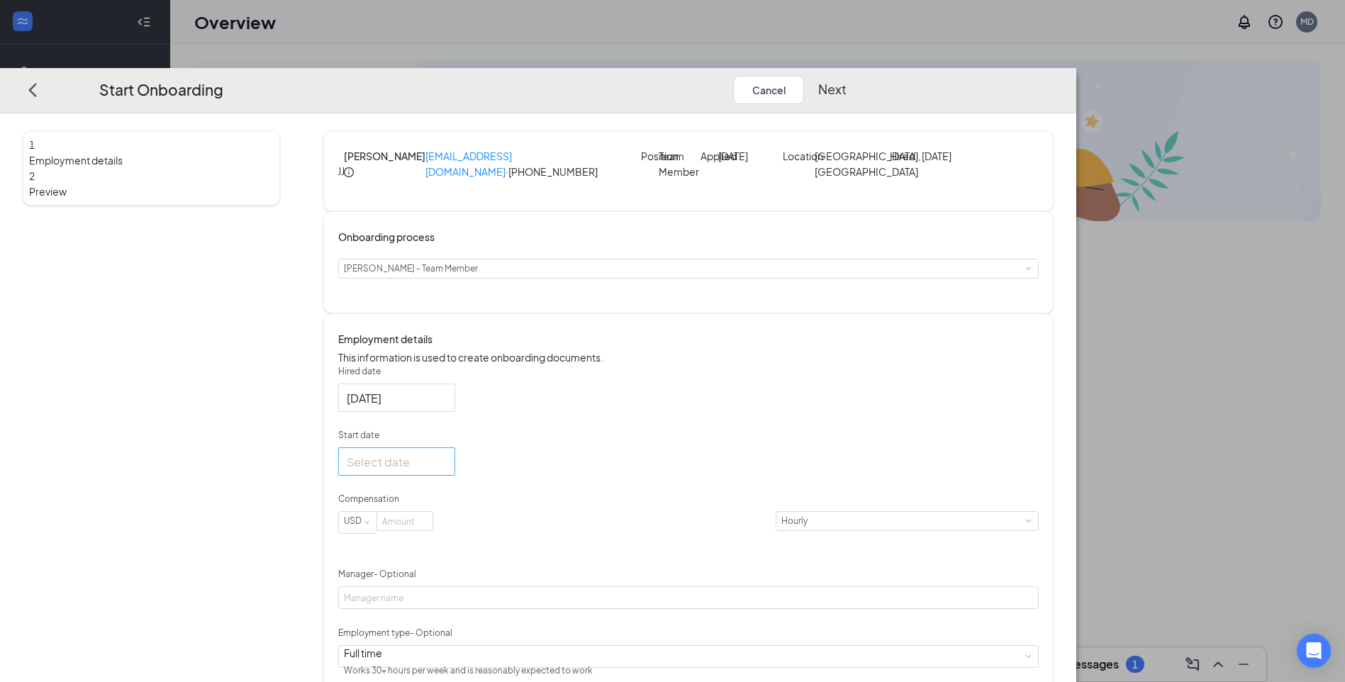
click at [447, 471] on div at bounding box center [397, 462] width 100 height 18
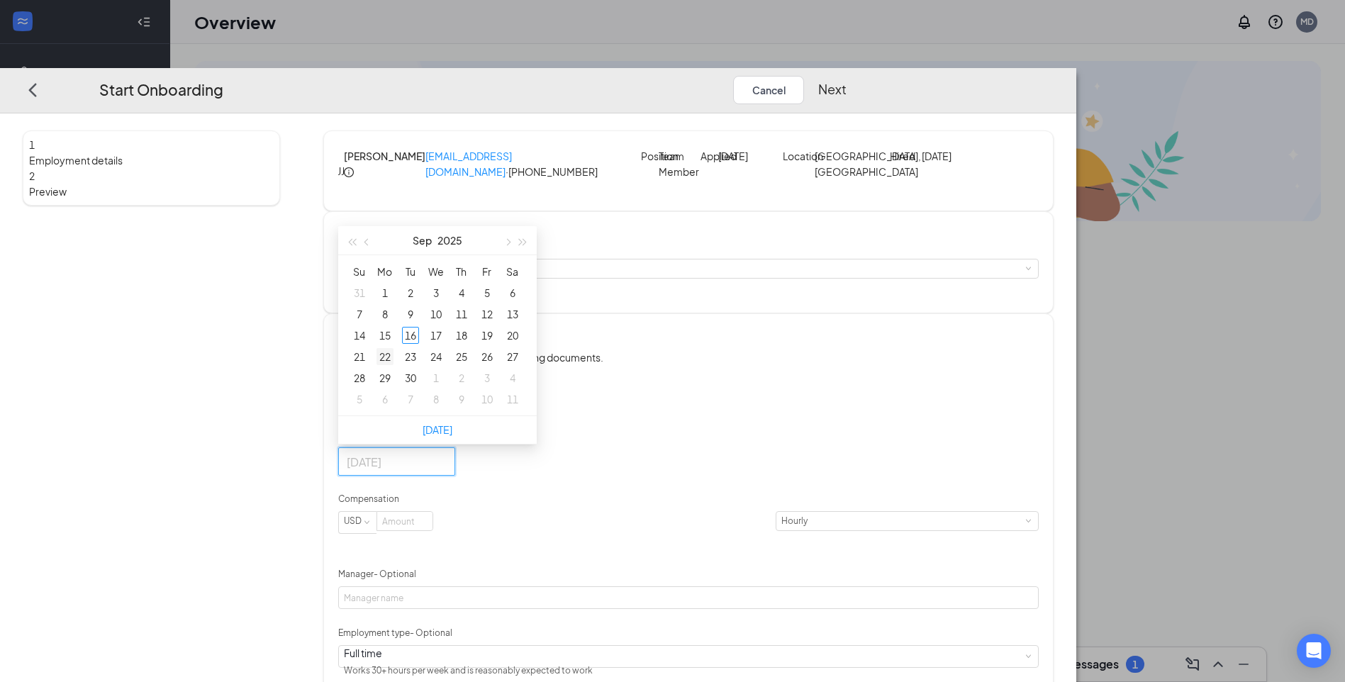
type input "Sep 22, 2025"
click at [393, 365] on div "22" at bounding box center [384, 356] width 17 height 17
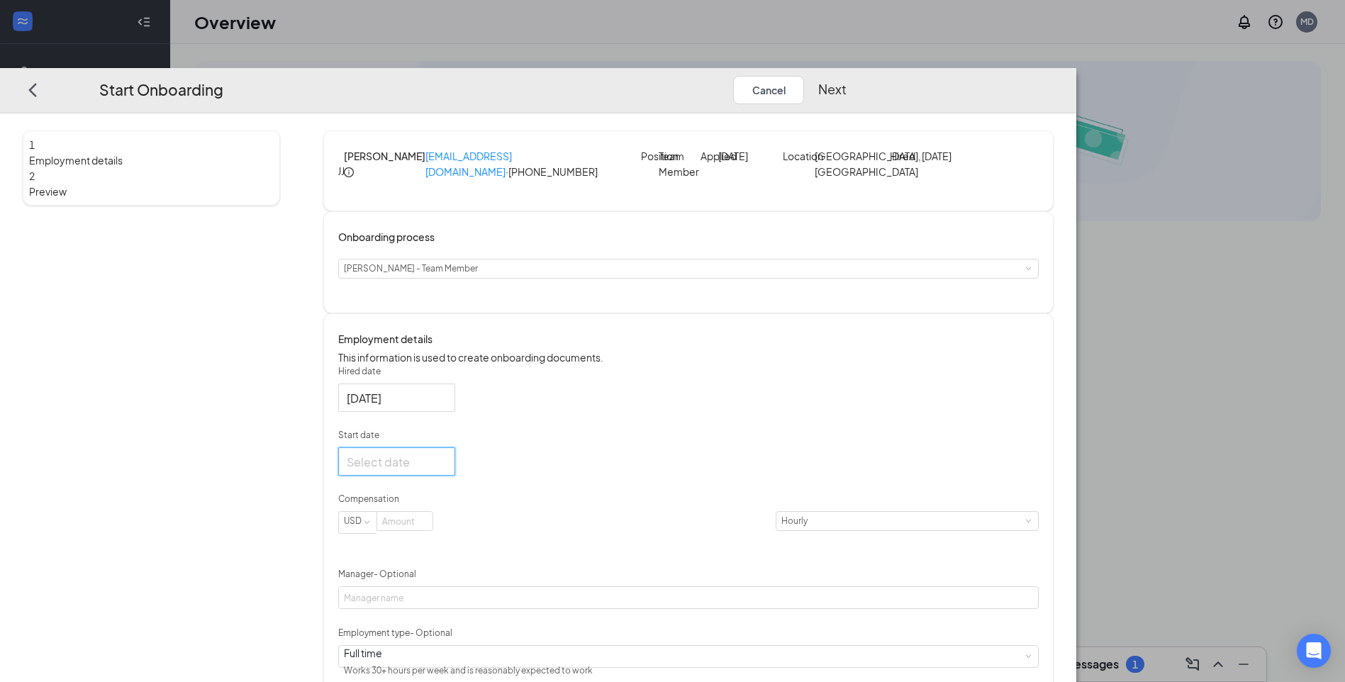
click at [447, 471] on div at bounding box center [397, 462] width 100 height 18
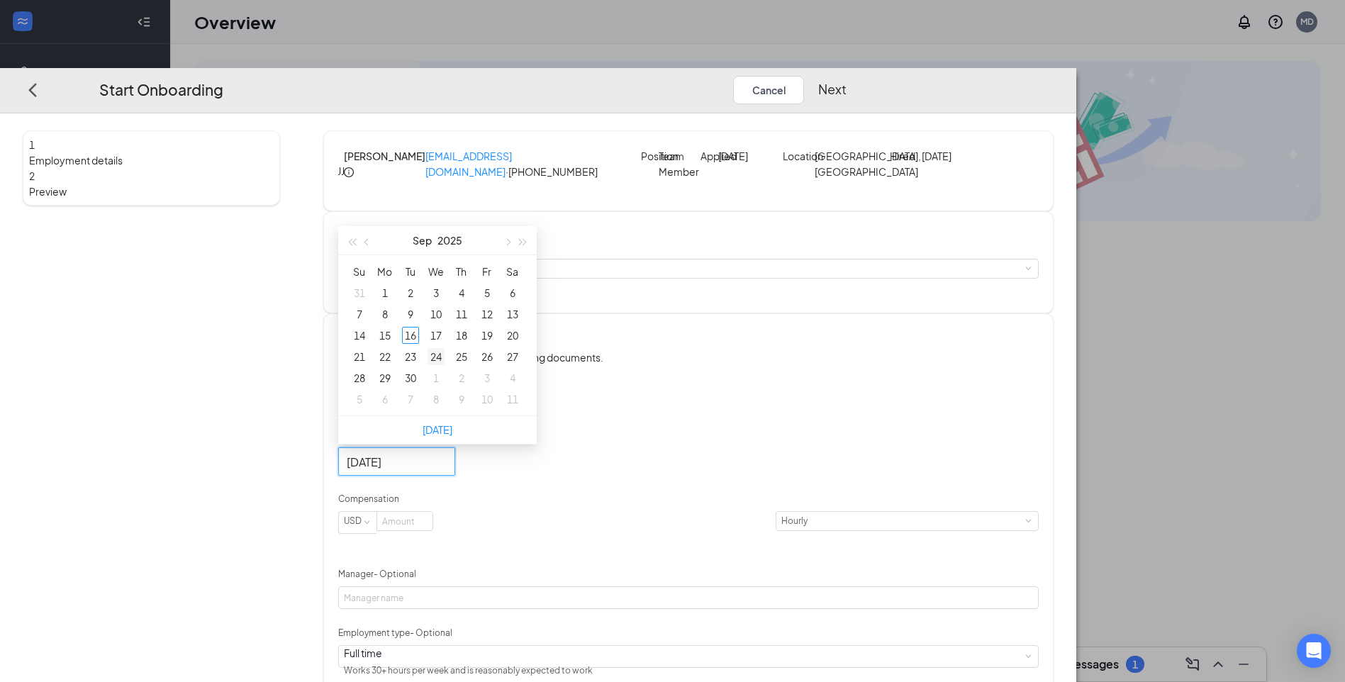
type input "Sep 24, 2025"
click at [444, 365] on div "24" at bounding box center [435, 356] width 17 height 17
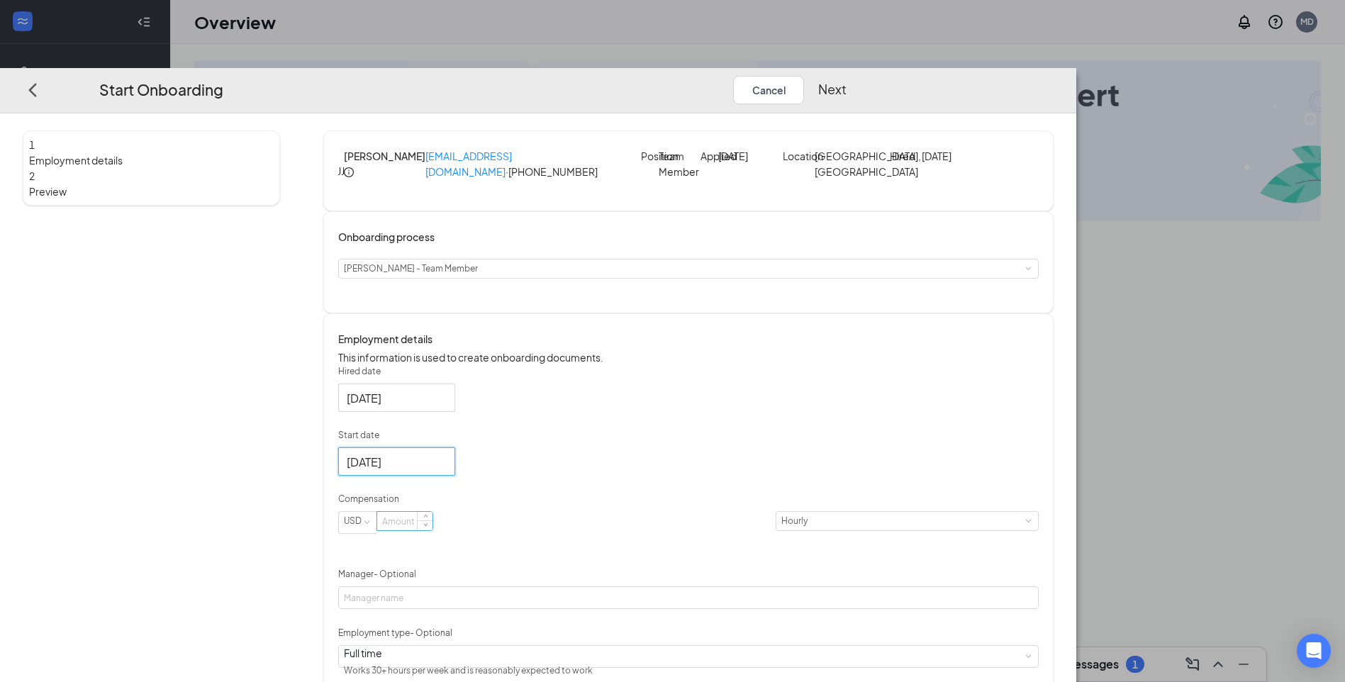
drag, startPoint x: 559, startPoint y: 563, endPoint x: 566, endPoint y: 562, distance: 7.8
click at [432, 530] on input at bounding box center [404, 521] width 55 height 18
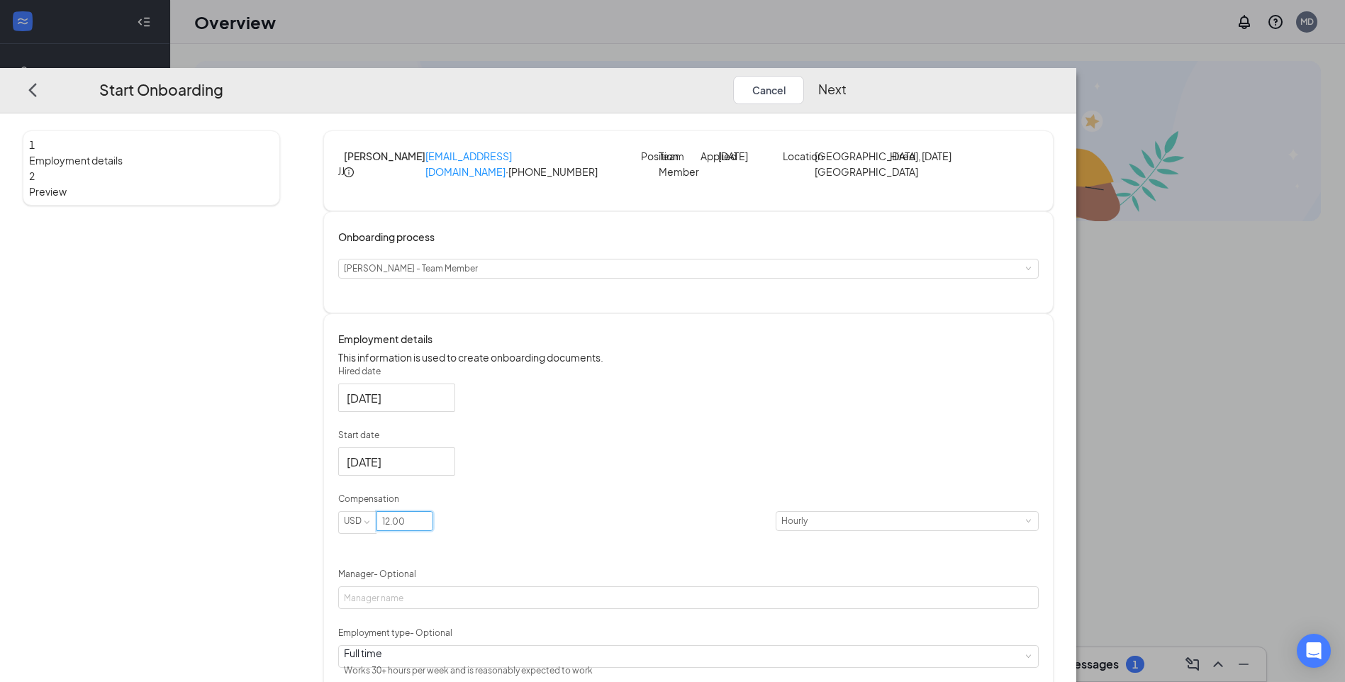
type input "12"
click at [1007, 505] on div "Hired date Sep 16, 2025 Start date Sep 24, 2025 Sep 2025 Su Mo Tu We Th Fr Sa 3…" at bounding box center [688, 581] width 700 height 432
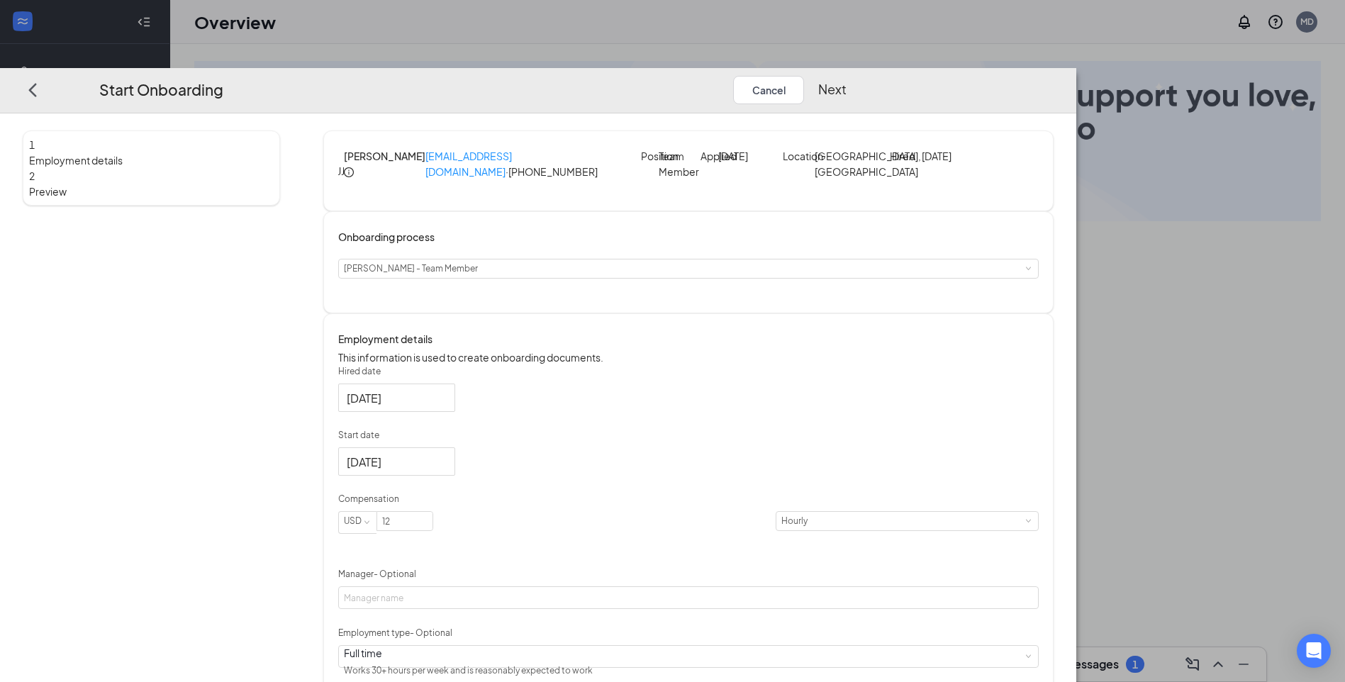
click at [845, 420] on div "Hired date Sep 16, 2025 Start date Sep 24, 2025 Sep 2025 Su Mo Tu We Th Fr Sa 3…" at bounding box center [688, 581] width 700 height 432
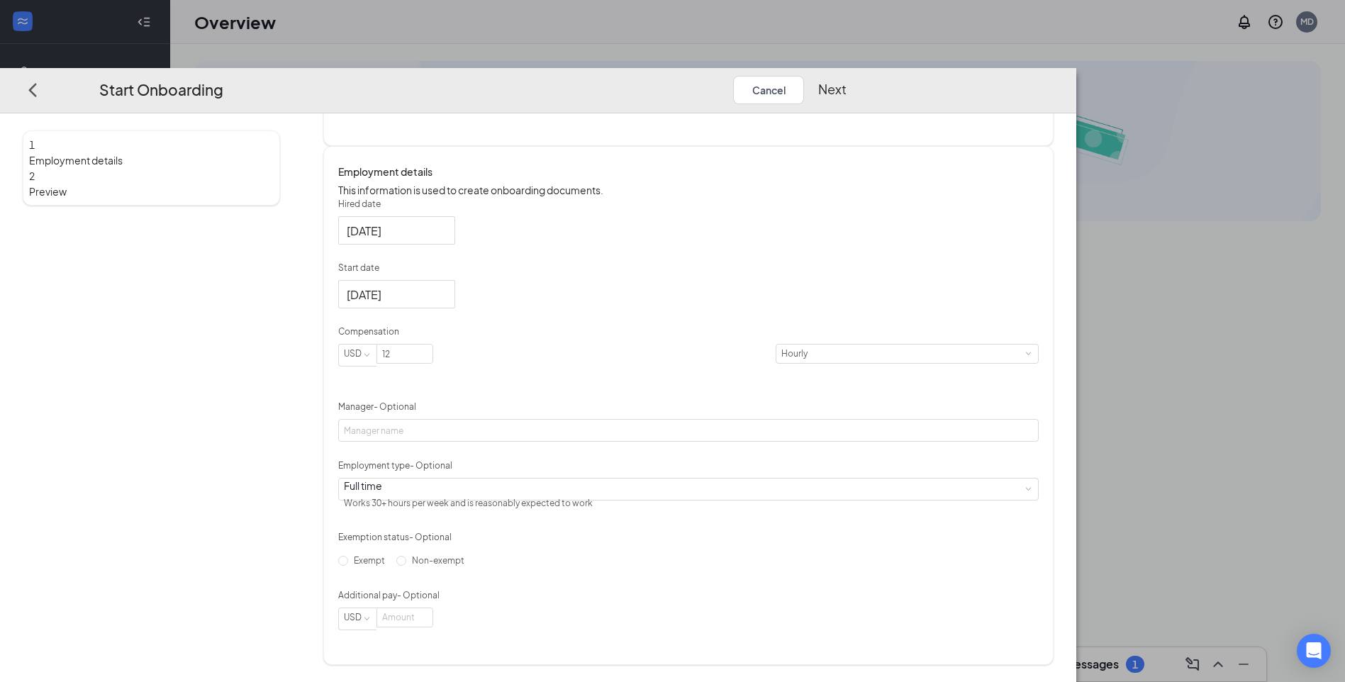
scroll to position [213, 0]
click at [406, 566] on input "Non-exempt" at bounding box center [401, 561] width 10 height 10
radio input "true"
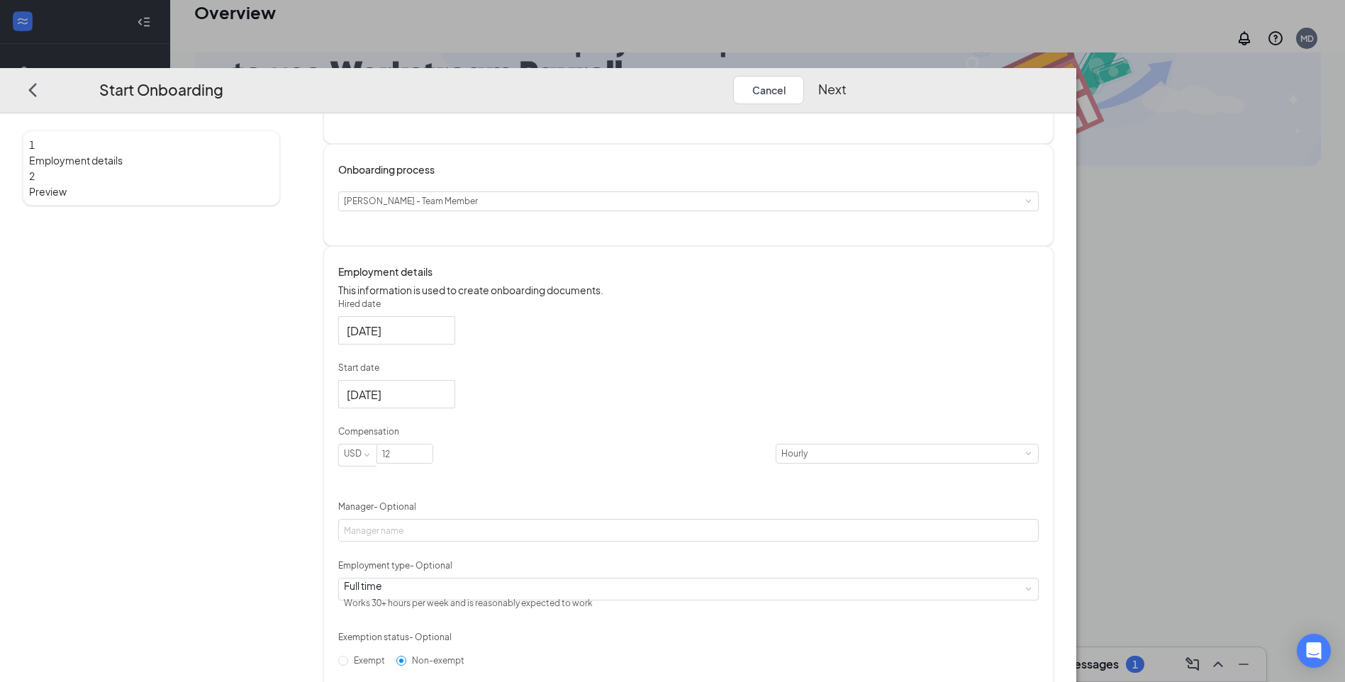
scroll to position [142, 0]
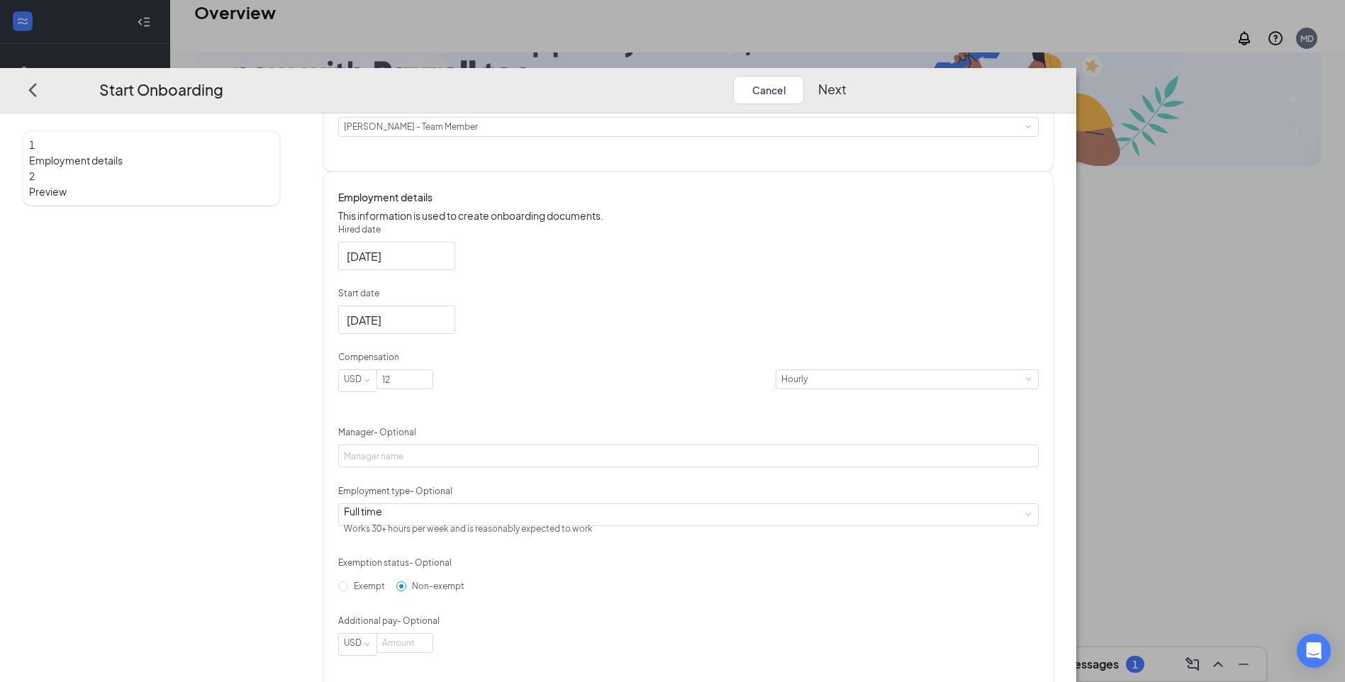
click at [846, 76] on button "Next" at bounding box center [832, 90] width 28 height 28
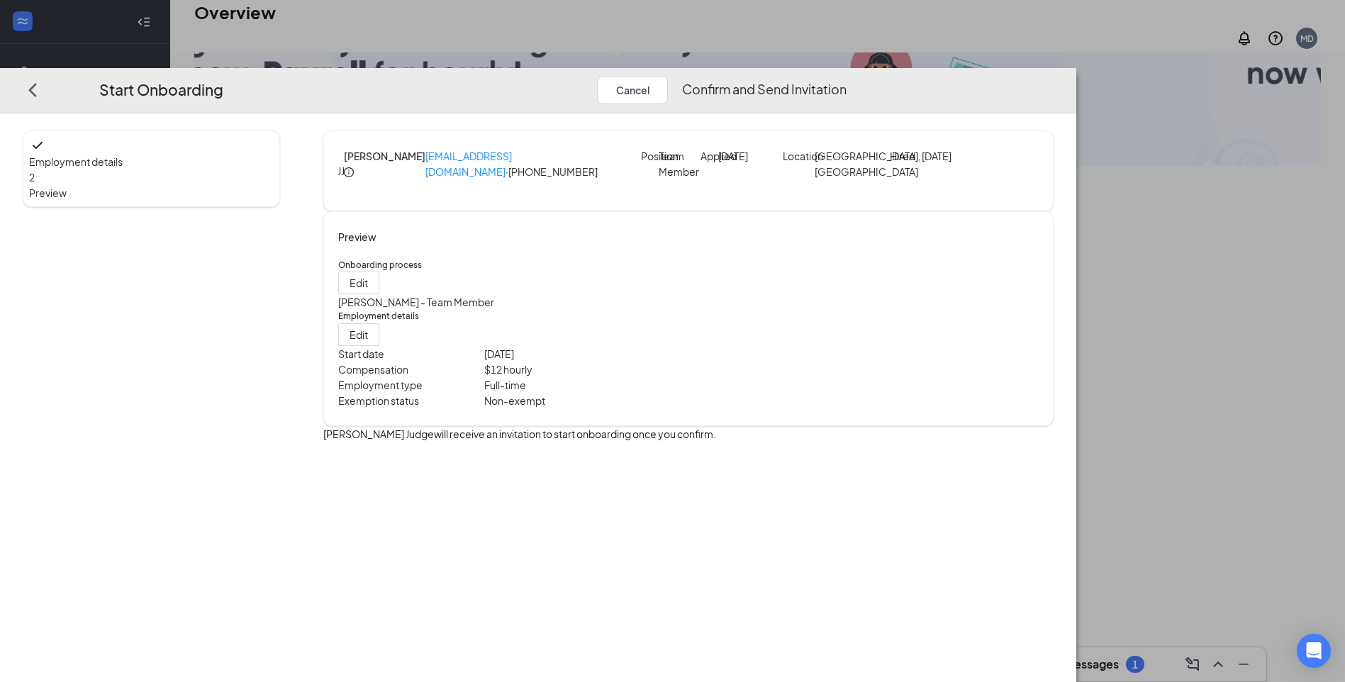
click at [846, 76] on button "Confirm and Send Invitation" at bounding box center [764, 90] width 164 height 28
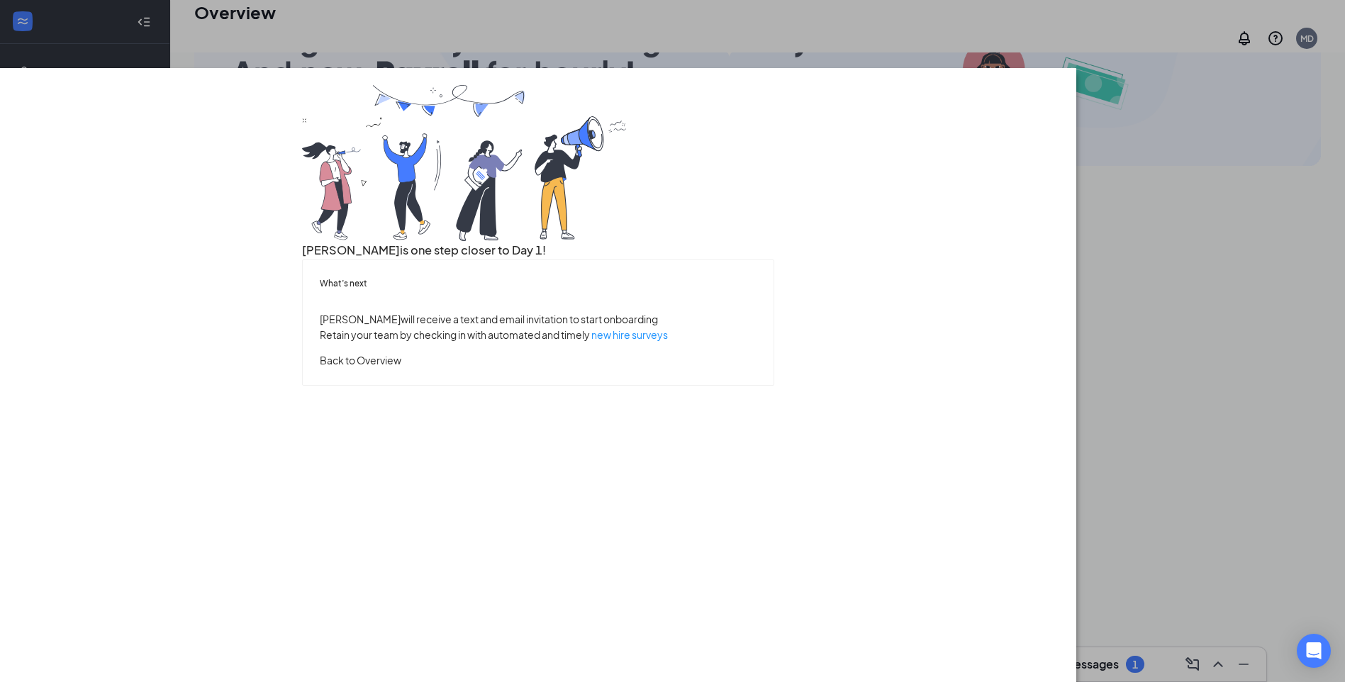
click at [401, 368] on button "Back to Overview" at bounding box center [361, 360] width 82 height 16
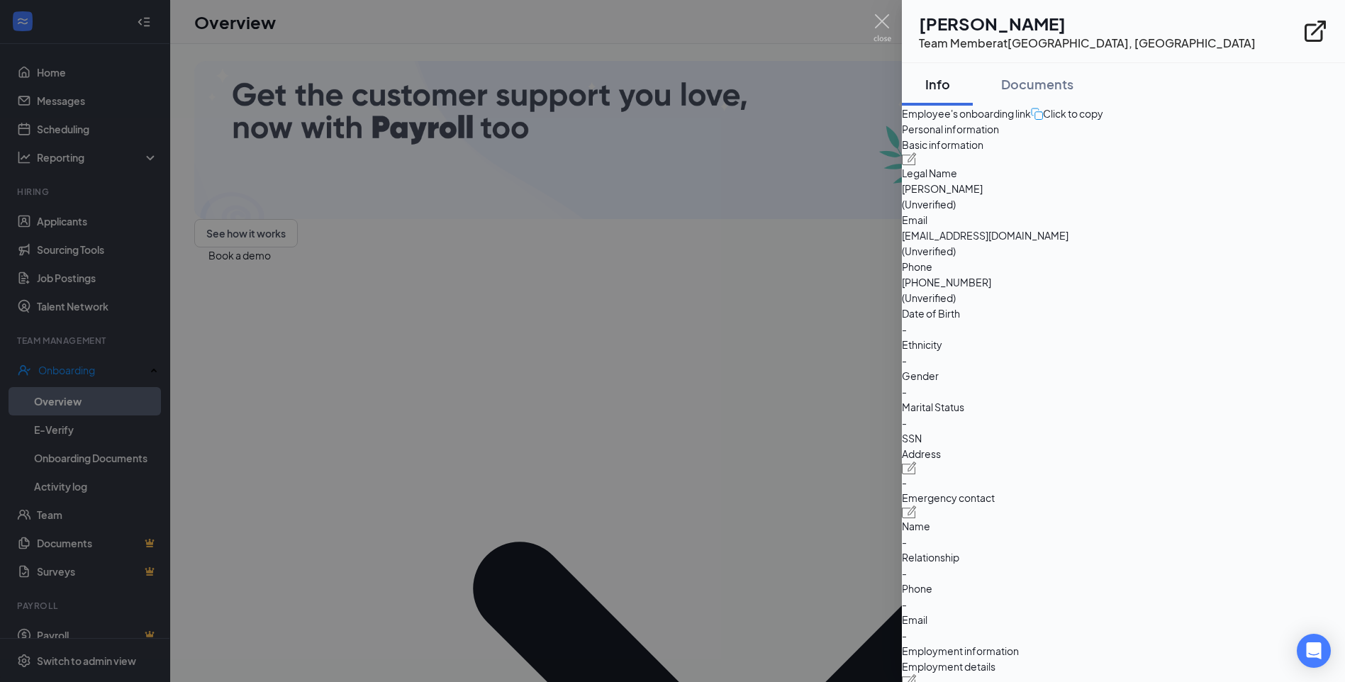
drag, startPoint x: 549, startPoint y: 259, endPoint x: 549, endPoint y: 273, distance: 14.2
click at [548, 259] on div at bounding box center [672, 341] width 1345 height 682
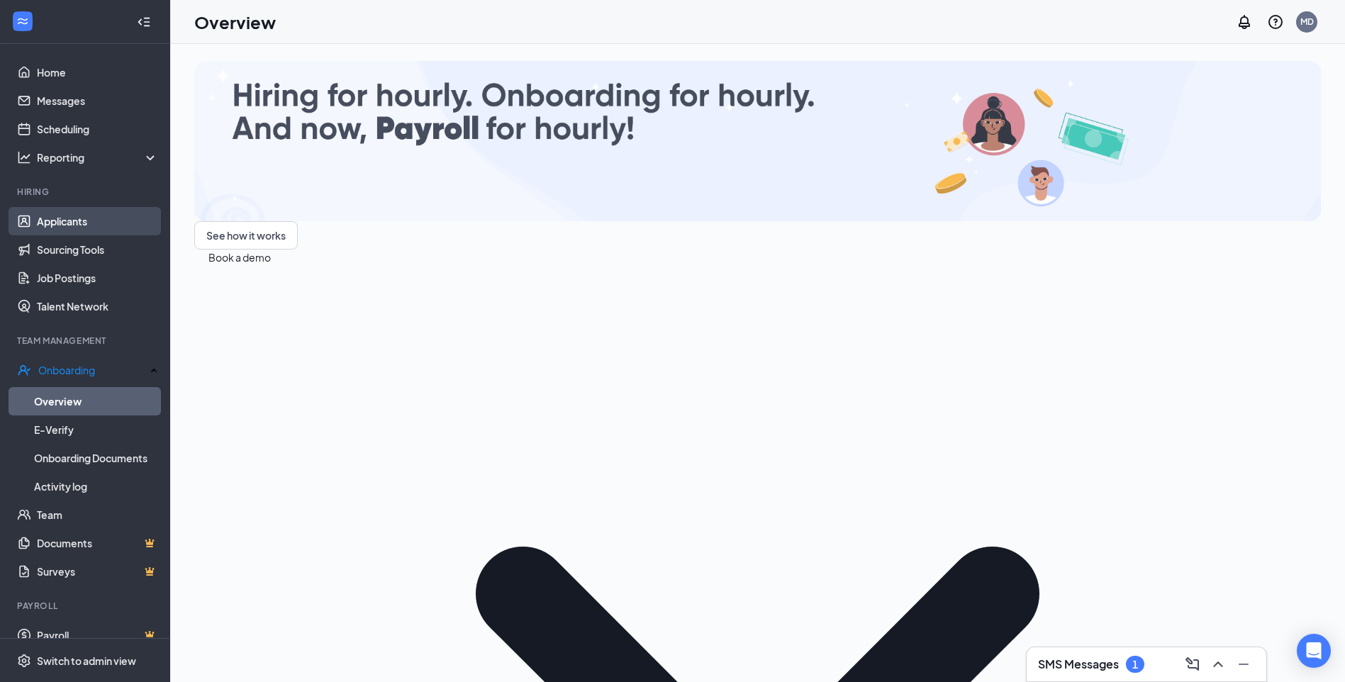
click at [69, 225] on link "Applicants" at bounding box center [97, 221] width 121 height 28
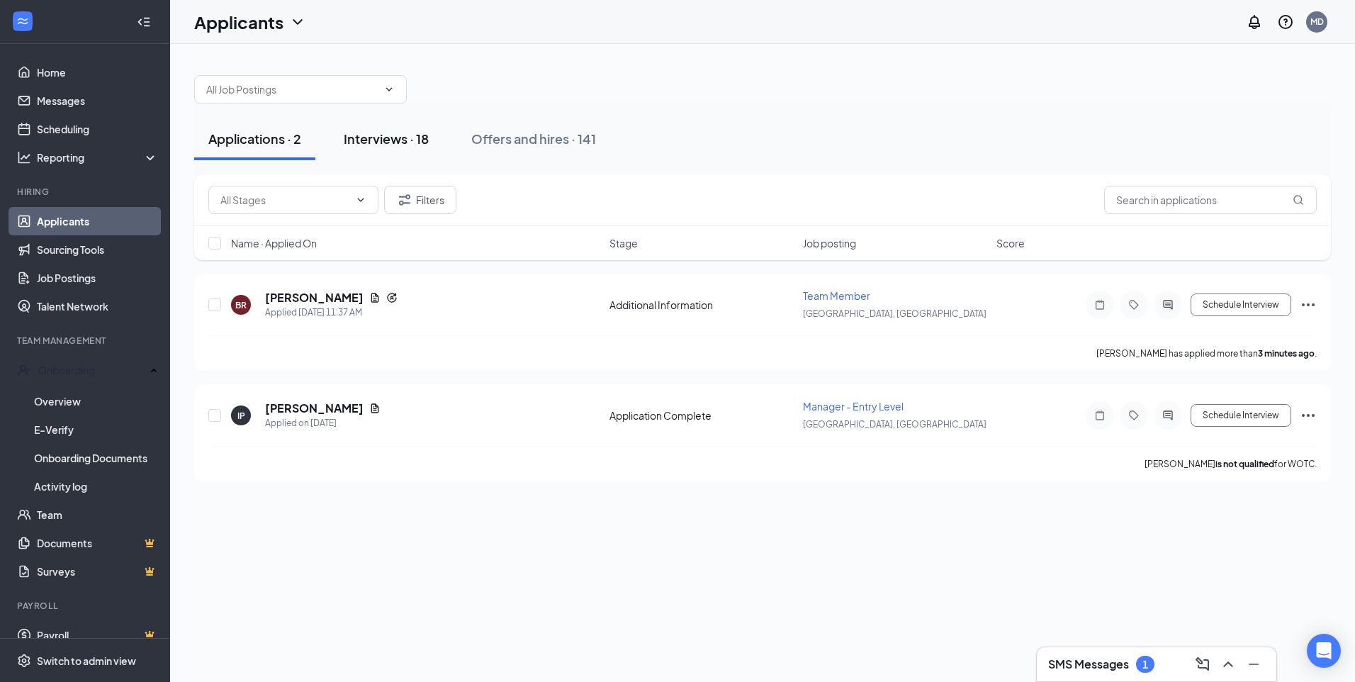
click at [388, 145] on div "Interviews · 18" at bounding box center [386, 139] width 85 height 18
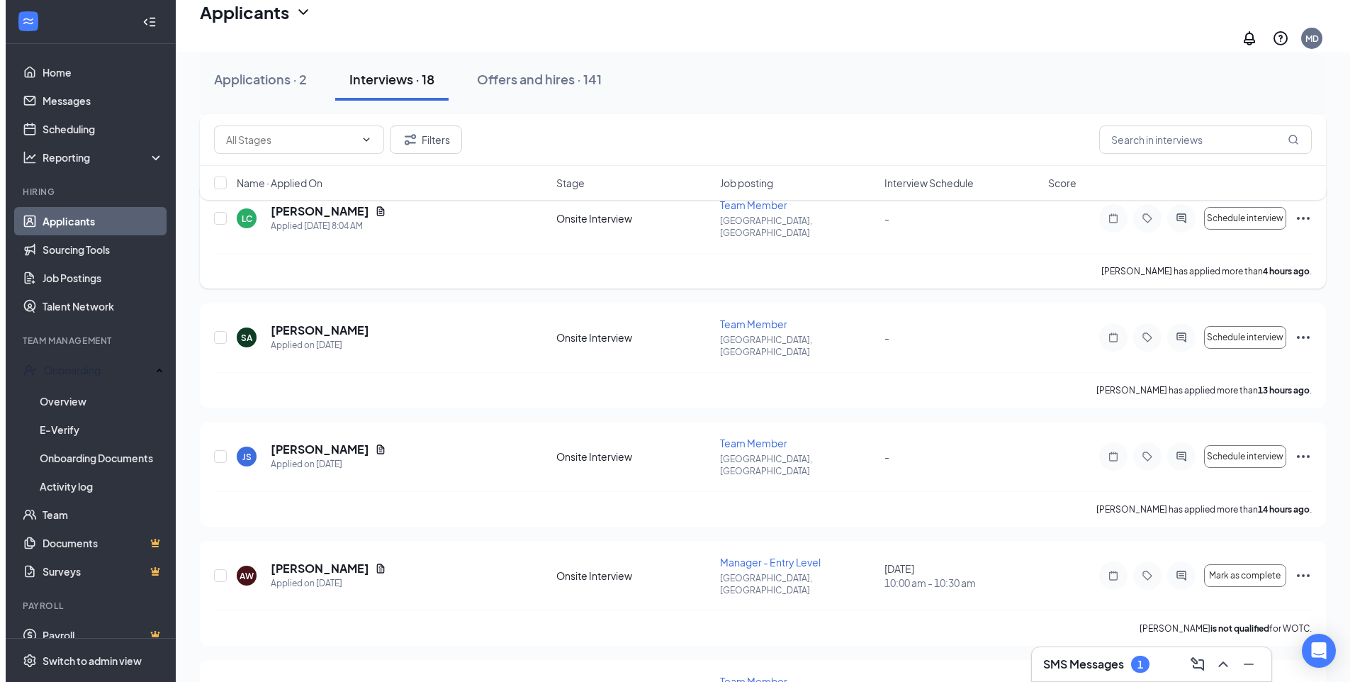
scroll to position [213, 0]
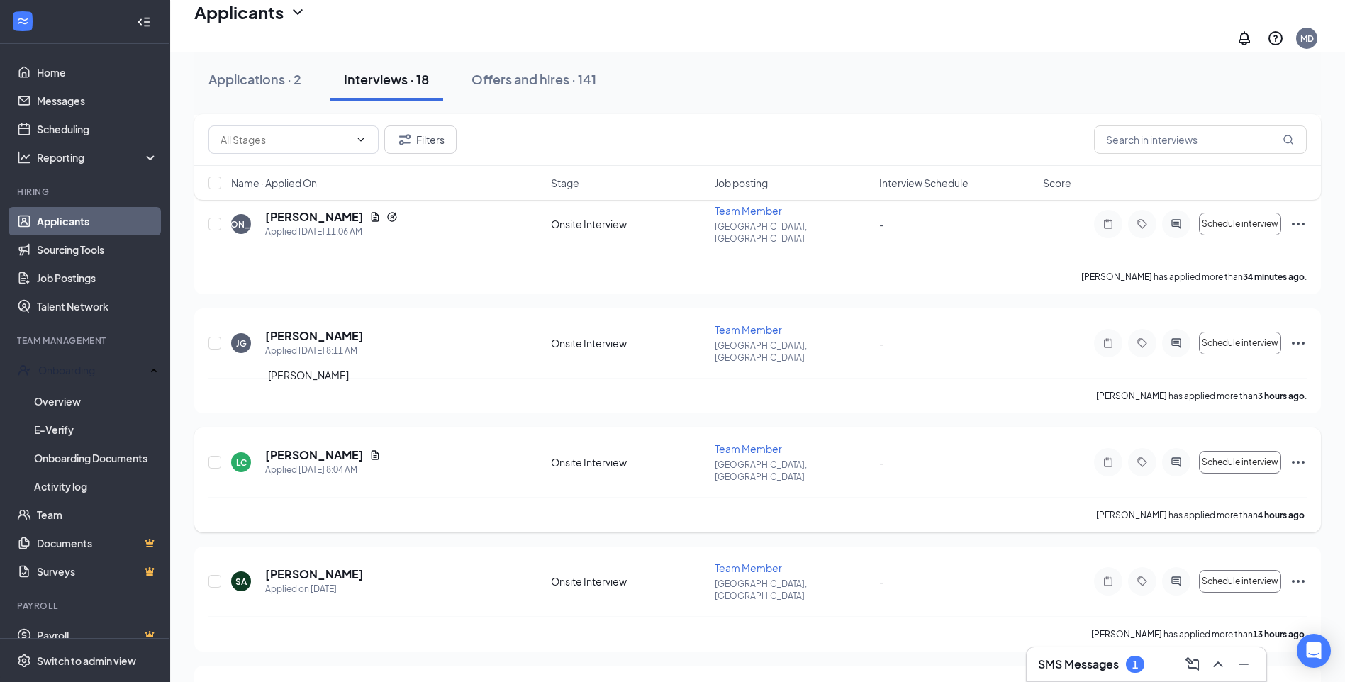
click at [321, 447] on h5 "[PERSON_NAME]" at bounding box center [314, 455] width 99 height 16
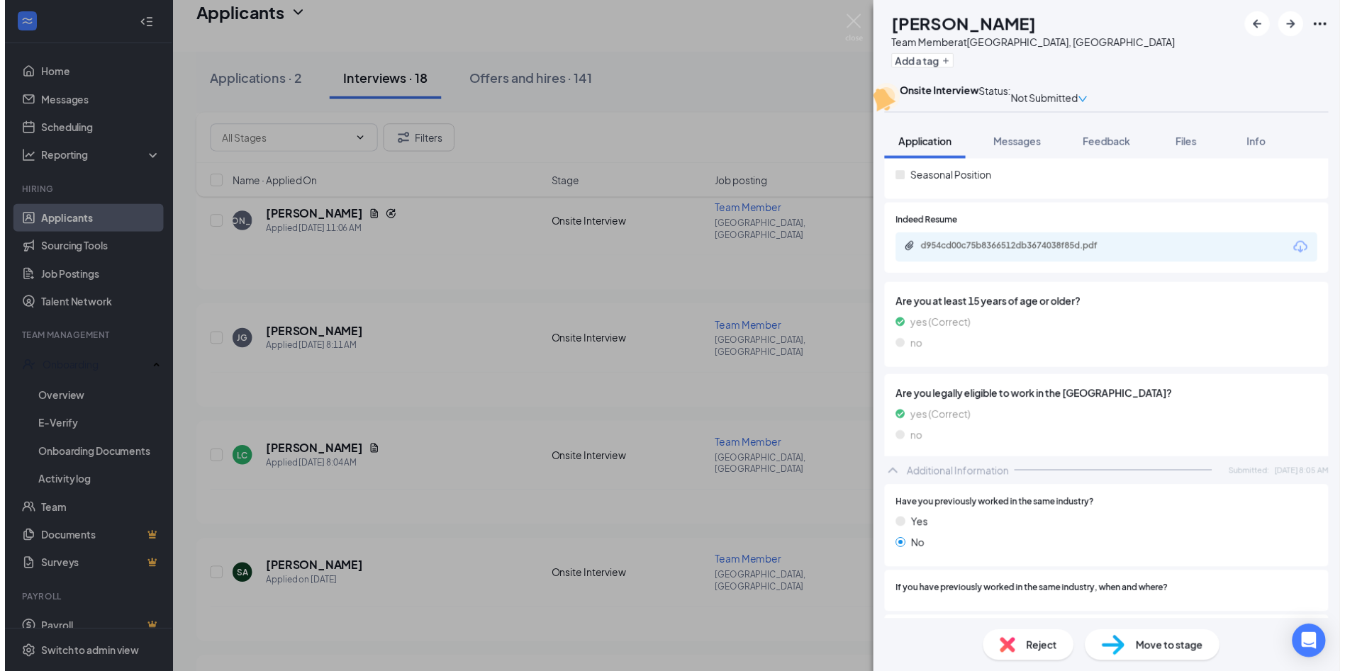
scroll to position [284, 0]
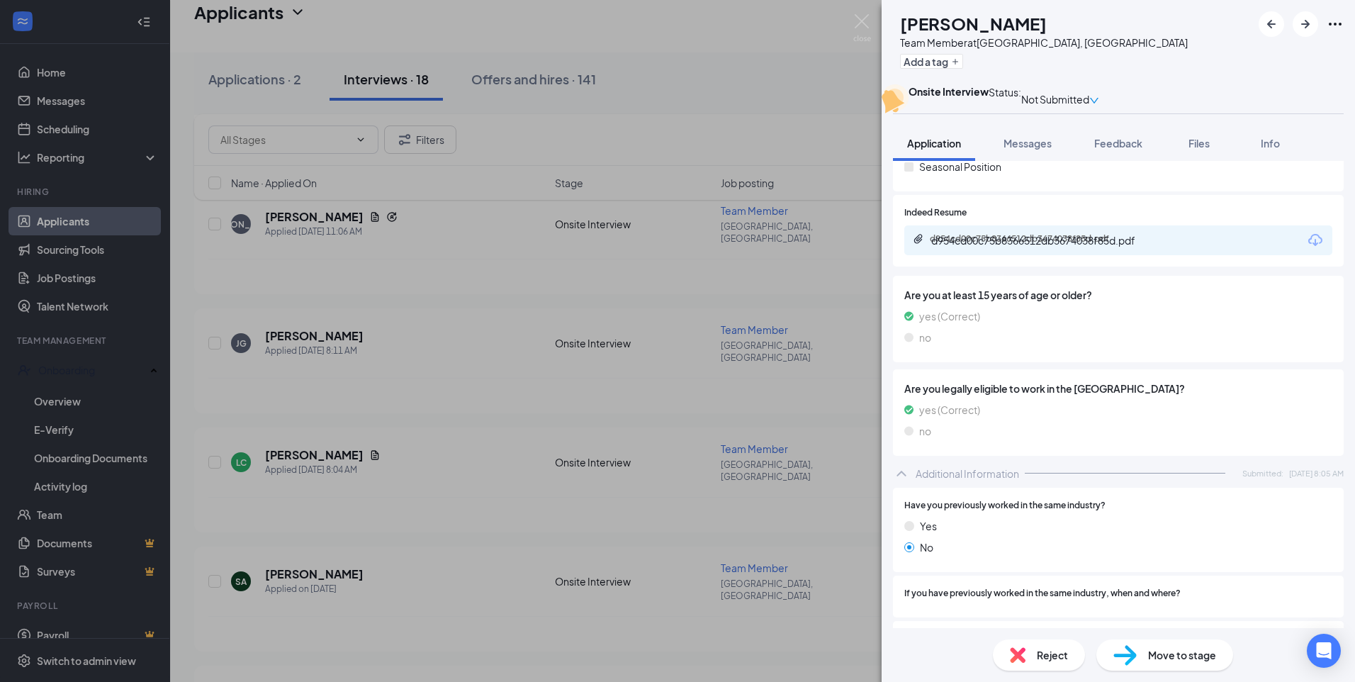
click at [1031, 245] on div "d954cd00c75b8366512db3674038f85d.pdf" at bounding box center [1029, 238] width 198 height 11
click at [435, 381] on div "LC Lillian Cruz Team Member at Gainesville, GA Add a tag Onsite Interview Statu…" at bounding box center [677, 341] width 1355 height 682
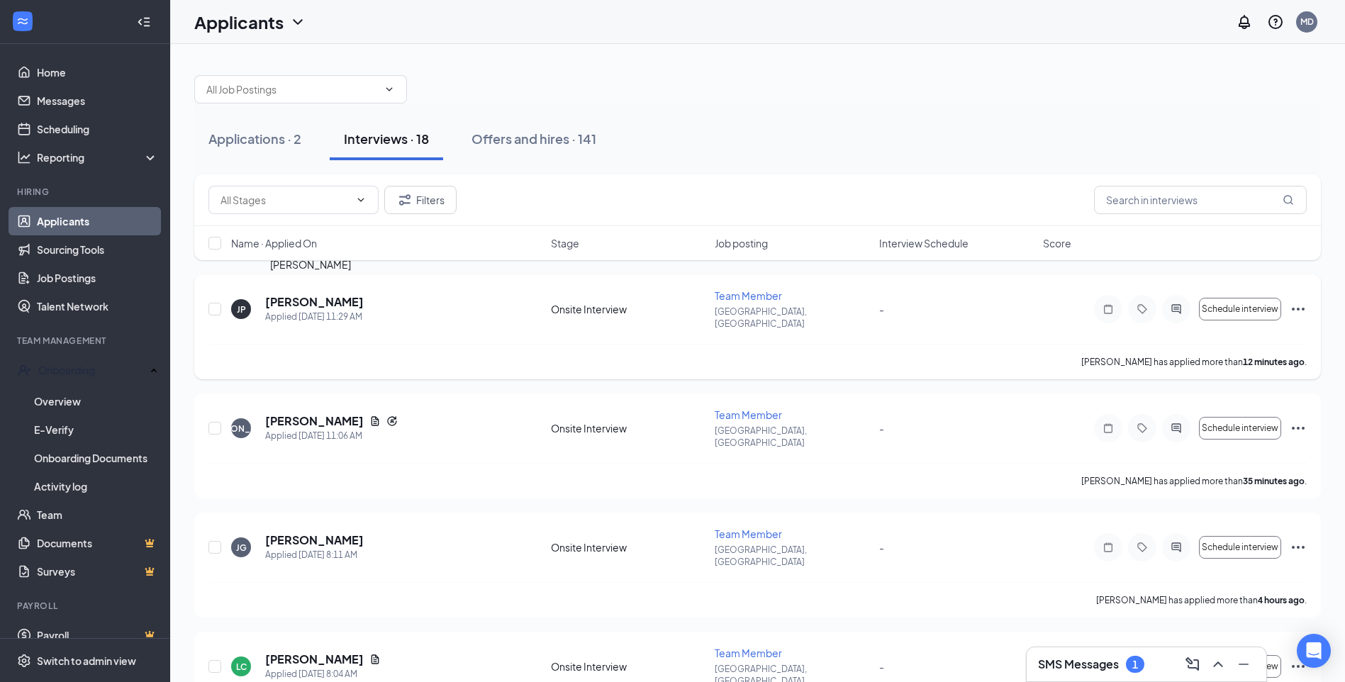
click at [315, 294] on h5 "[PERSON_NAME]" at bounding box center [314, 302] width 99 height 16
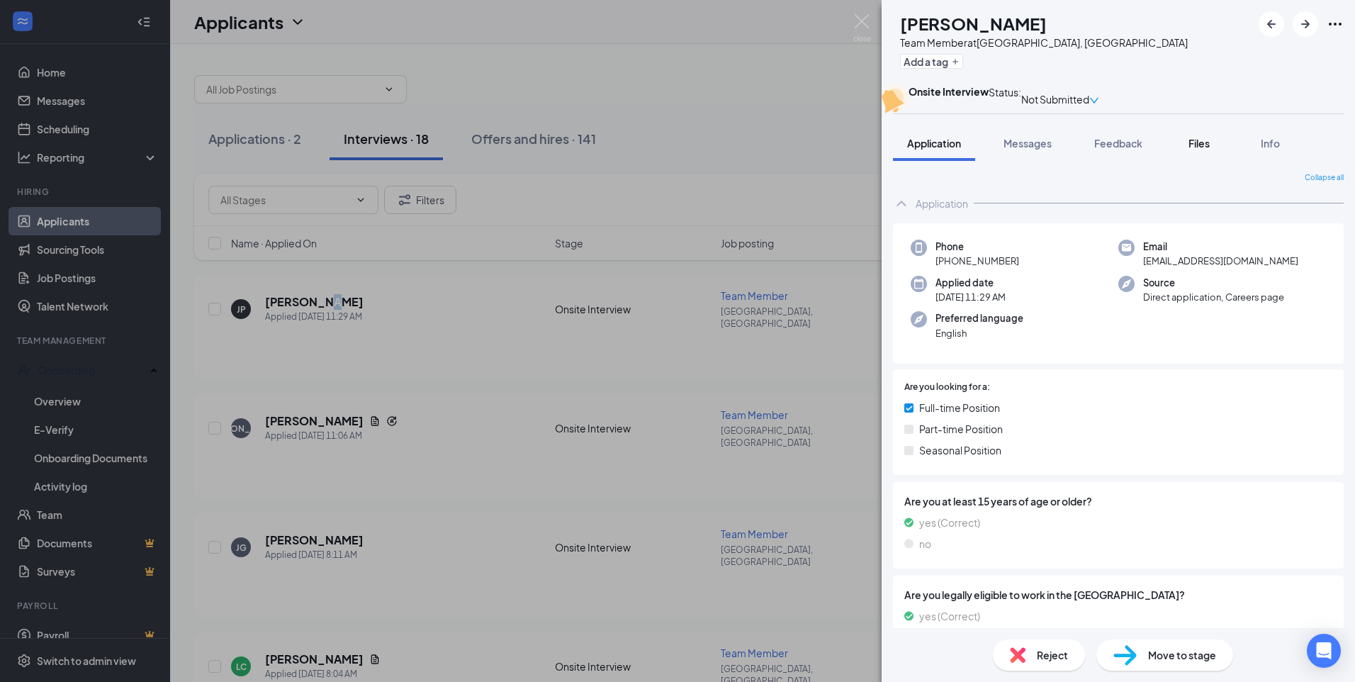
click at [1199, 150] on span "Files" at bounding box center [1199, 143] width 21 height 13
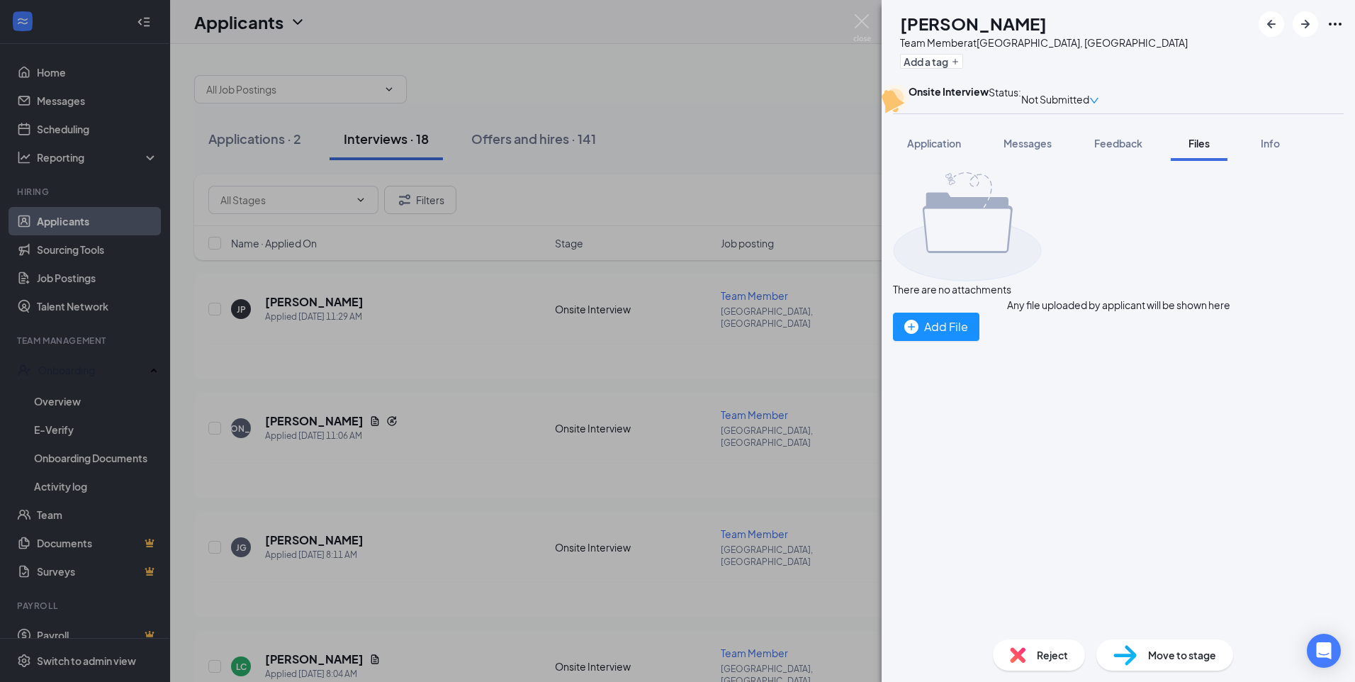
click at [601, 89] on div "JP jeffery peters Team Member at Gainesville, GA Add a tag Onsite Interview Sta…" at bounding box center [677, 341] width 1355 height 682
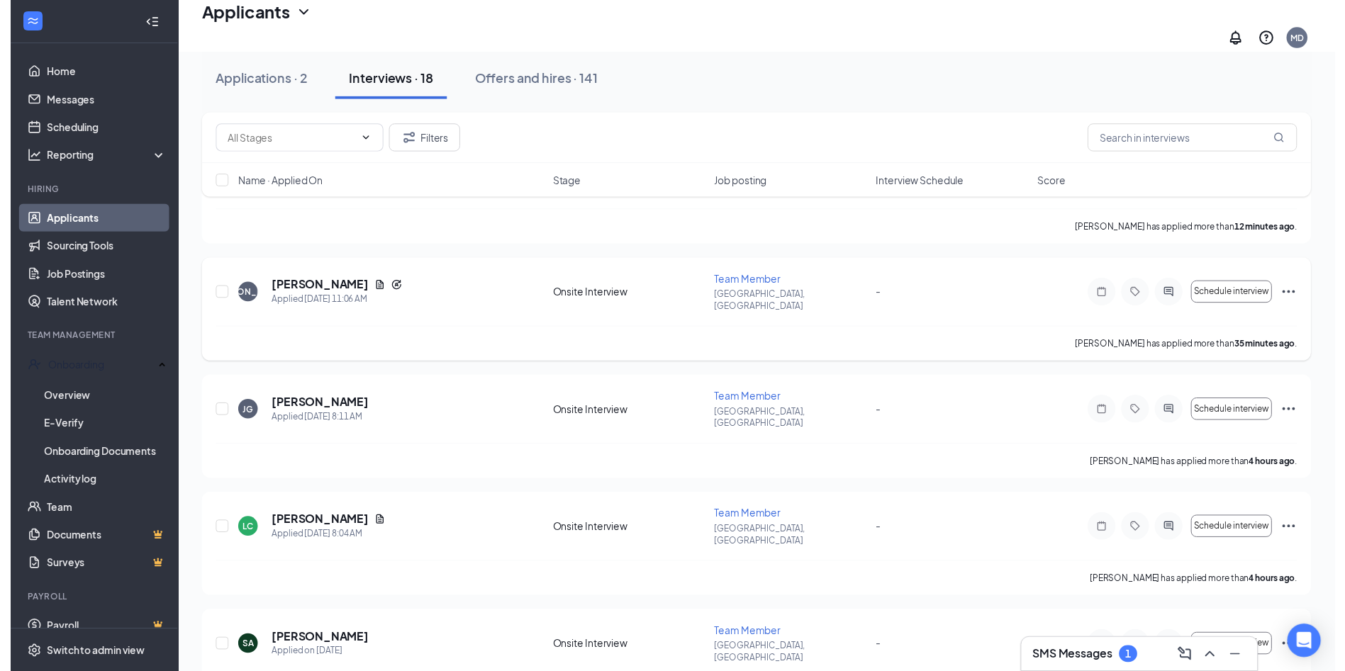
scroll to position [142, 0]
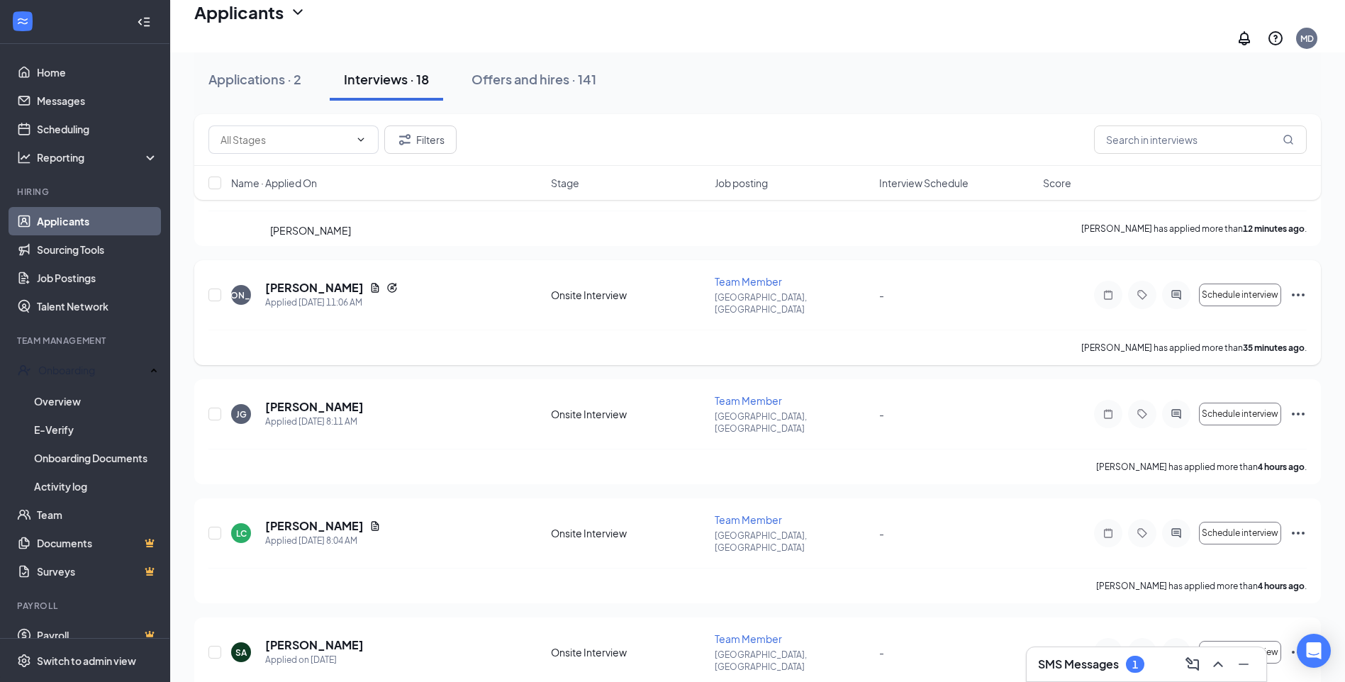
click at [321, 280] on h5 "[PERSON_NAME]" at bounding box center [314, 288] width 99 height 16
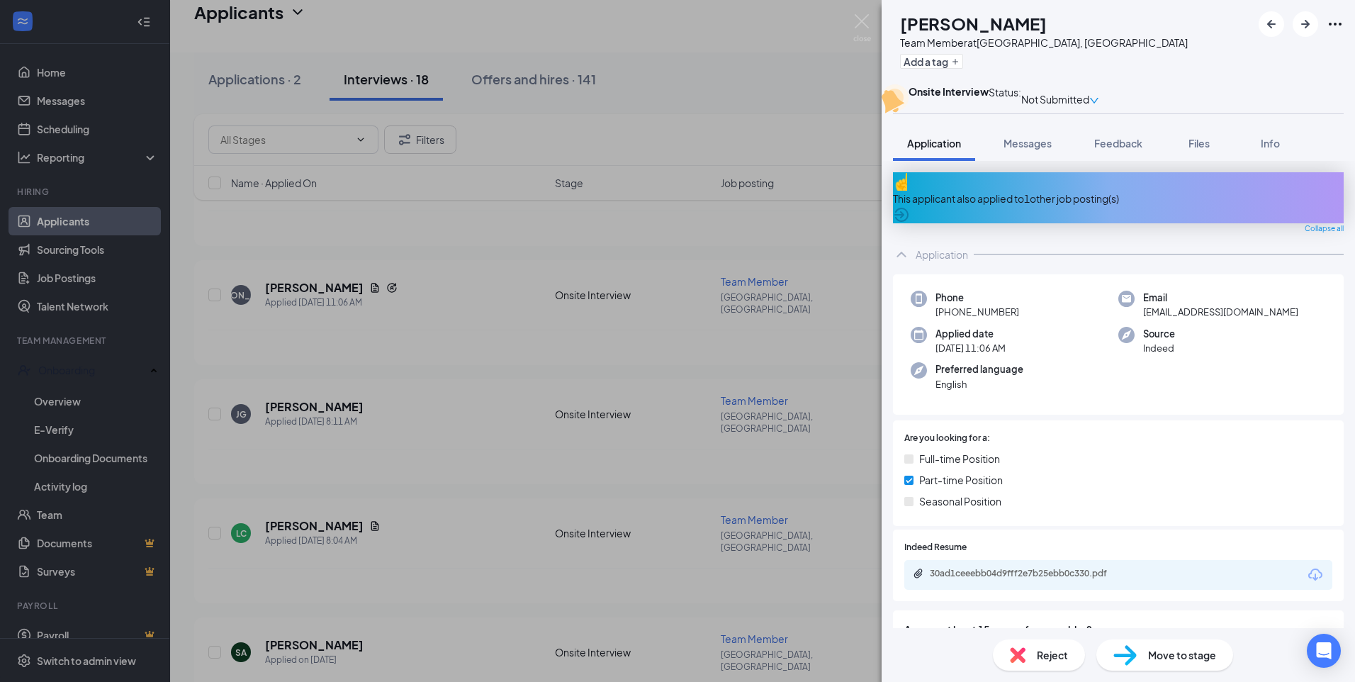
click at [1036, 586] on div "30ad1ceeebb04d9fff2e7b25ebb0c330.pdf" at bounding box center [1119, 575] width 428 height 30
click at [1199, 150] on span "Files" at bounding box center [1199, 143] width 21 height 13
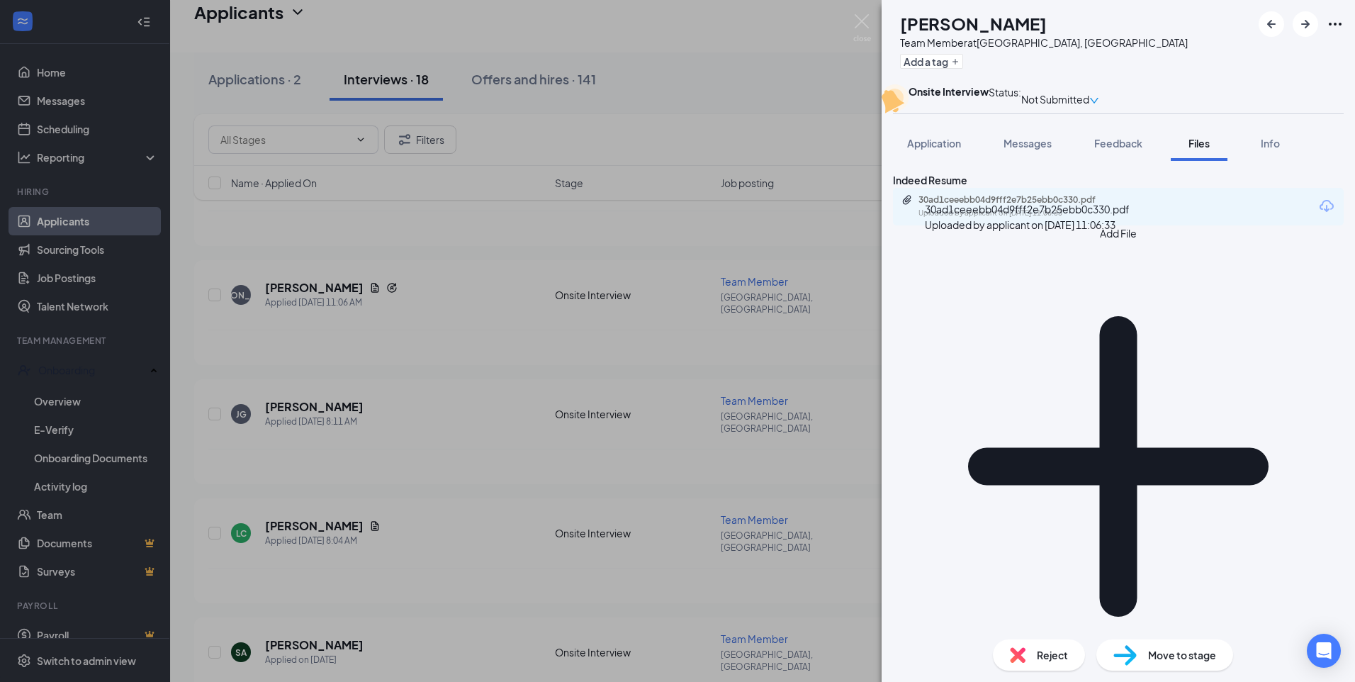
click at [1076, 206] on div "30ad1ceeebb04d9fff2e7b25ebb0c330.pdf" at bounding box center [1018, 199] width 198 height 11
click at [761, 122] on div "JA Jimmy Aleman Team Member at Gainesville, GA Add a tag Onsite Interview Statu…" at bounding box center [677, 341] width 1355 height 682
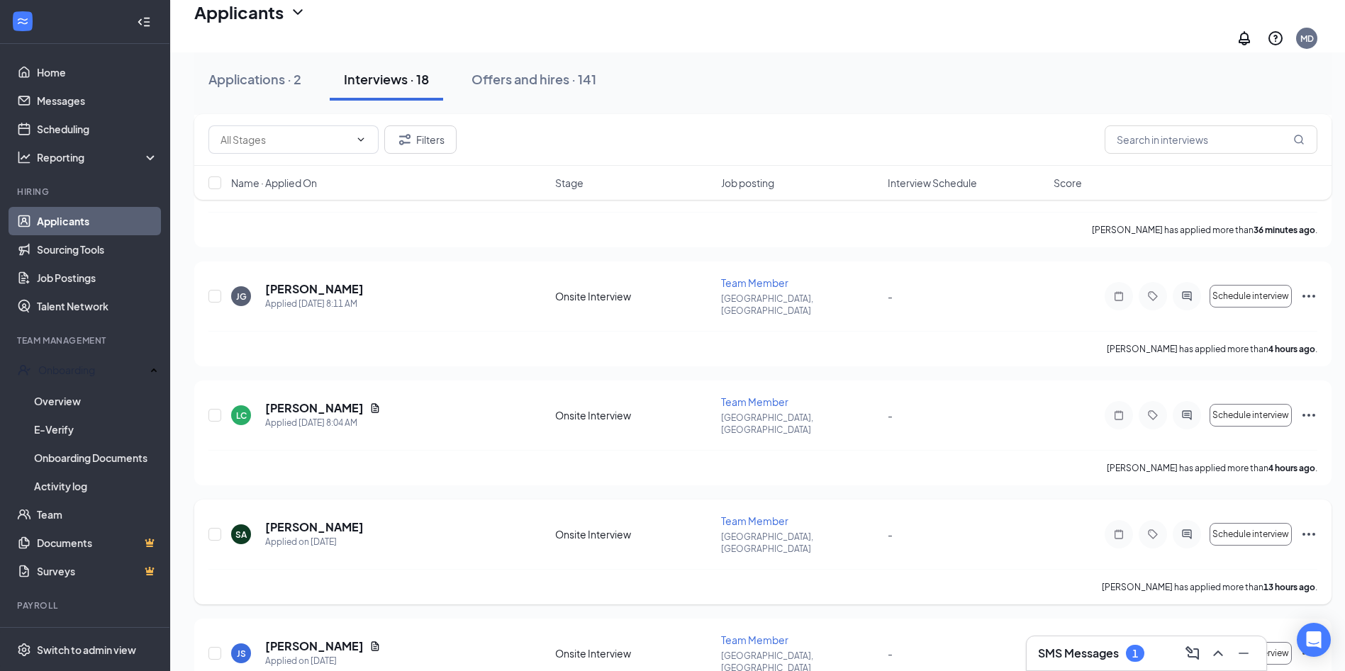
scroll to position [284, 0]
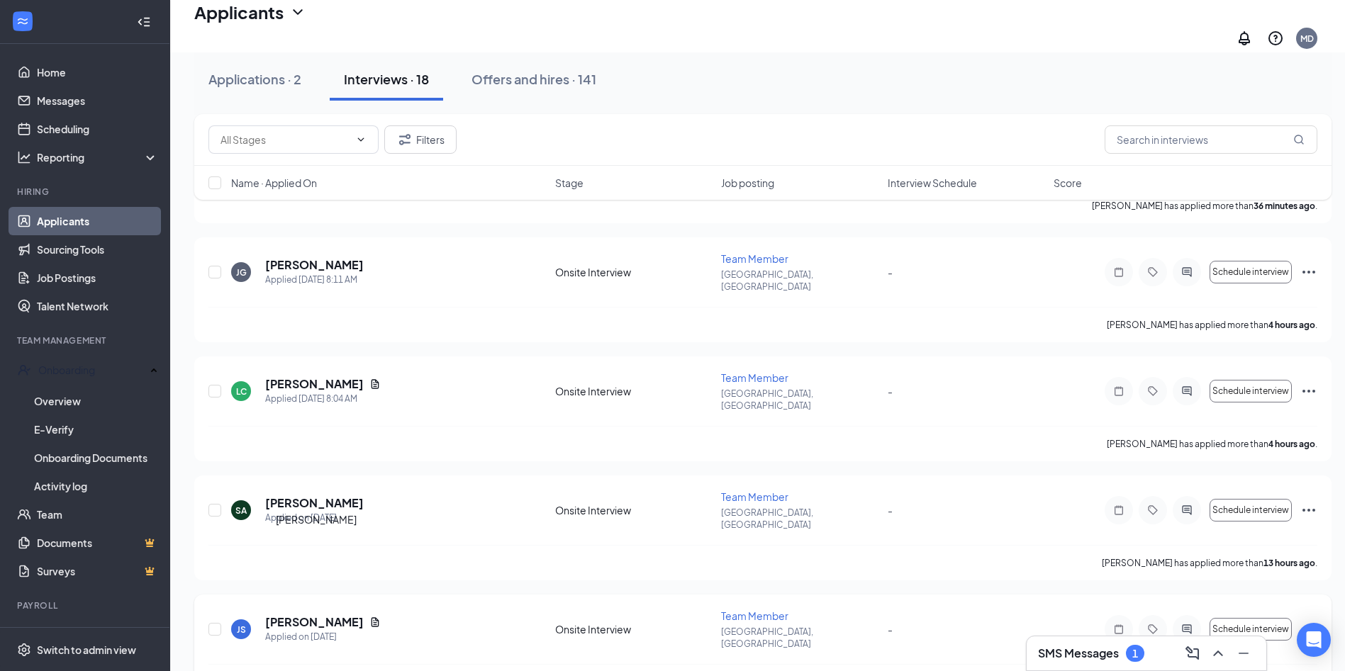
click at [320, 615] on h5 "[PERSON_NAME]" at bounding box center [314, 623] width 99 height 16
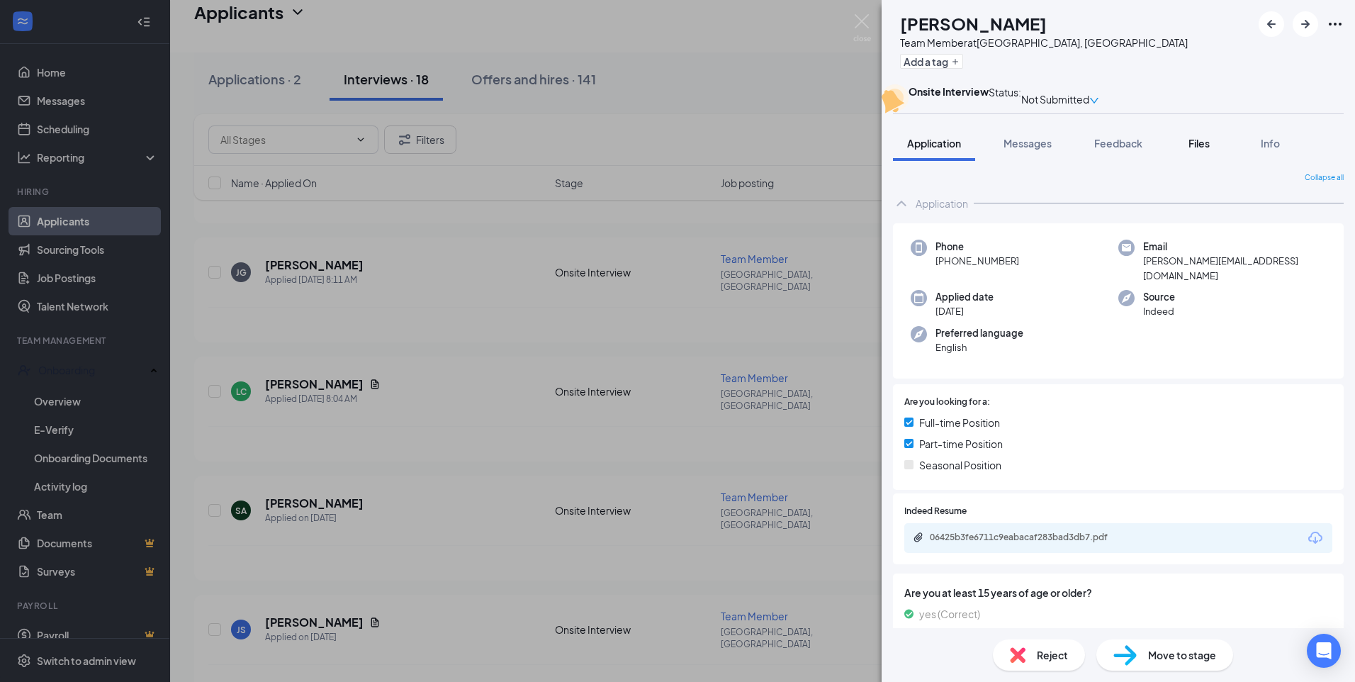
click at [1202, 150] on span "Files" at bounding box center [1199, 143] width 21 height 13
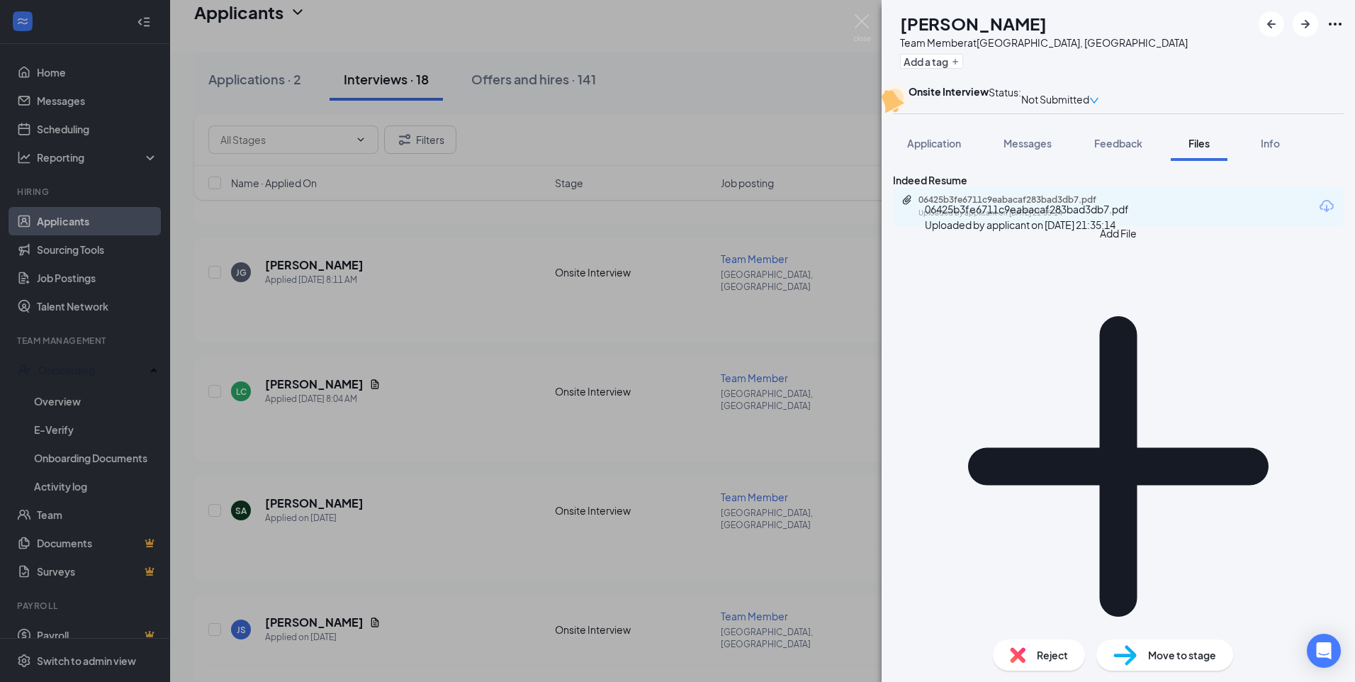
click at [1013, 206] on div "06425b3fe6711c9eabacaf283bad3db7.pdf" at bounding box center [1018, 199] width 198 height 11
click at [693, 89] on div "JS Josue Salas-Gonzalez Team Member at Gainesville, GA Add a tag Onsite Intervi…" at bounding box center [677, 341] width 1355 height 682
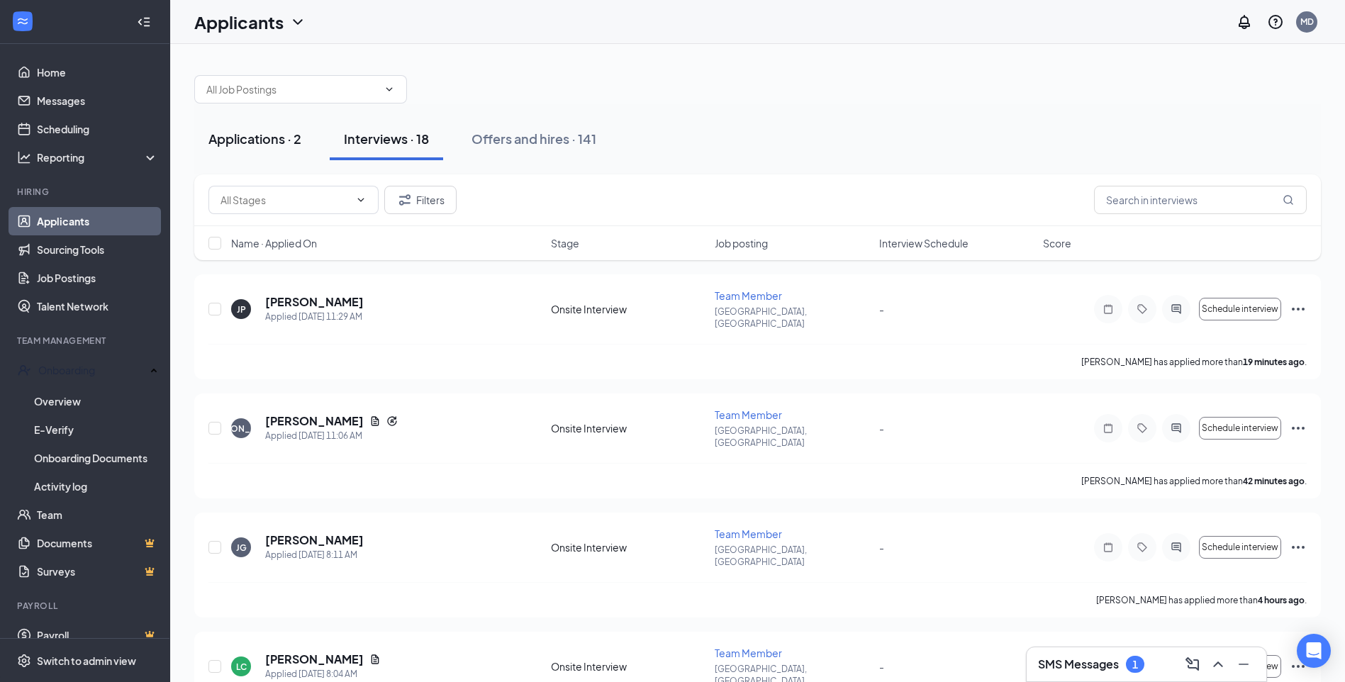
click at [281, 140] on div "Applications · 2" at bounding box center [254, 139] width 93 height 18
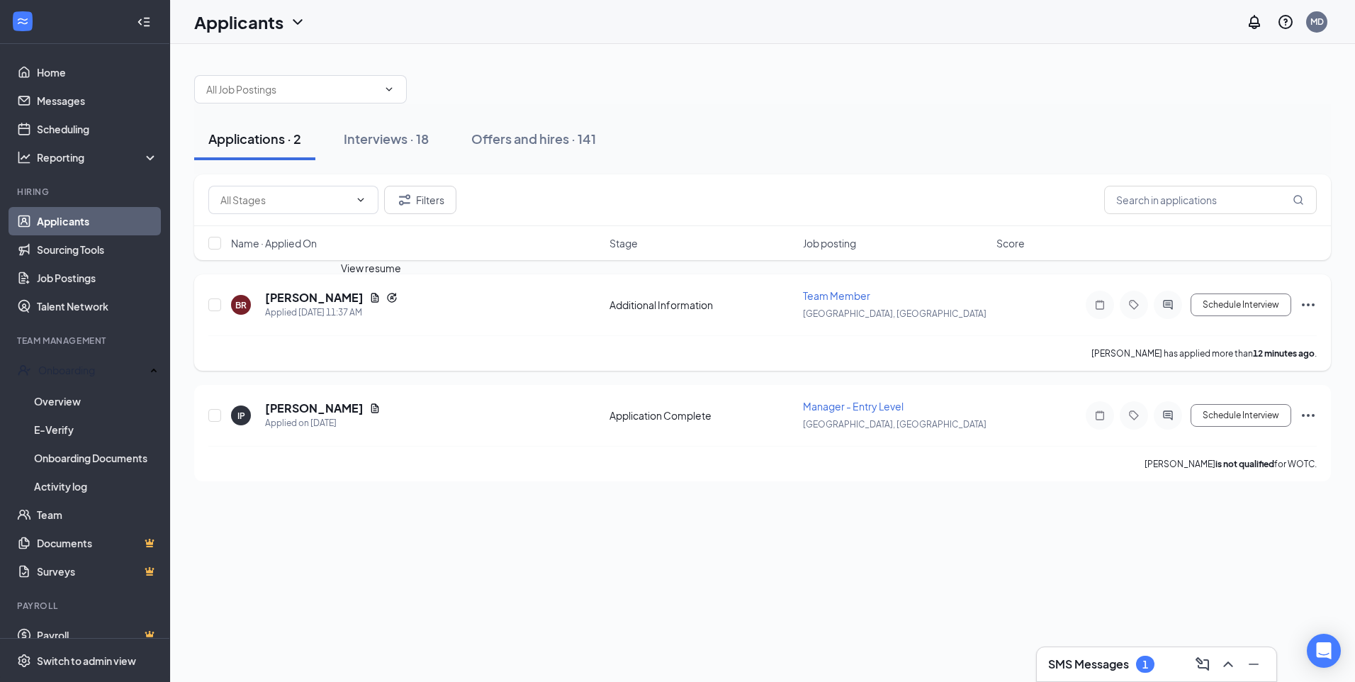
click at [369, 297] on icon "Document" at bounding box center [374, 297] width 11 height 11
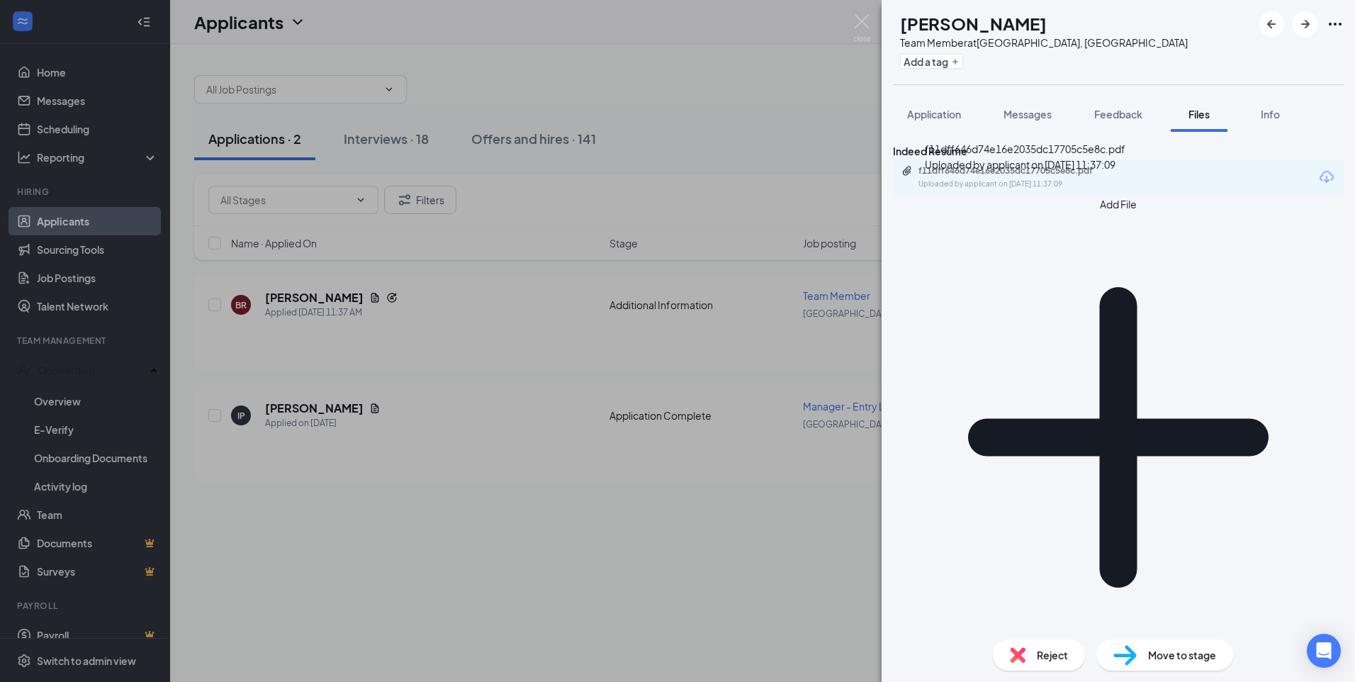
click at [1028, 190] on div "f11dff646d74e16e2035dc17705c5e8c.pdf Uploaded by applicant on Sep 16, 2025 at 1…" at bounding box center [1017, 177] width 230 height 25
click at [687, 60] on div "BR Brayan Rodriguez Team Member at Gainesville, GA Add a tag Application Messag…" at bounding box center [677, 341] width 1355 height 682
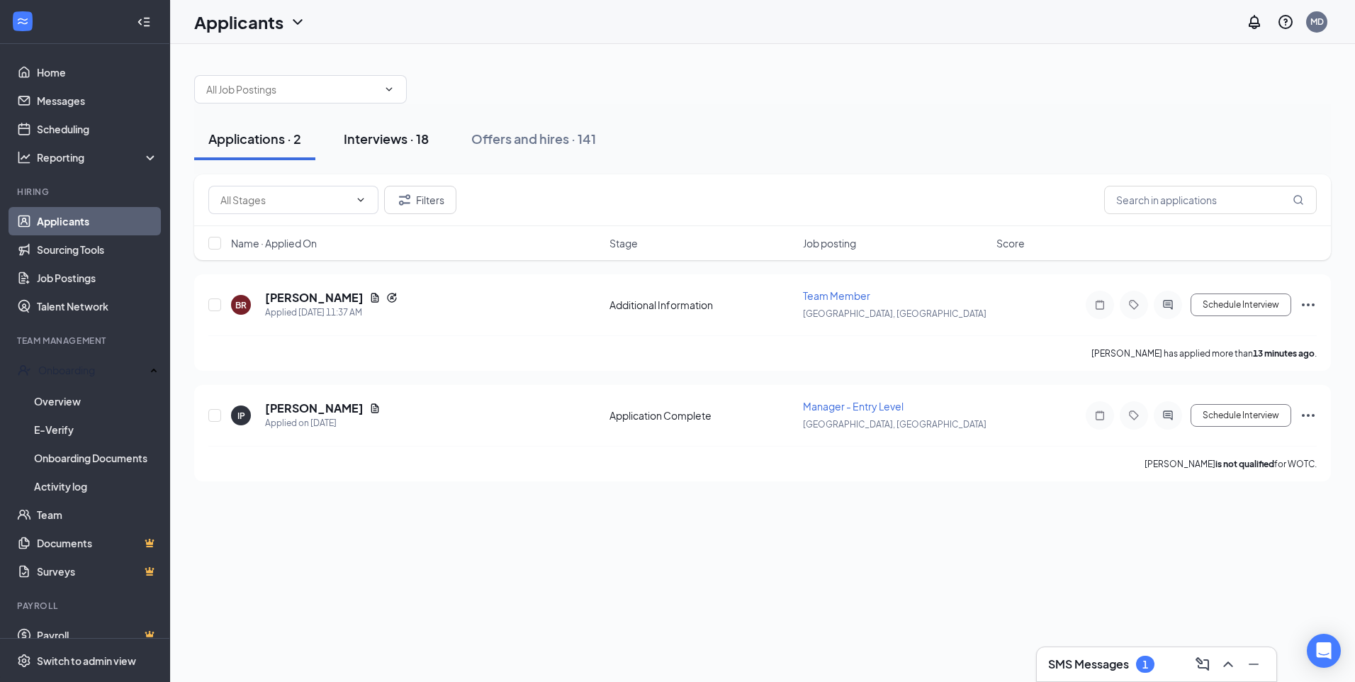
click at [394, 140] on div "Interviews · 18" at bounding box center [386, 139] width 85 height 18
